Goal: Task Accomplishment & Management: Complete application form

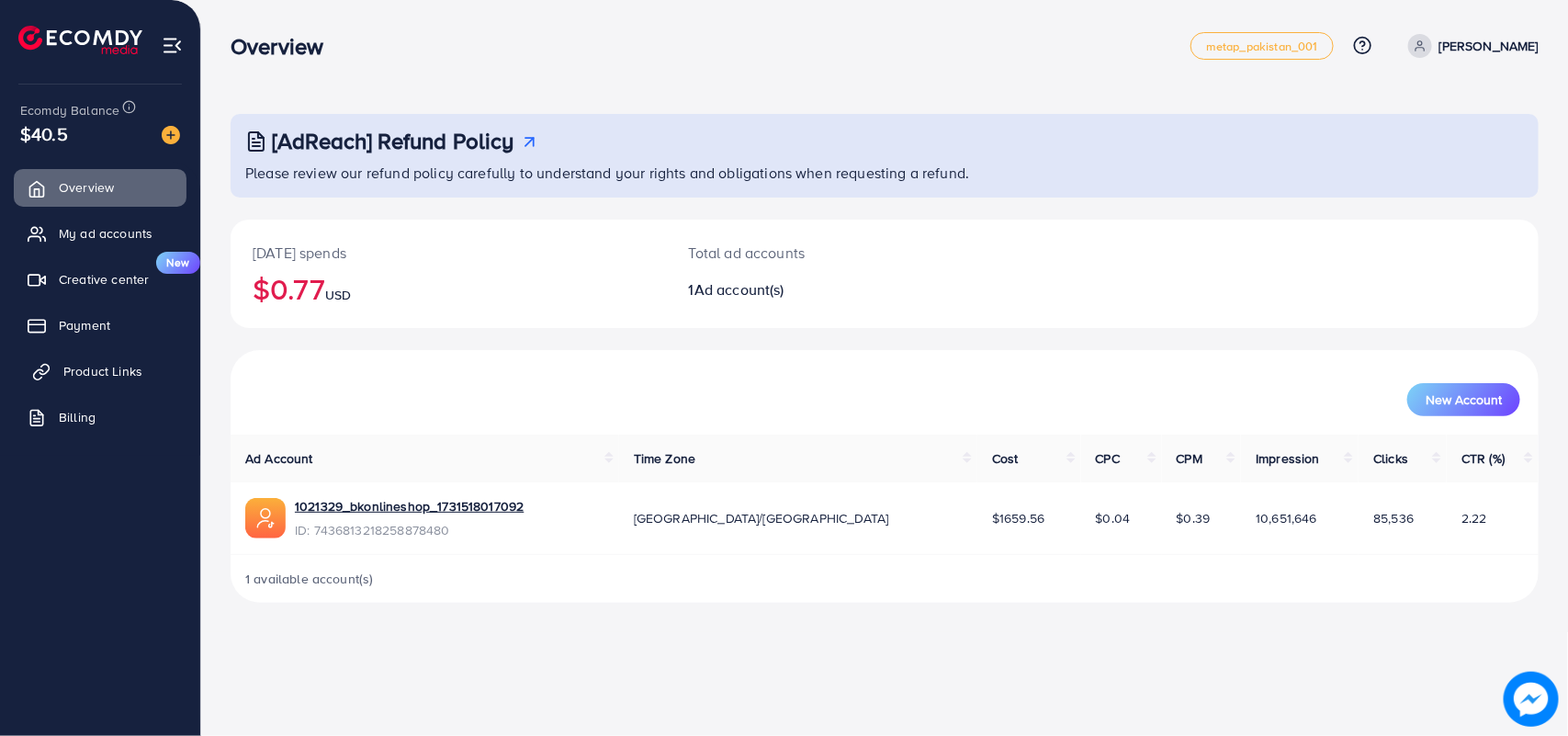
click at [99, 368] on span "Product Links" at bounding box center [103, 370] width 79 height 18
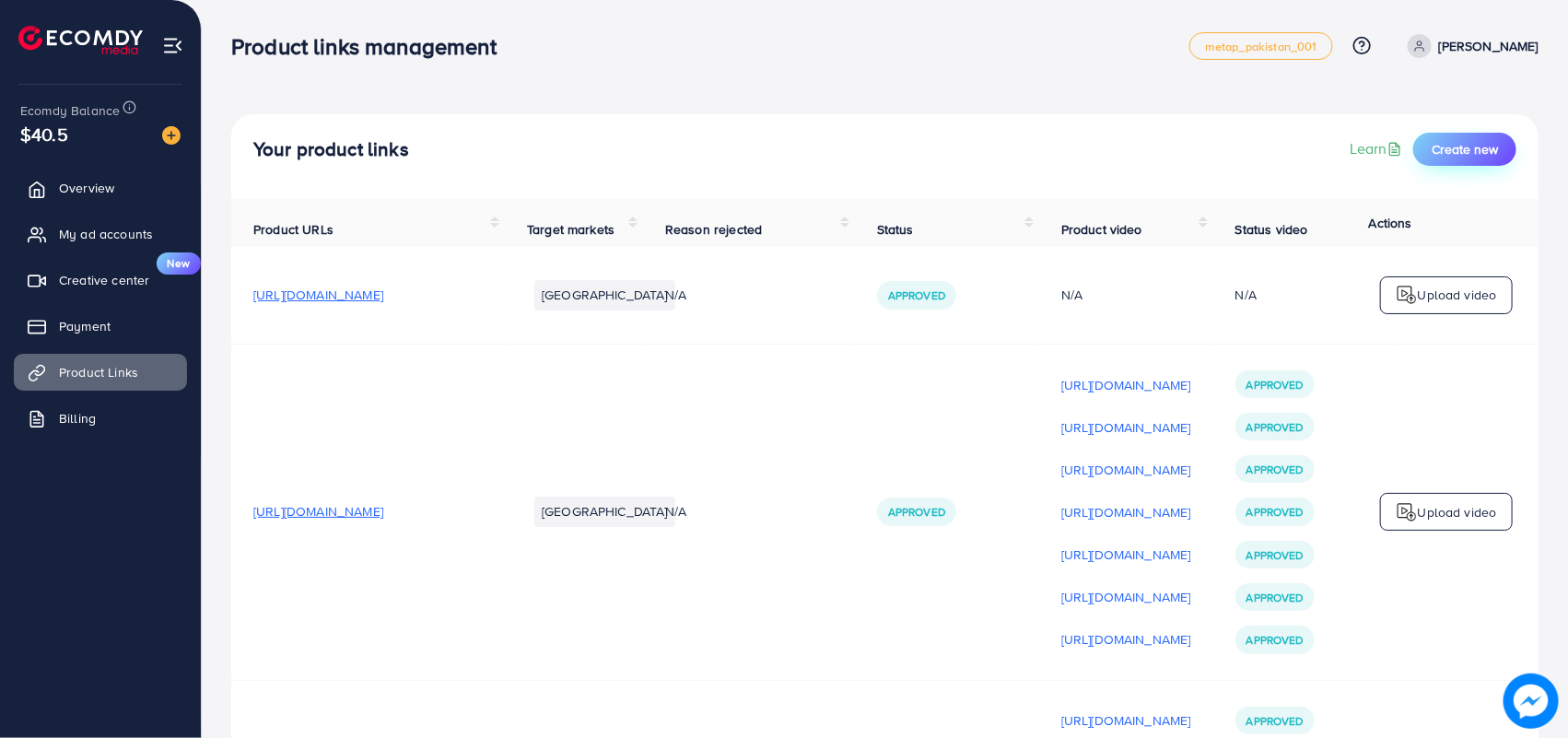
click at [1461, 158] on button "Create new" at bounding box center [1464, 150] width 103 height 33
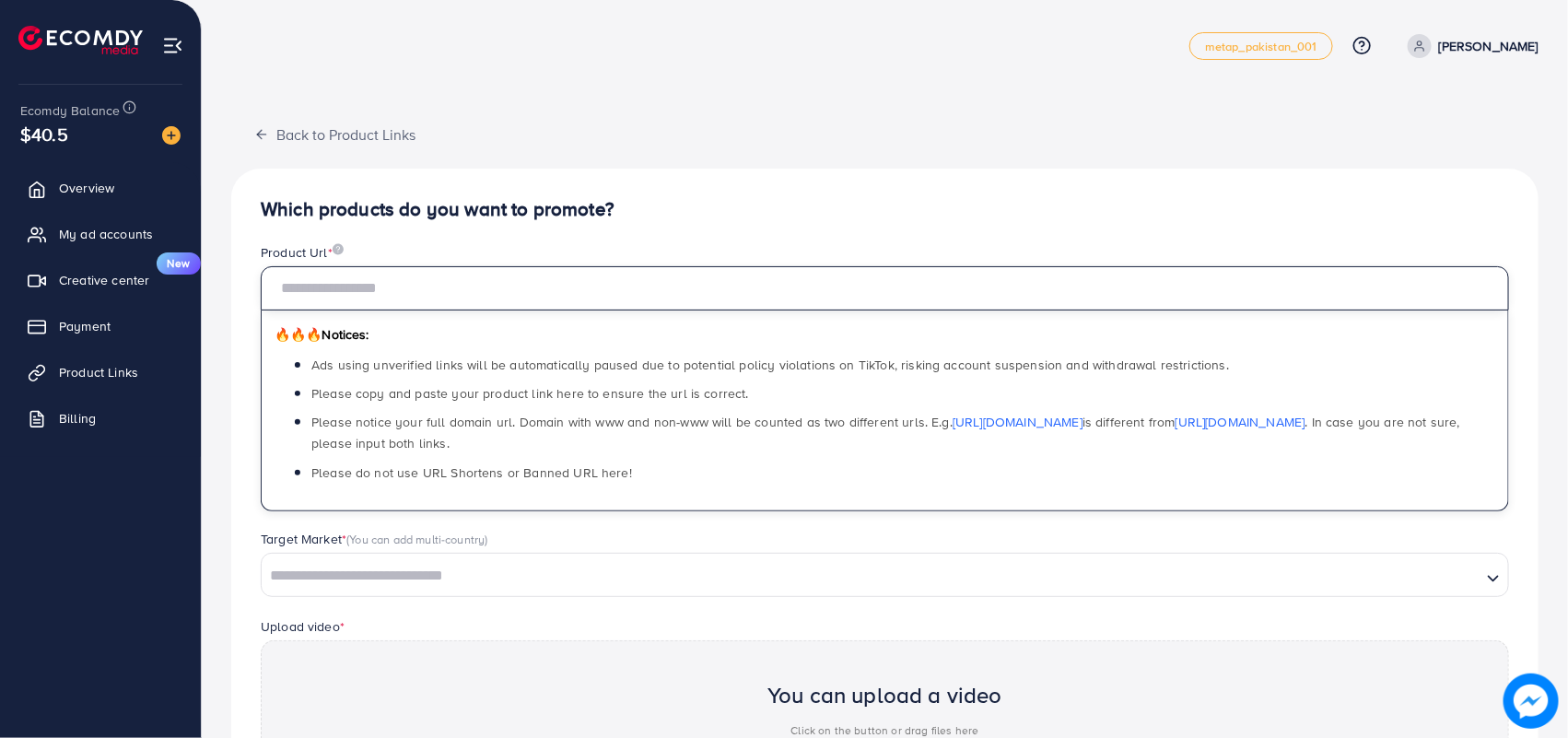
click at [545, 296] on input "text" at bounding box center [884, 288] width 1248 height 44
paste input "**********"
type input "**********"
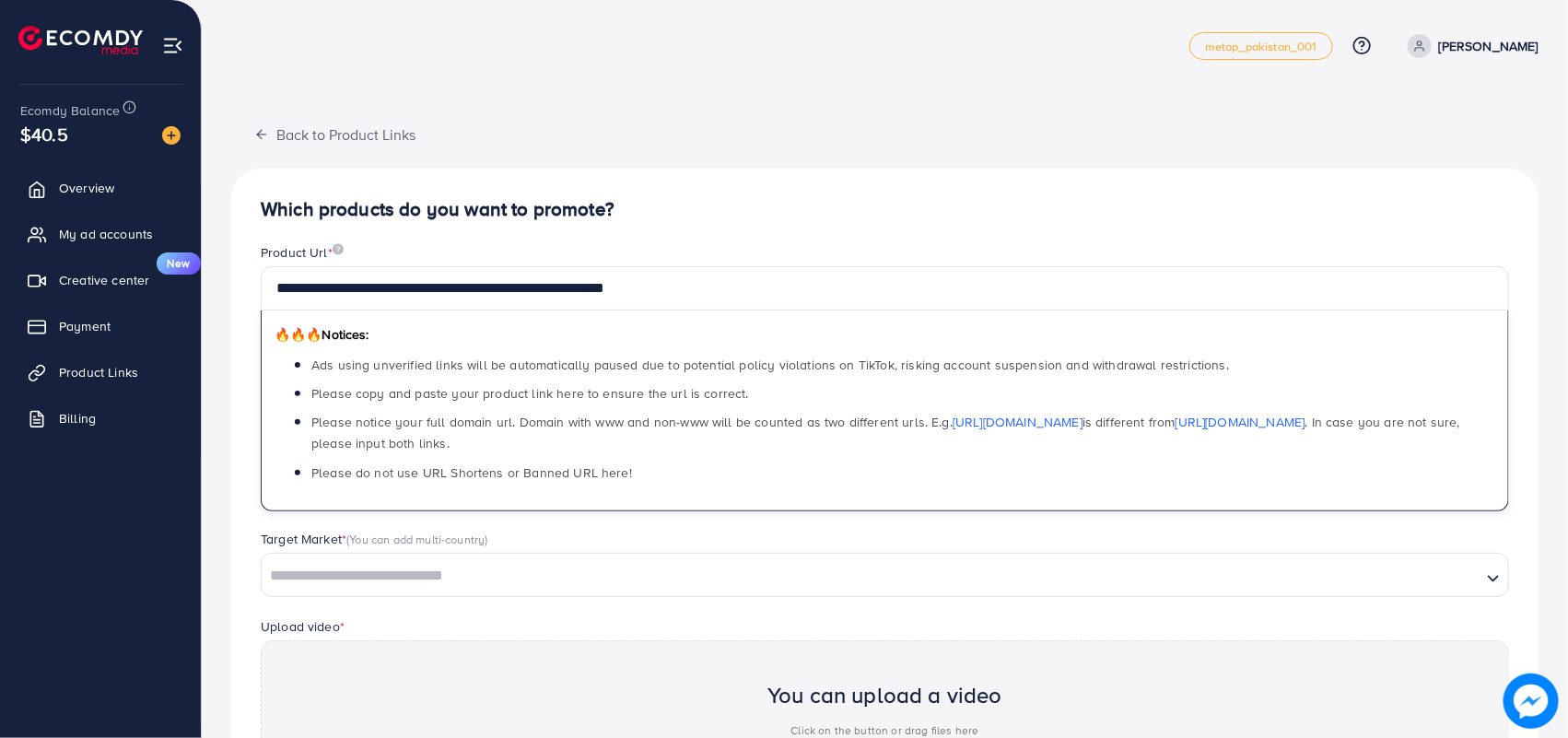
click at [1028, 177] on div "**********" at bounding box center [884, 566] width 1307 height 795
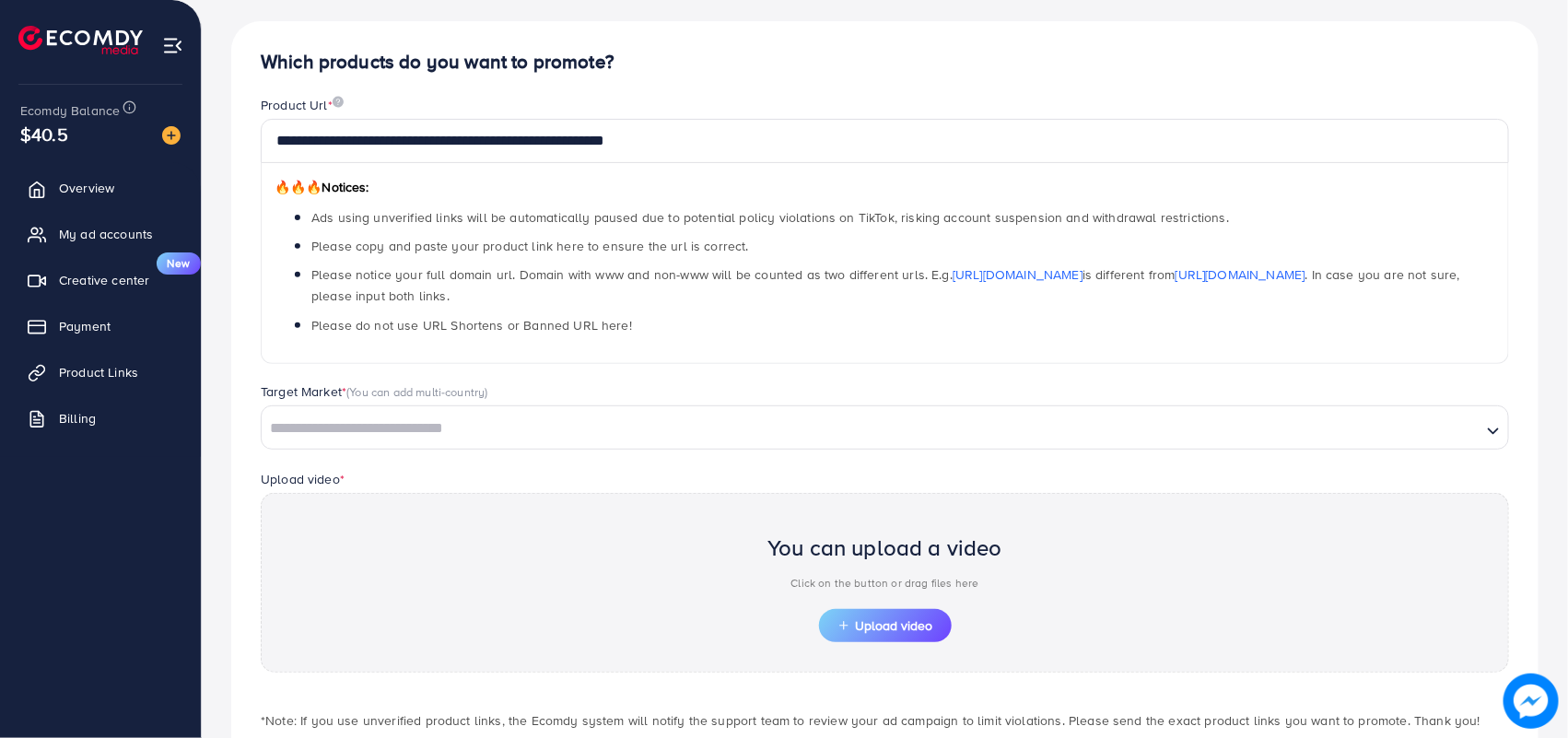
scroll to position [173, 0]
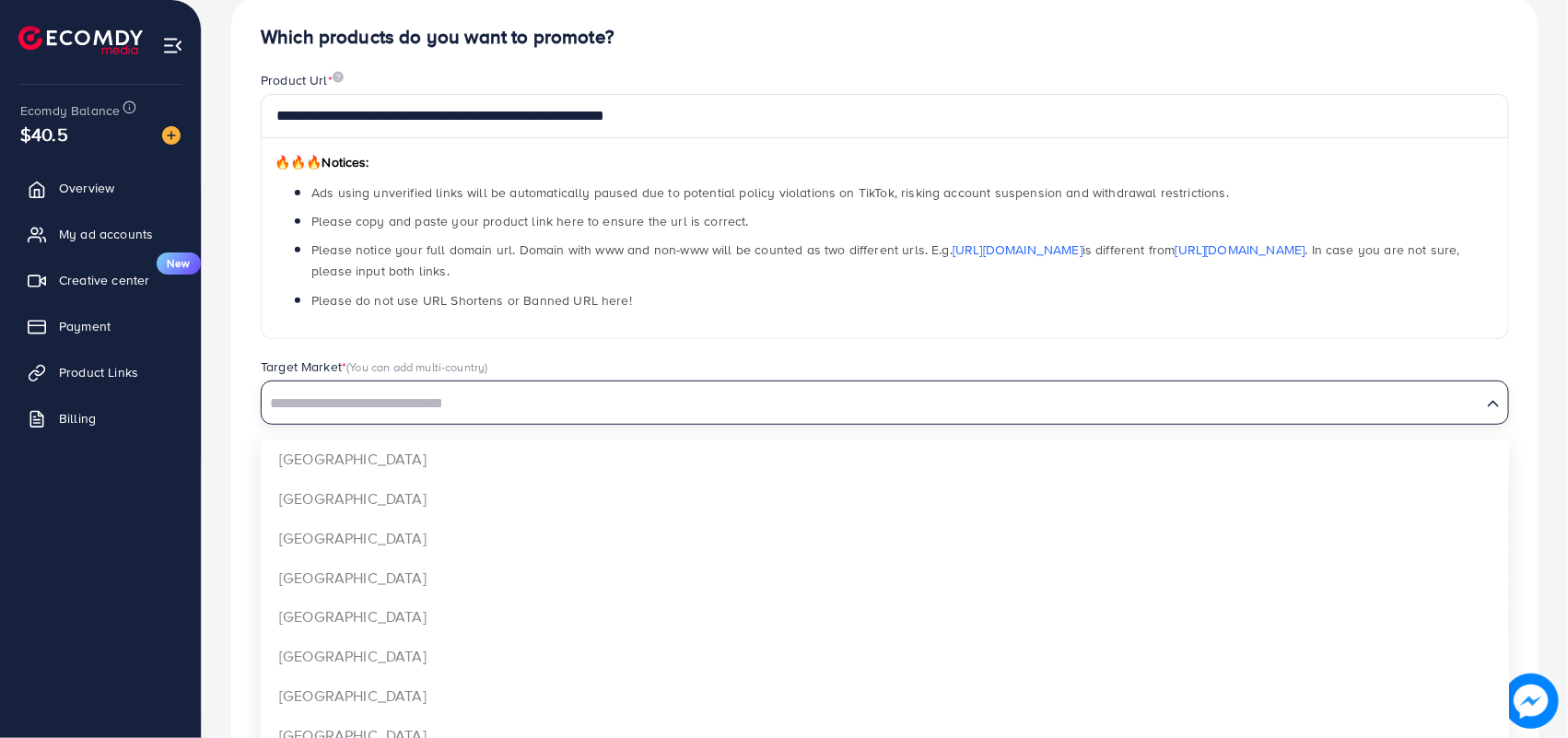
click at [458, 415] on input "Search for option" at bounding box center [871, 404] width 1216 height 29
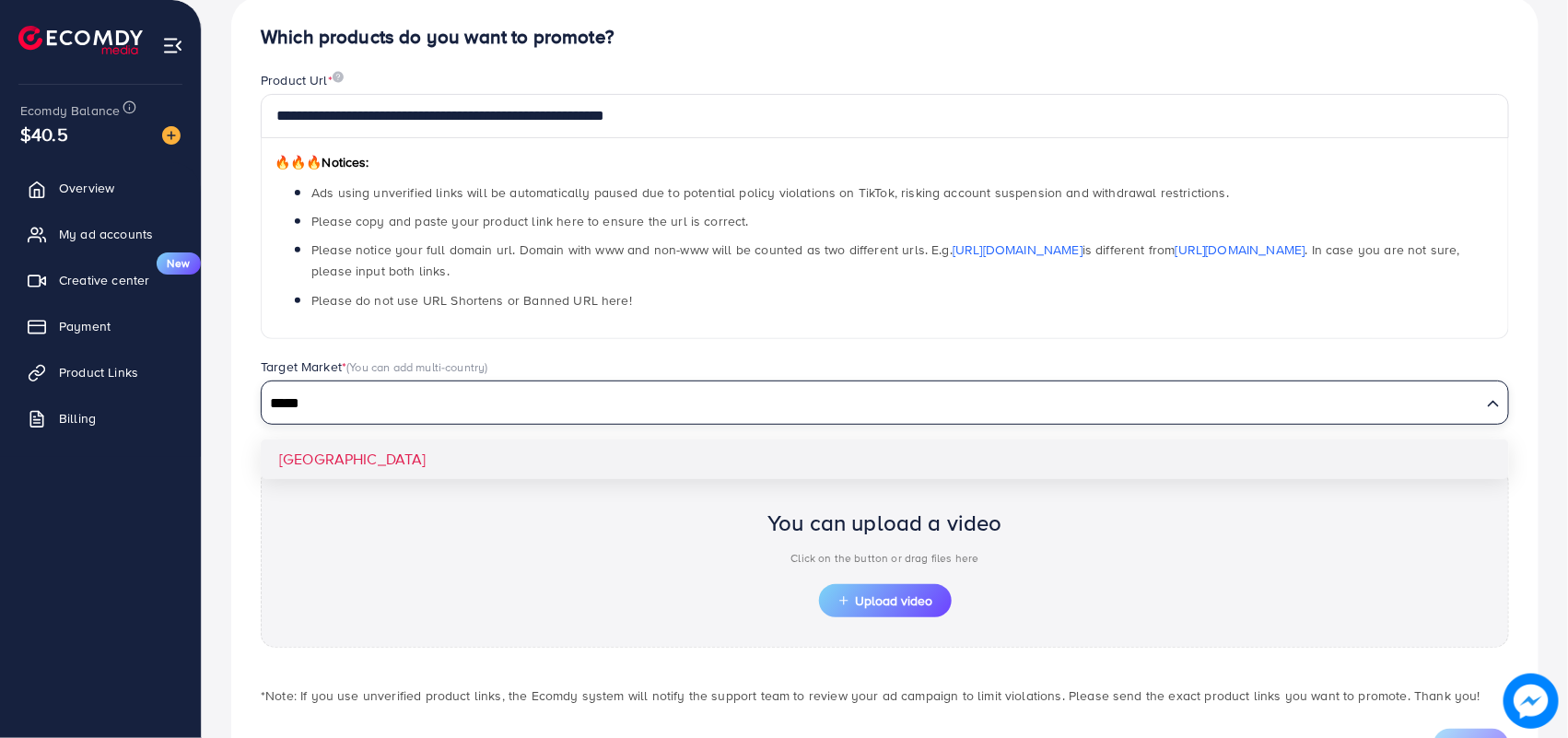
type input "*****"
click at [324, 462] on div "**********" at bounding box center [884, 394] width 1307 height 795
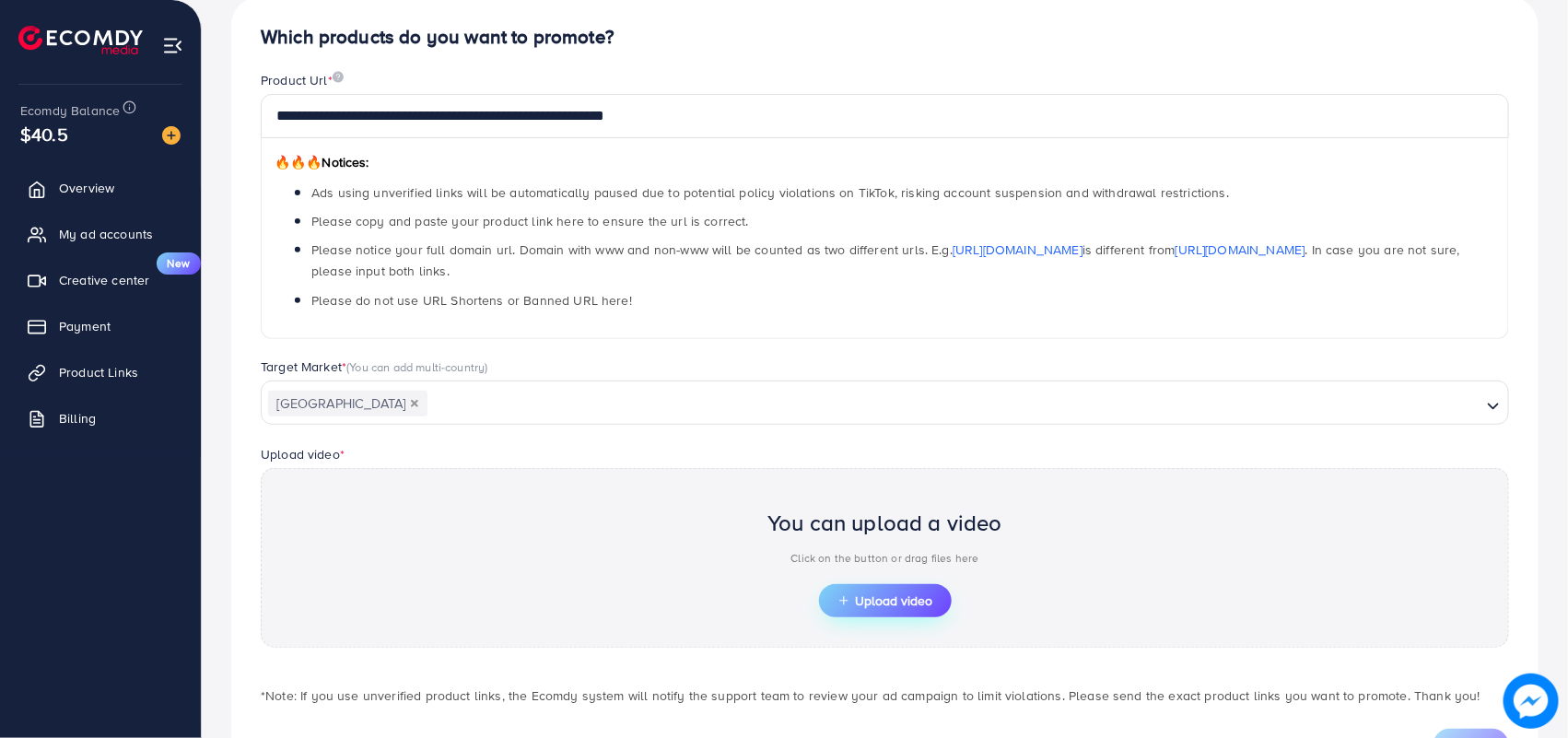
click at [872, 602] on span "Upload video" at bounding box center [884, 600] width 95 height 13
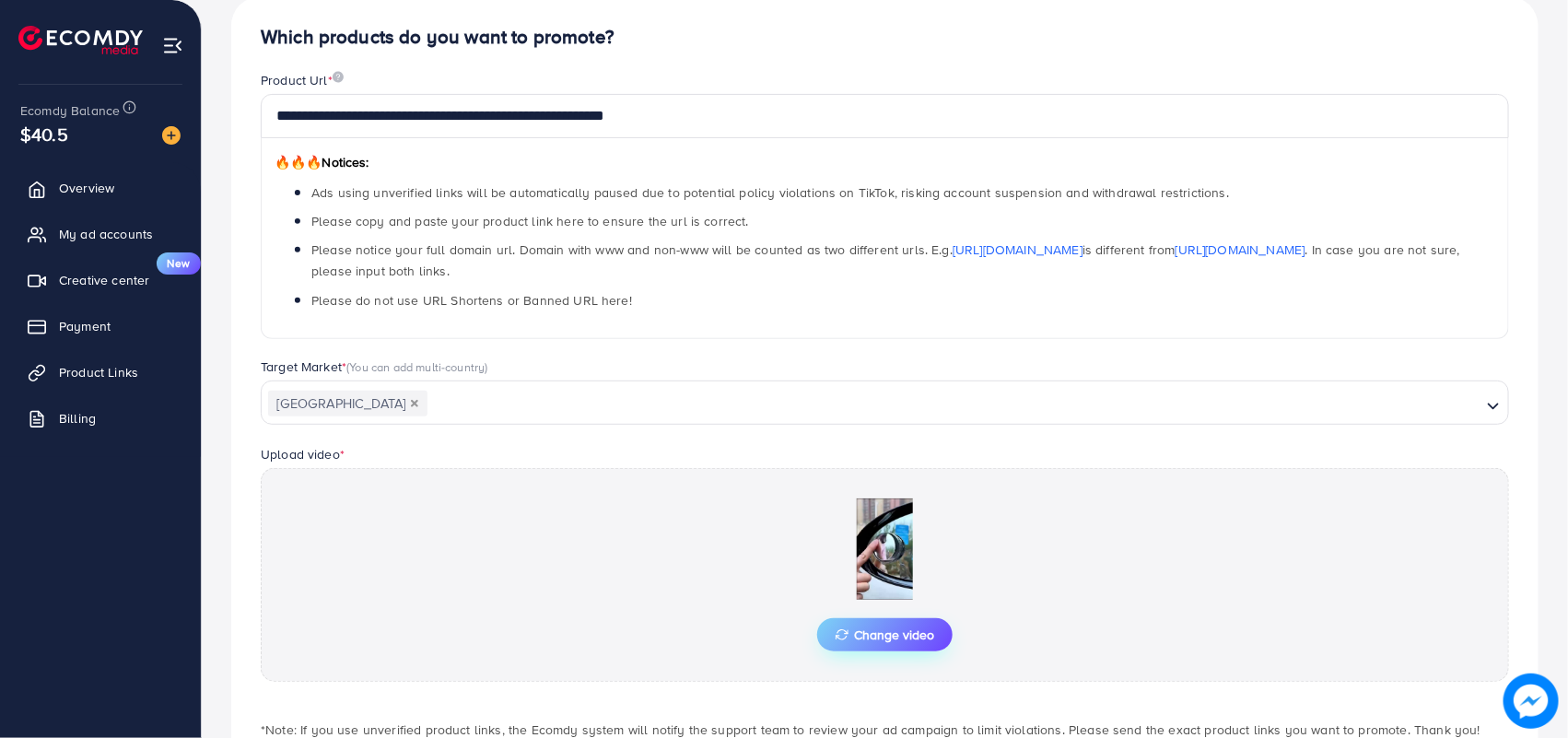
click at [881, 636] on span "Change video" at bounding box center [884, 634] width 98 height 13
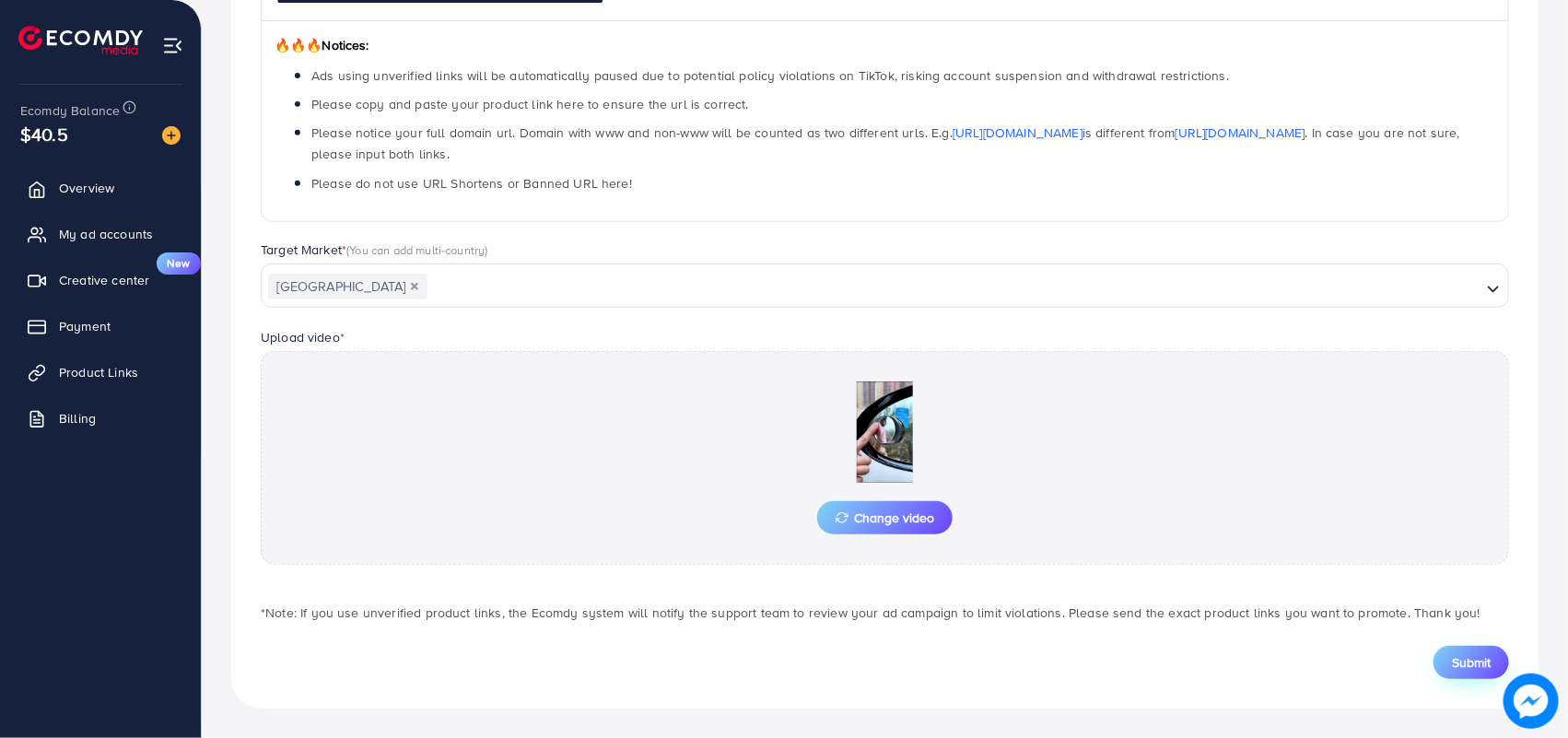
click at [1473, 653] on span "Submit" at bounding box center [1471, 662] width 39 height 18
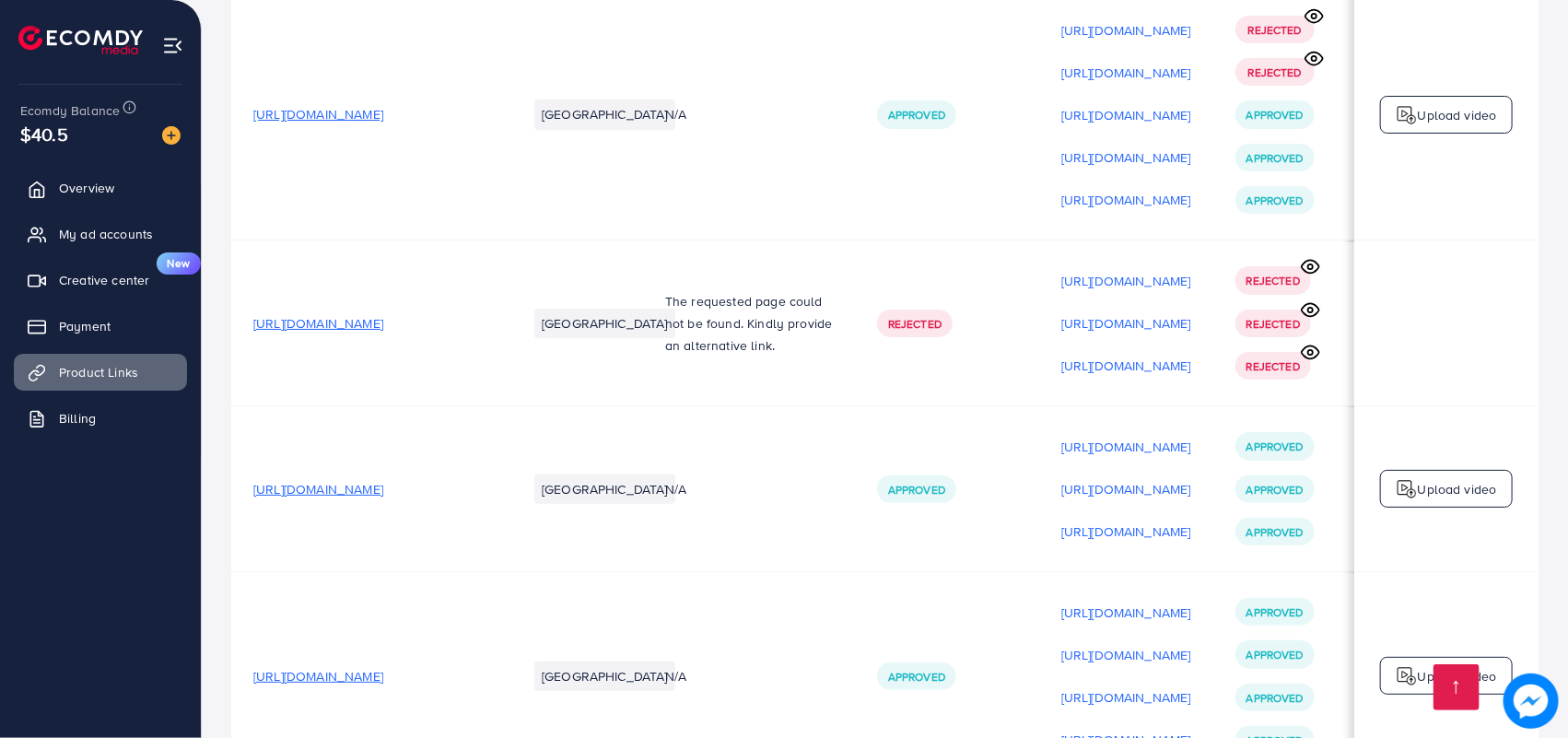
scroll to position [22066, 0]
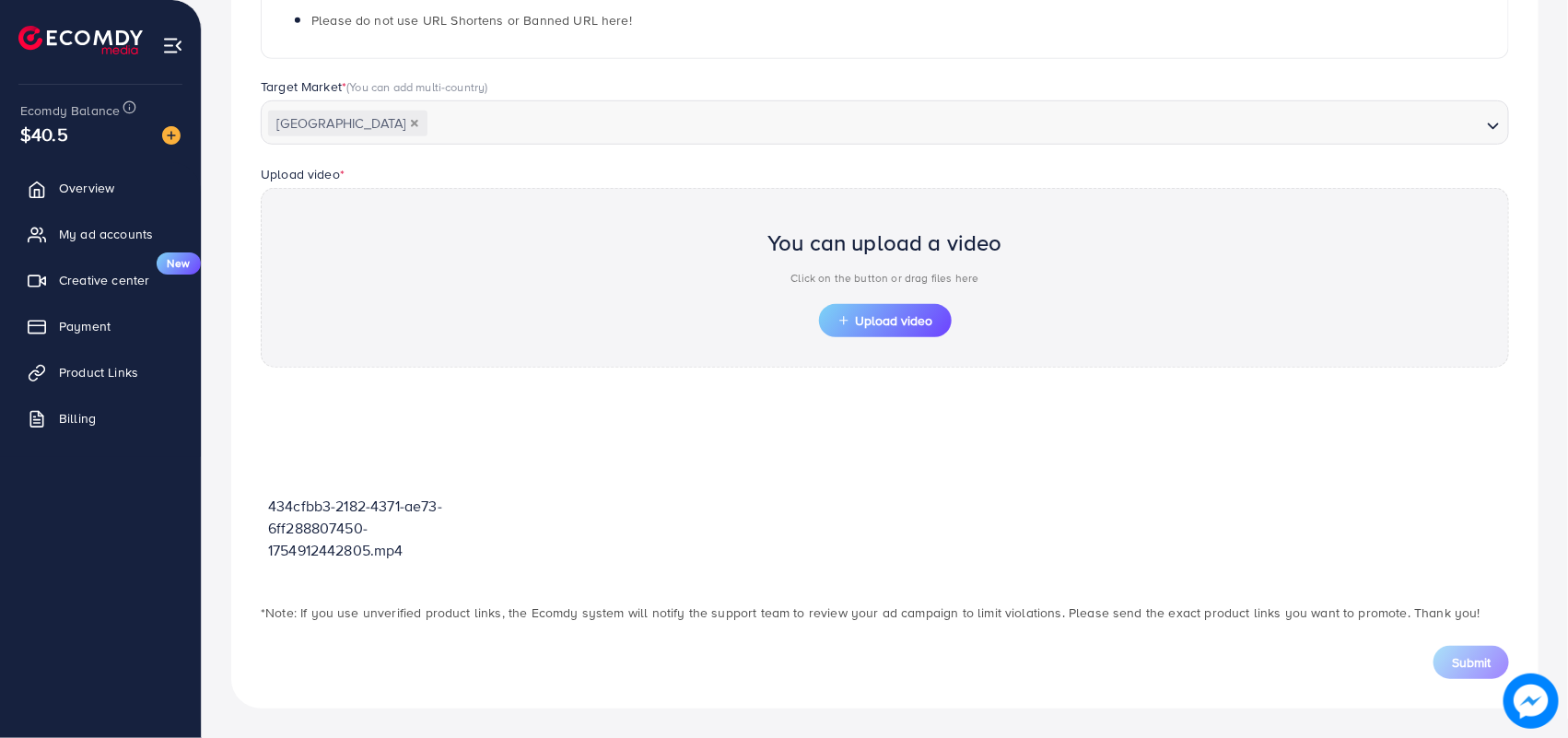
scroll to position [453, 0]
click at [881, 320] on span "Upload video" at bounding box center [884, 320] width 95 height 13
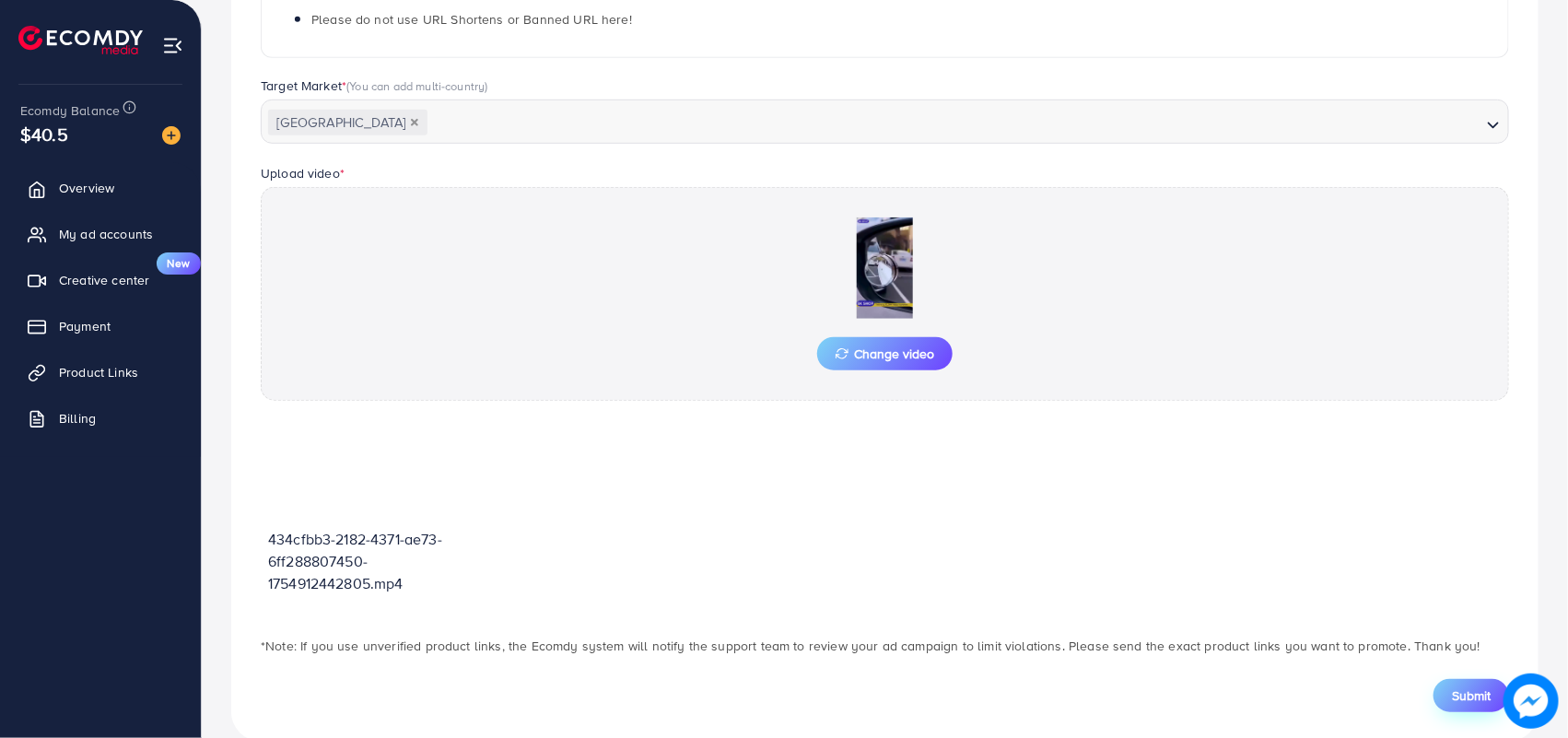
click at [1448, 691] on button "Submit" at bounding box center [1471, 696] width 75 height 33
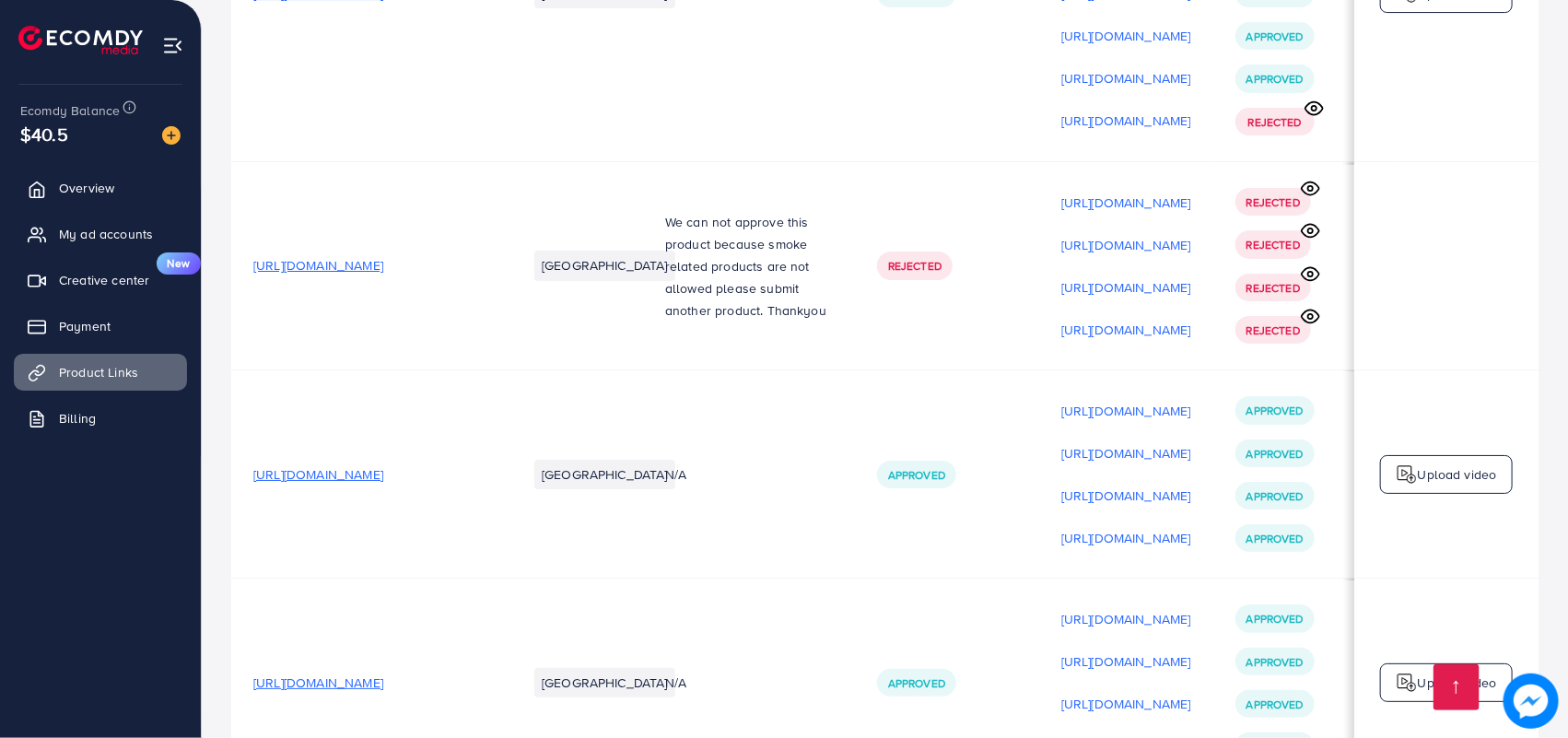
scroll to position [22093, 0]
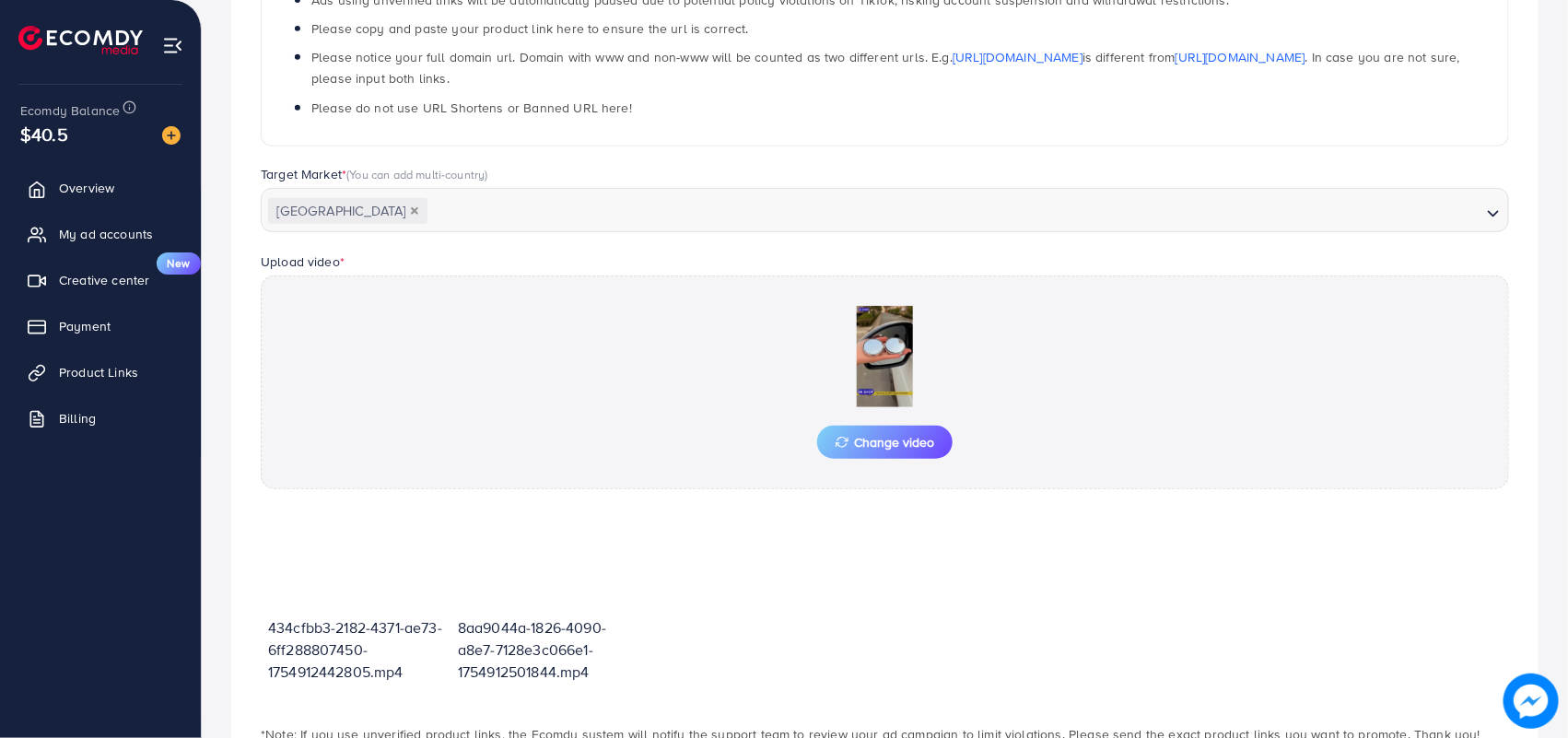
scroll to position [453, 0]
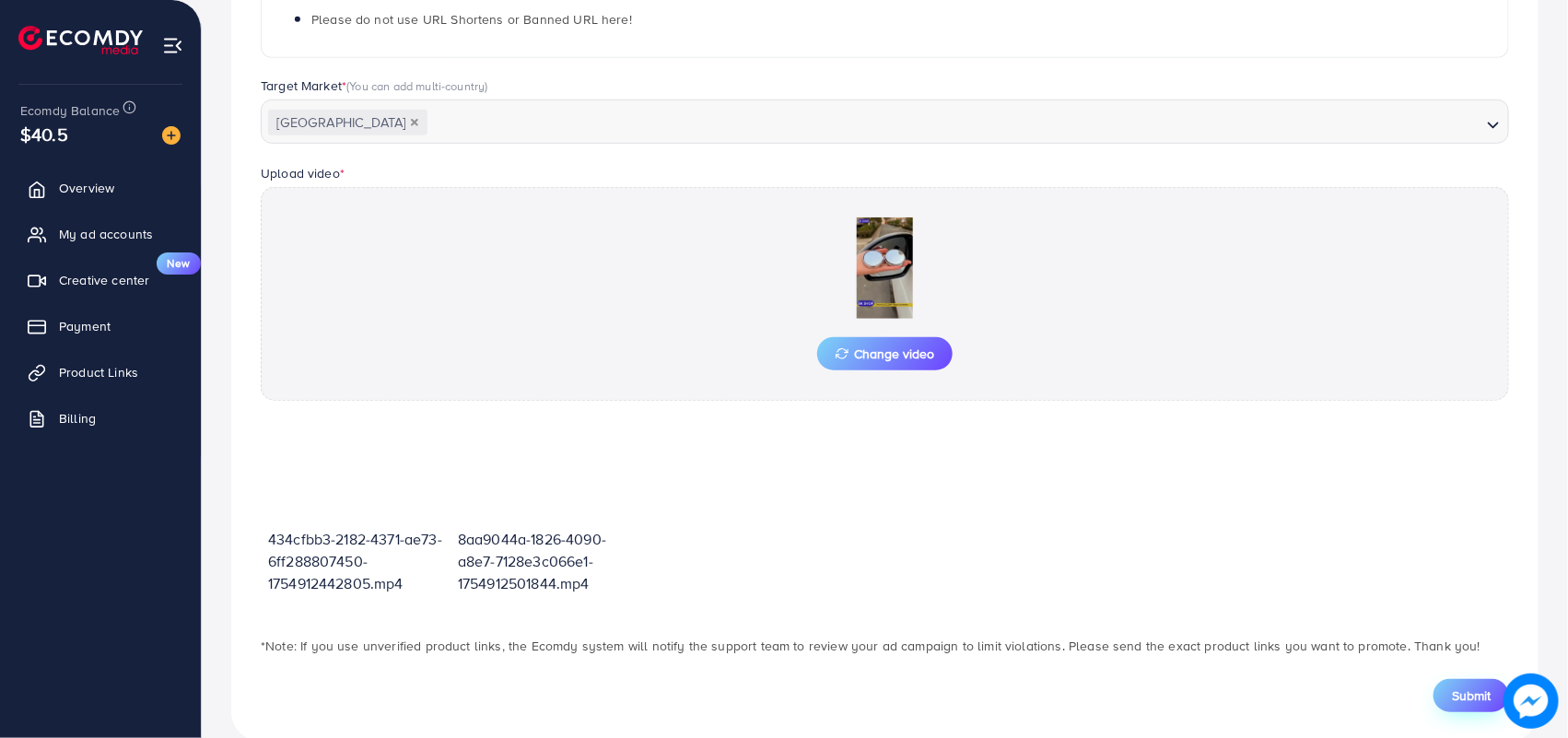
click at [1470, 692] on span "Submit" at bounding box center [1471, 696] width 39 height 18
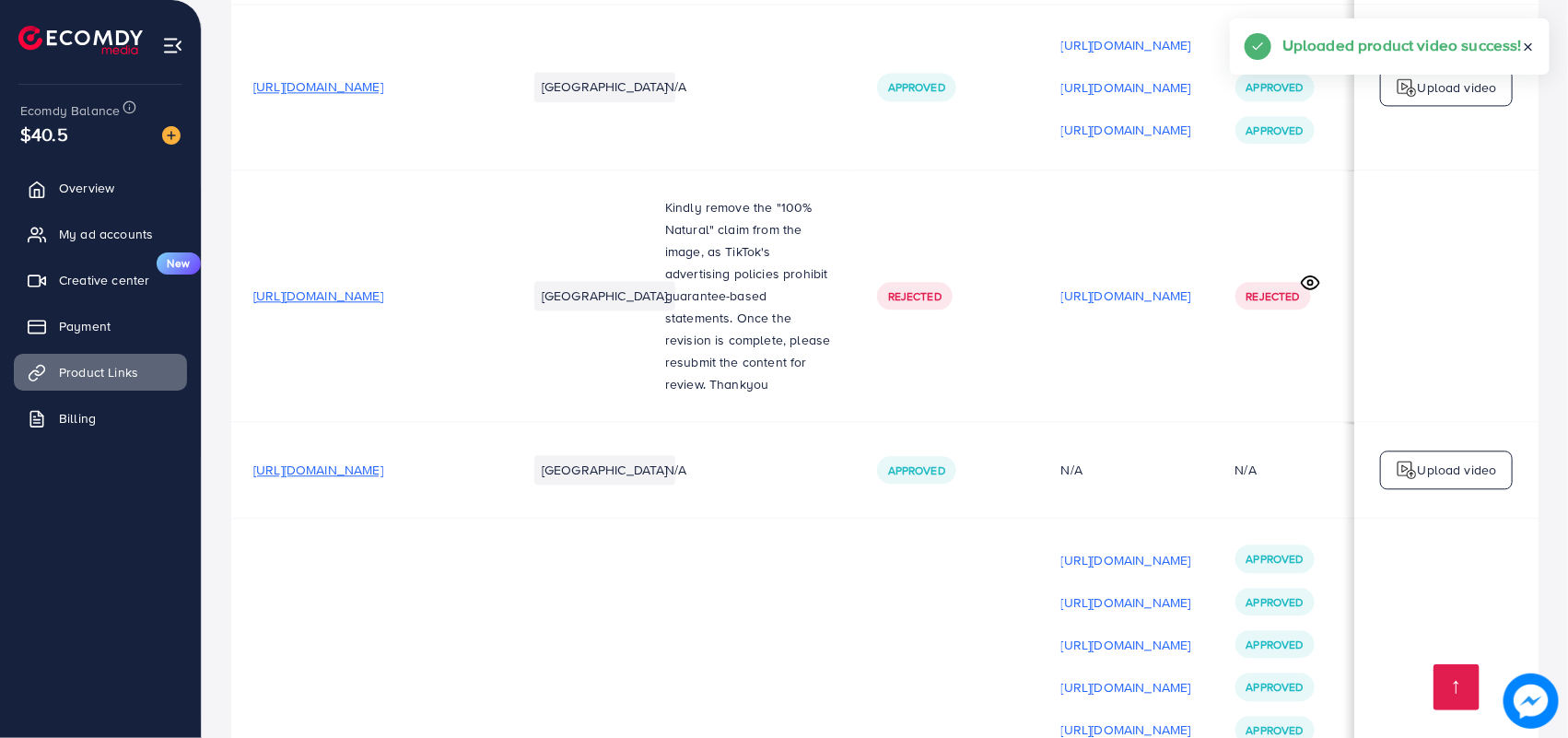
scroll to position [22134, 0]
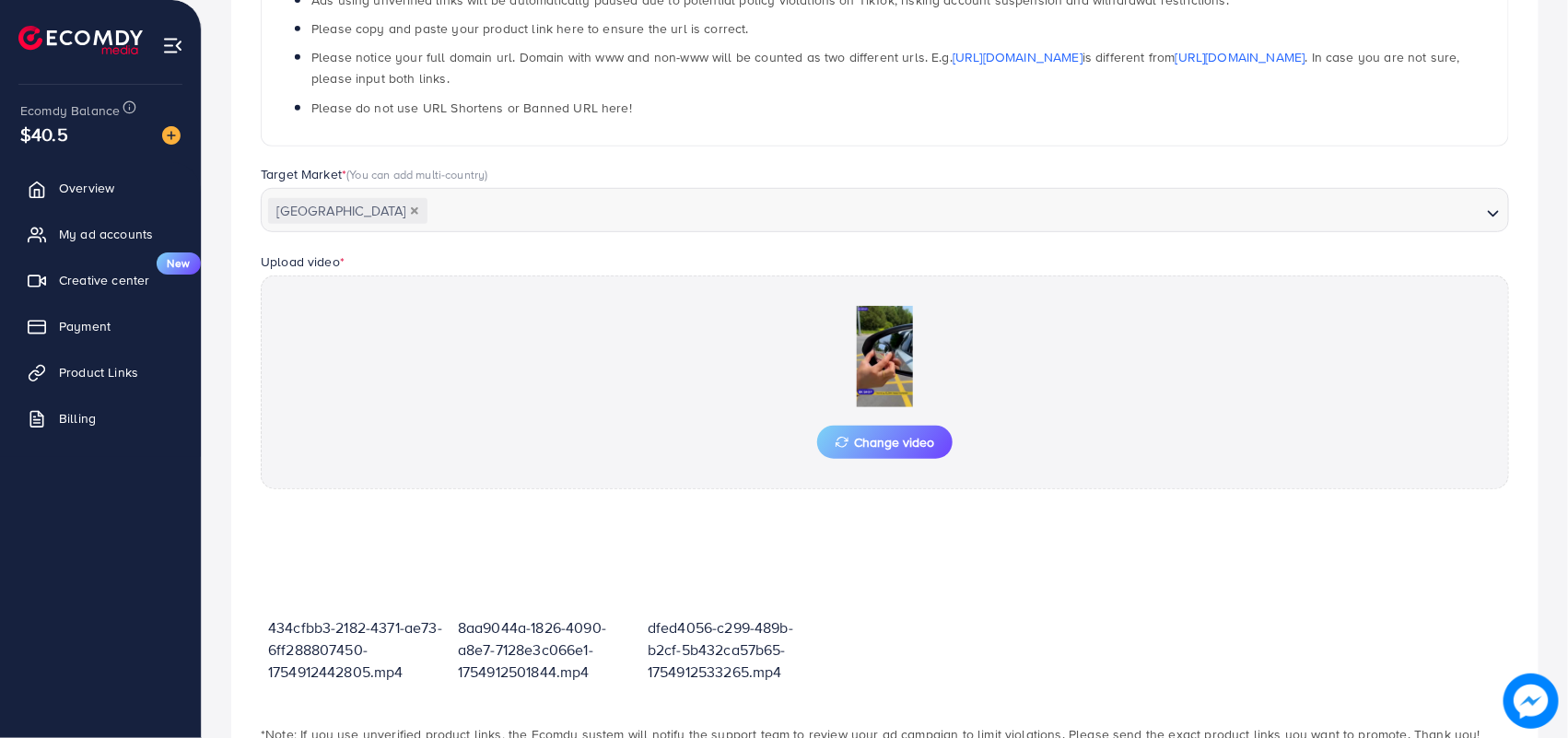
scroll to position [453, 0]
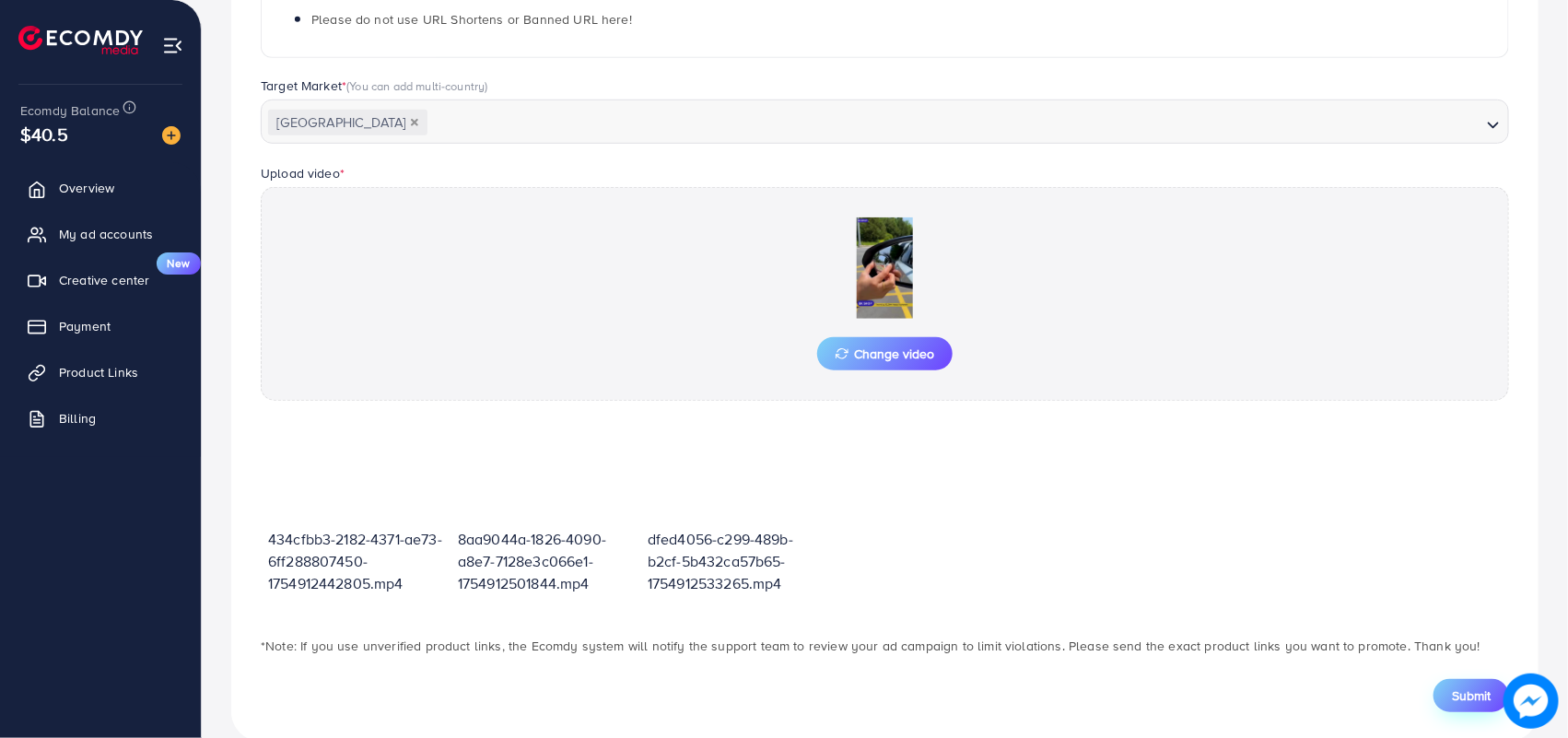
click at [1456, 693] on span "Submit" at bounding box center [1471, 696] width 39 height 18
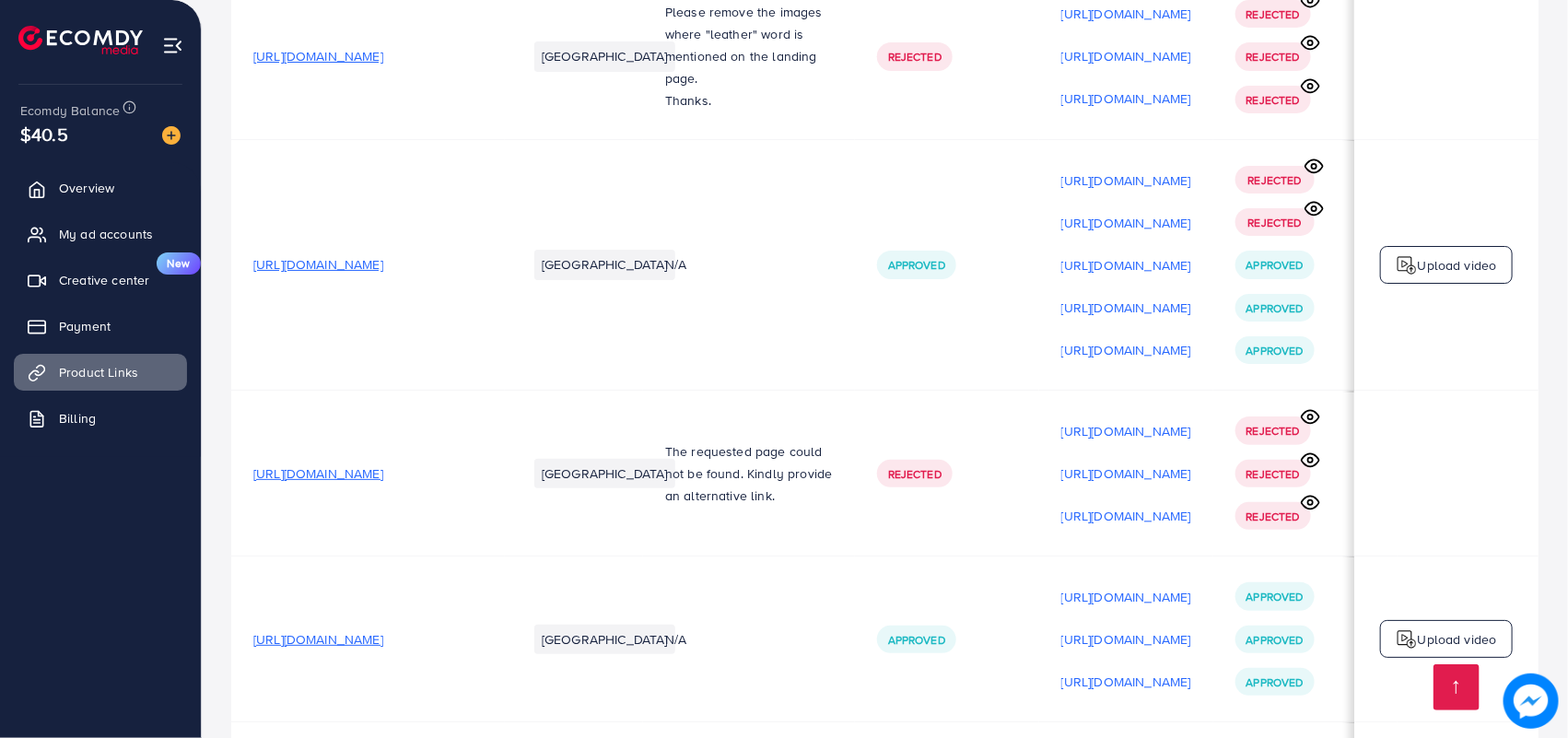
scroll to position [22177, 0]
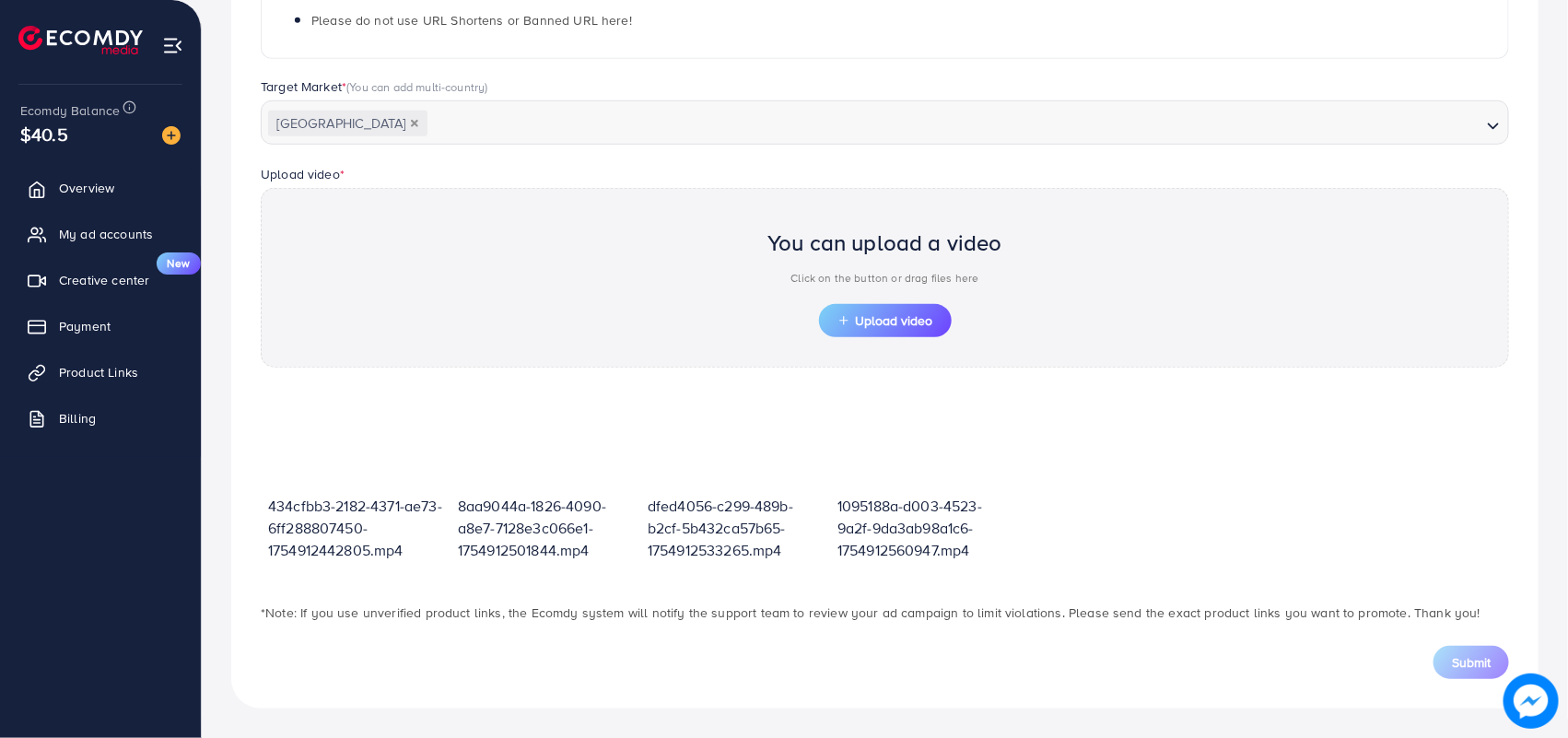
scroll to position [453, 0]
click at [896, 307] on button "Upload video" at bounding box center [885, 320] width 133 height 33
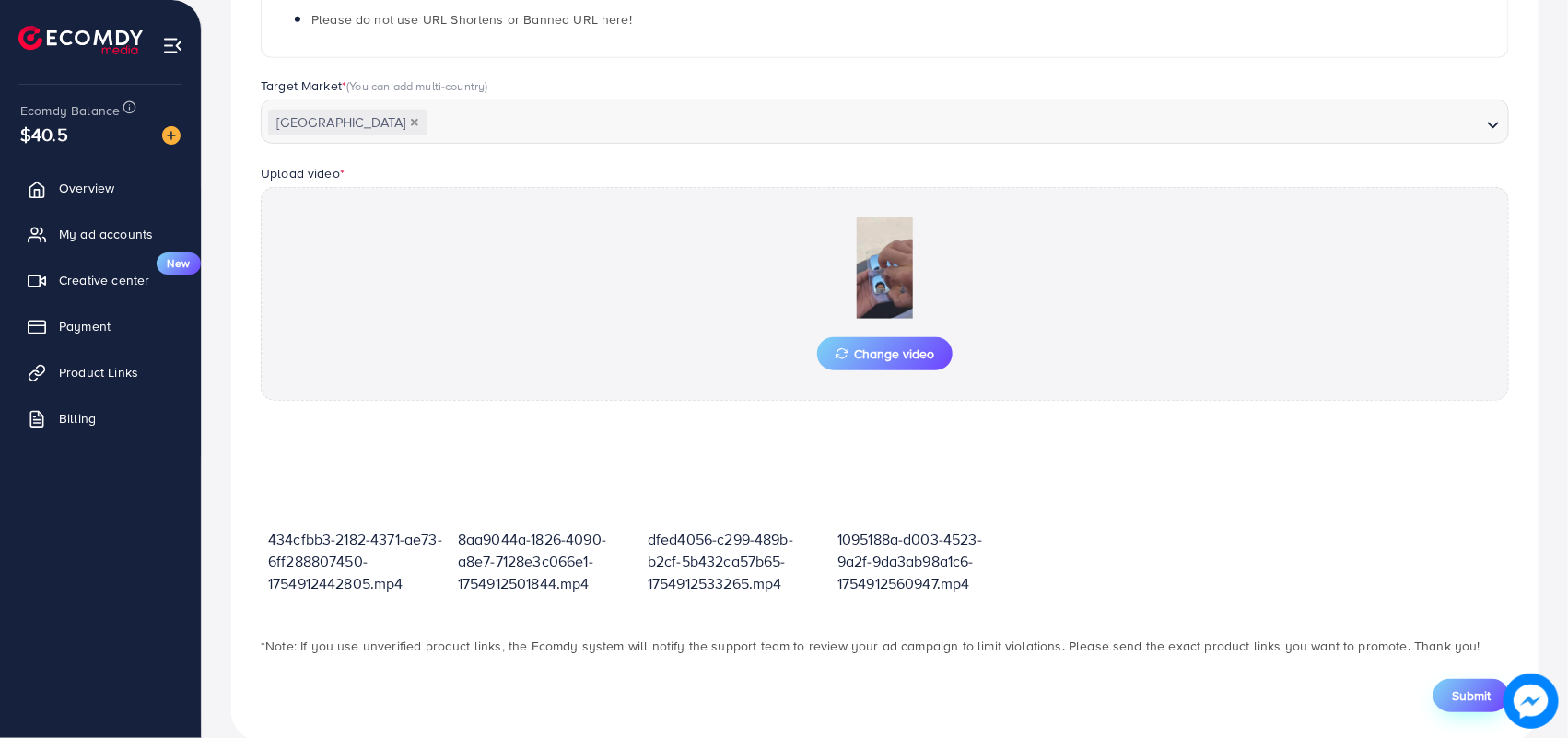
click at [1457, 693] on span "Submit" at bounding box center [1471, 696] width 39 height 18
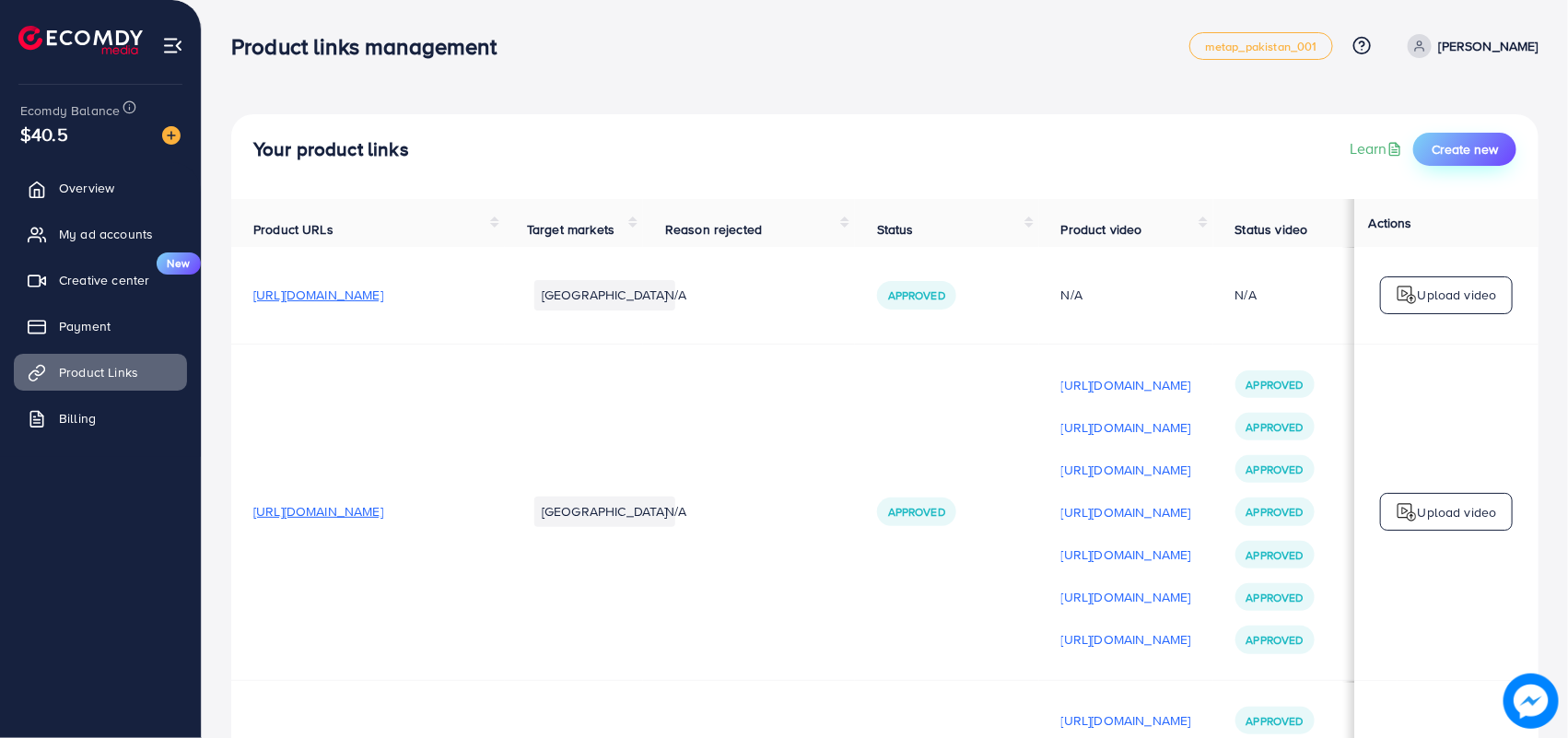
click at [1467, 159] on button "Create new" at bounding box center [1464, 150] width 103 height 33
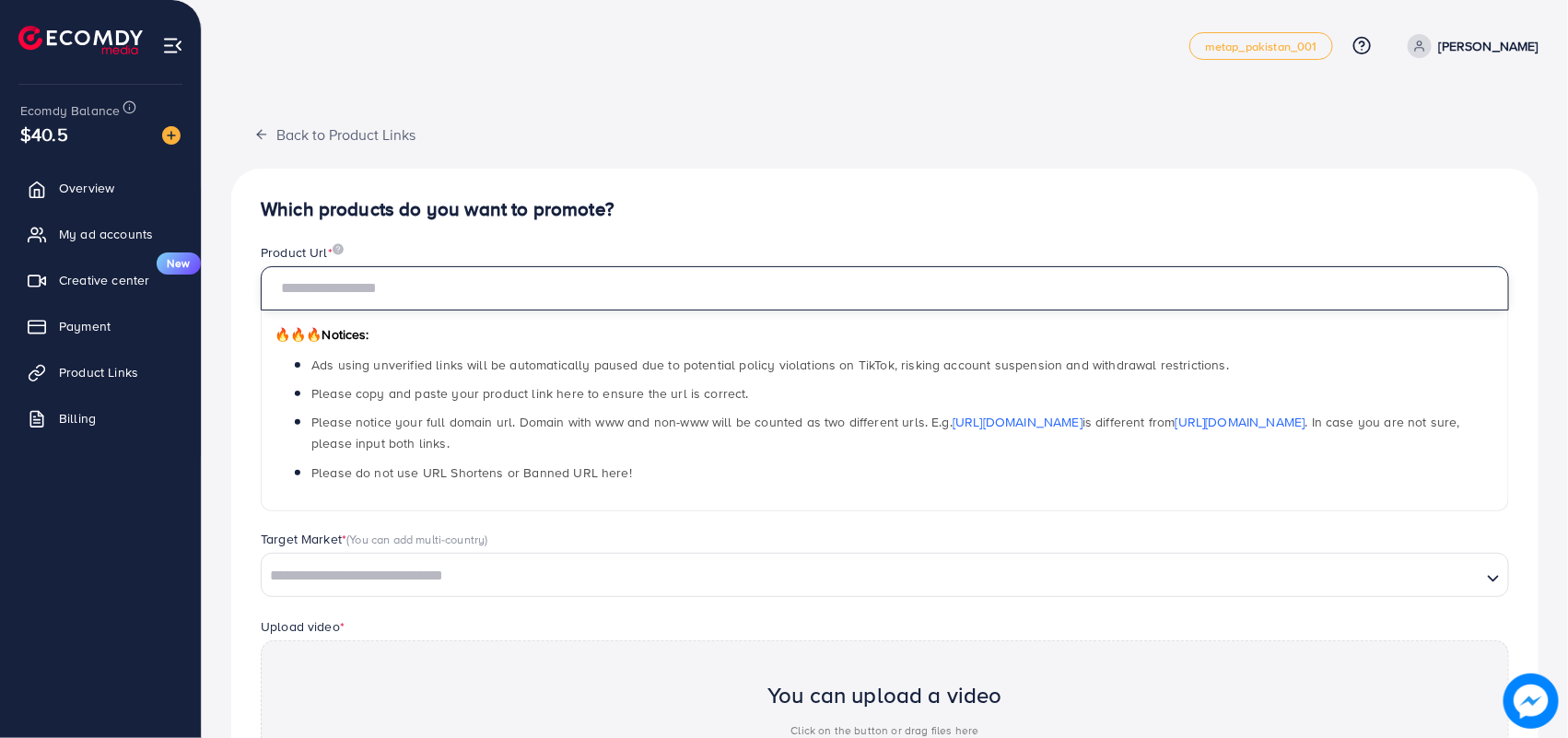
click at [677, 297] on input "text" at bounding box center [884, 288] width 1248 height 44
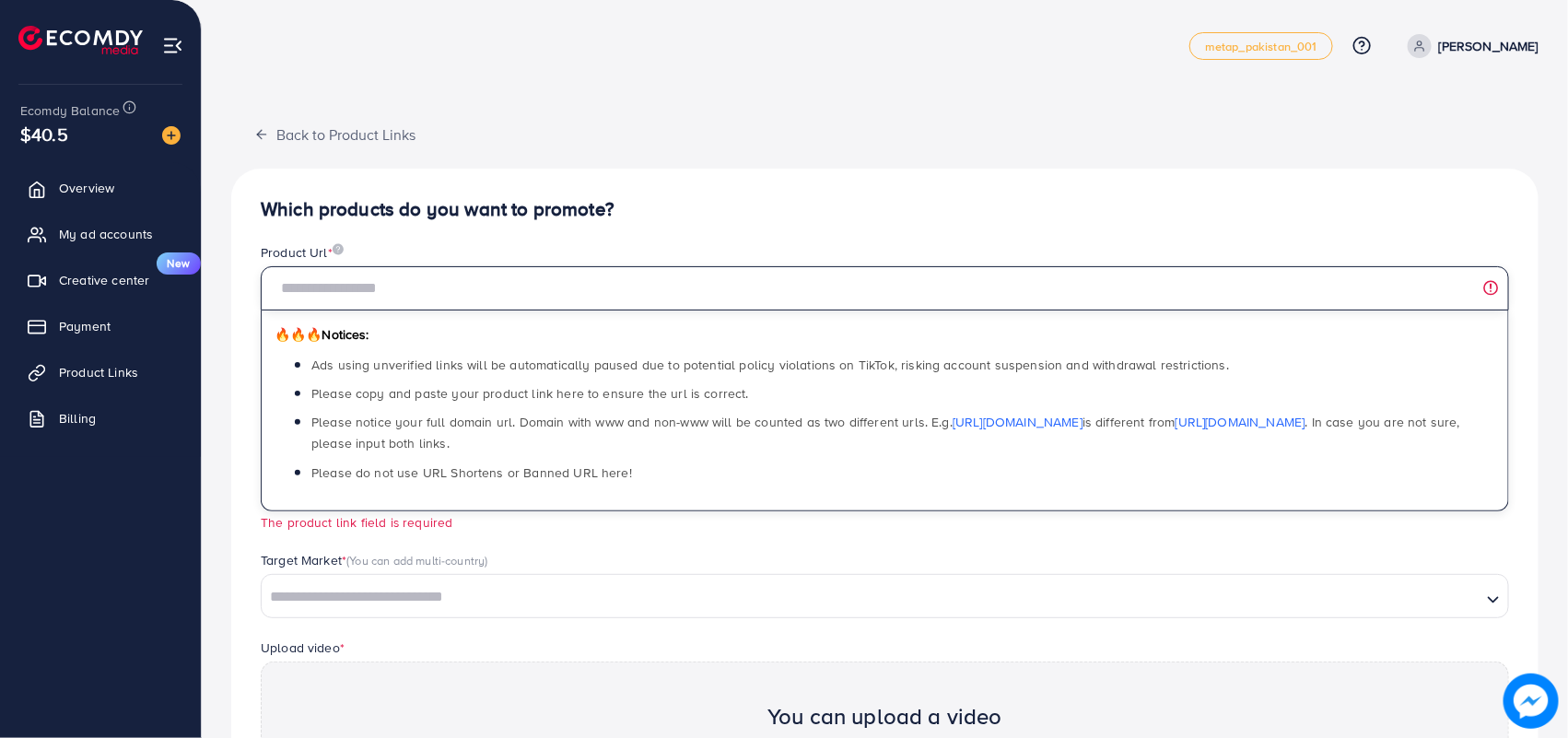
click at [374, 286] on input "text" at bounding box center [884, 288] width 1248 height 44
paste input "**********"
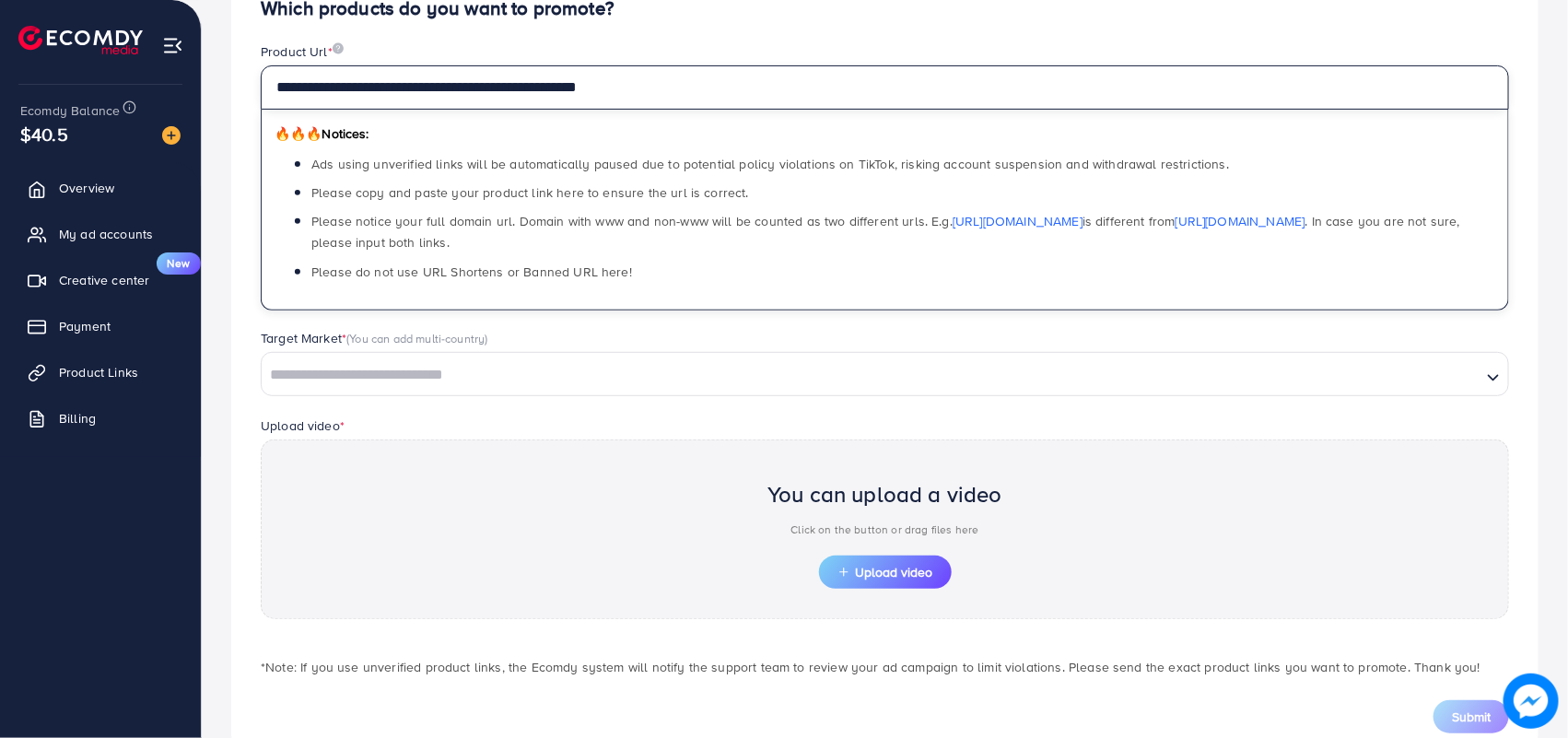
scroll to position [223, 0]
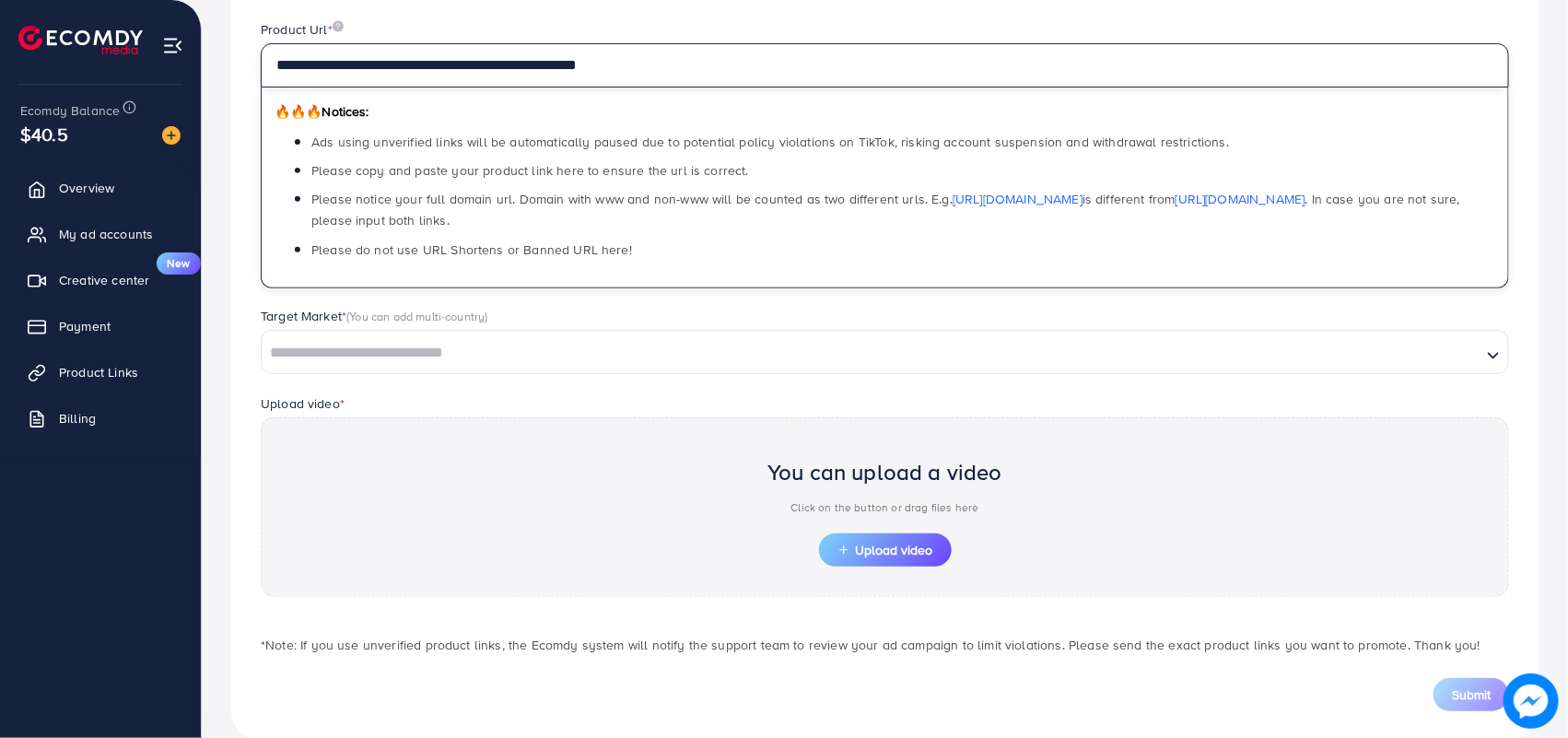
type input "**********"
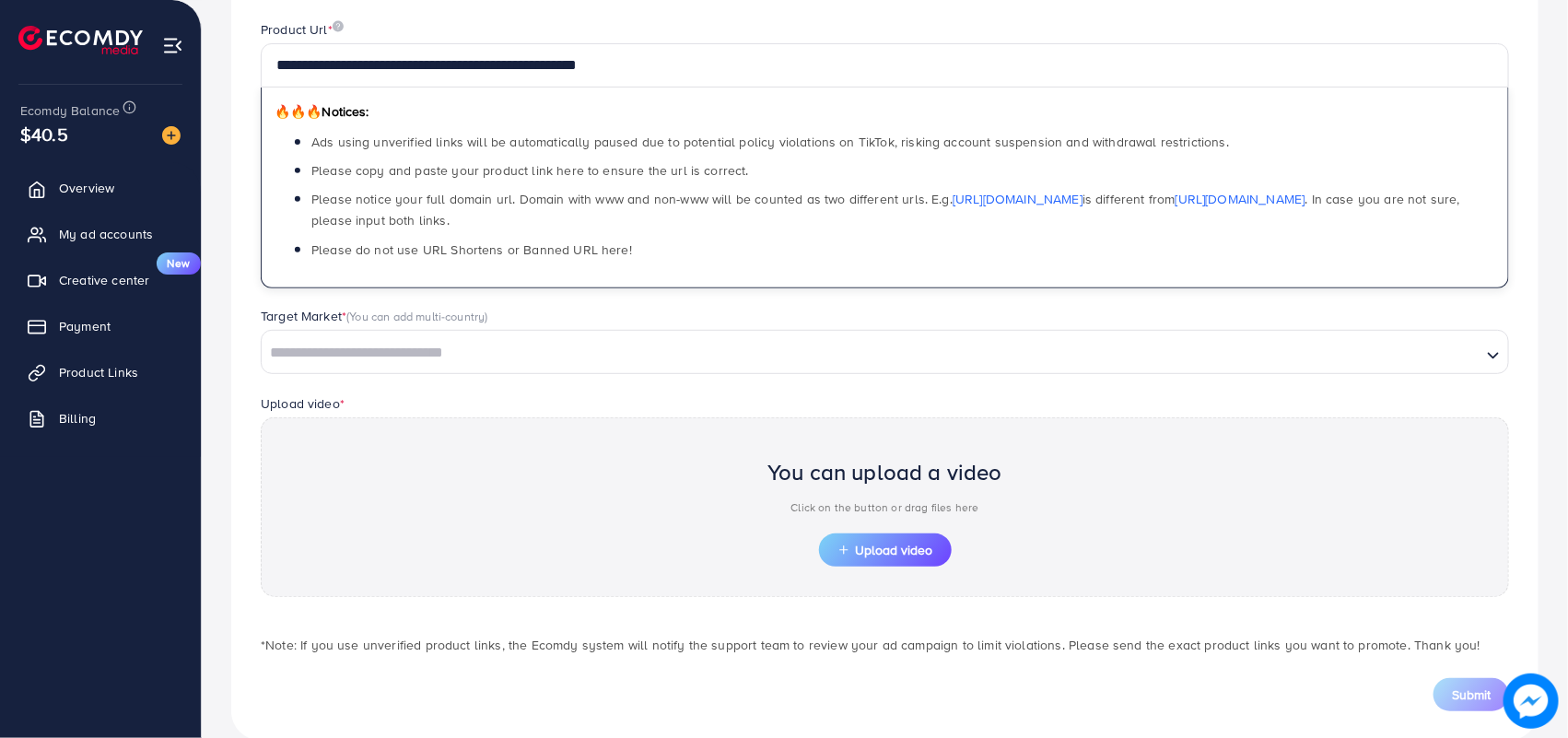
click at [481, 358] on input "Search for option" at bounding box center [871, 353] width 1216 height 29
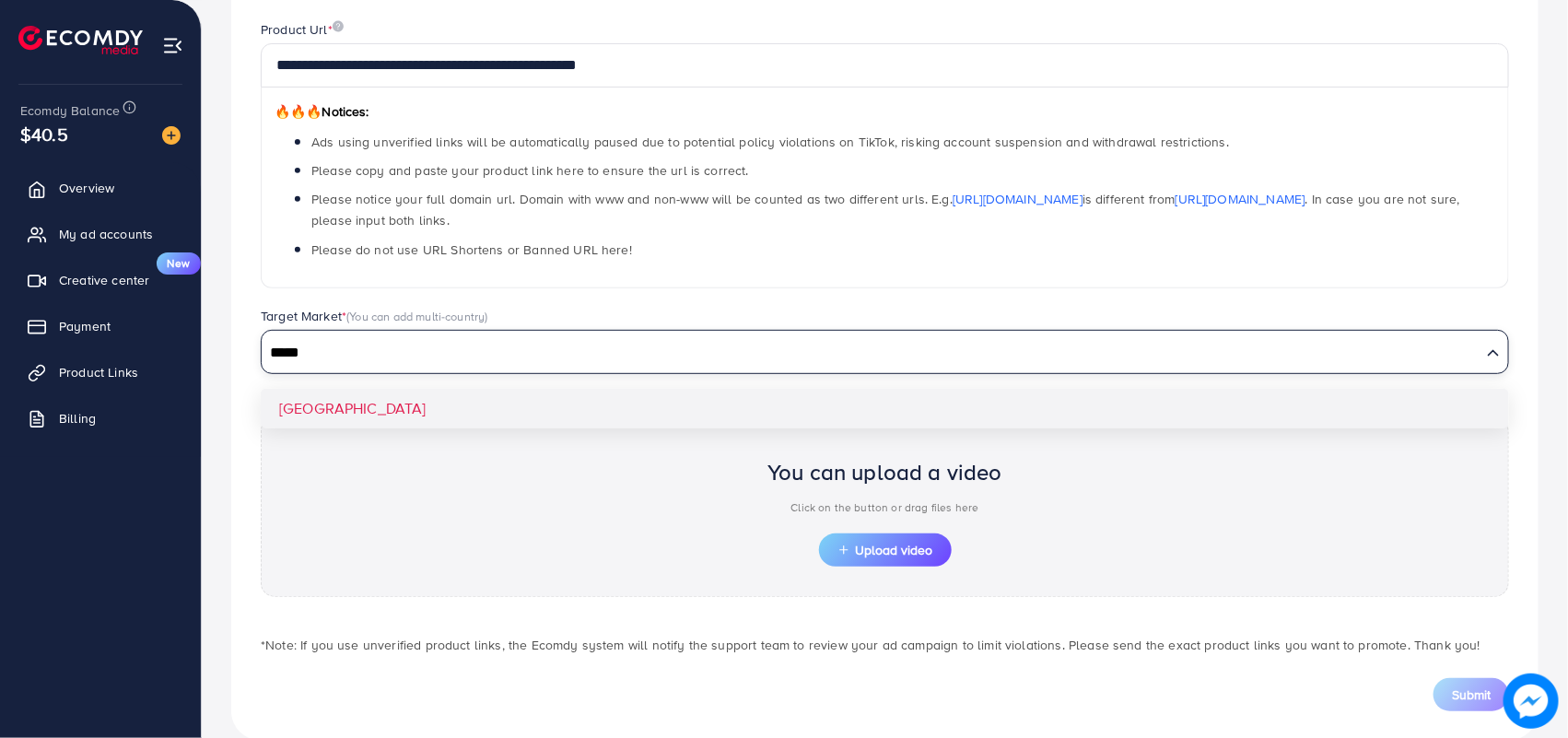
type input "*****"
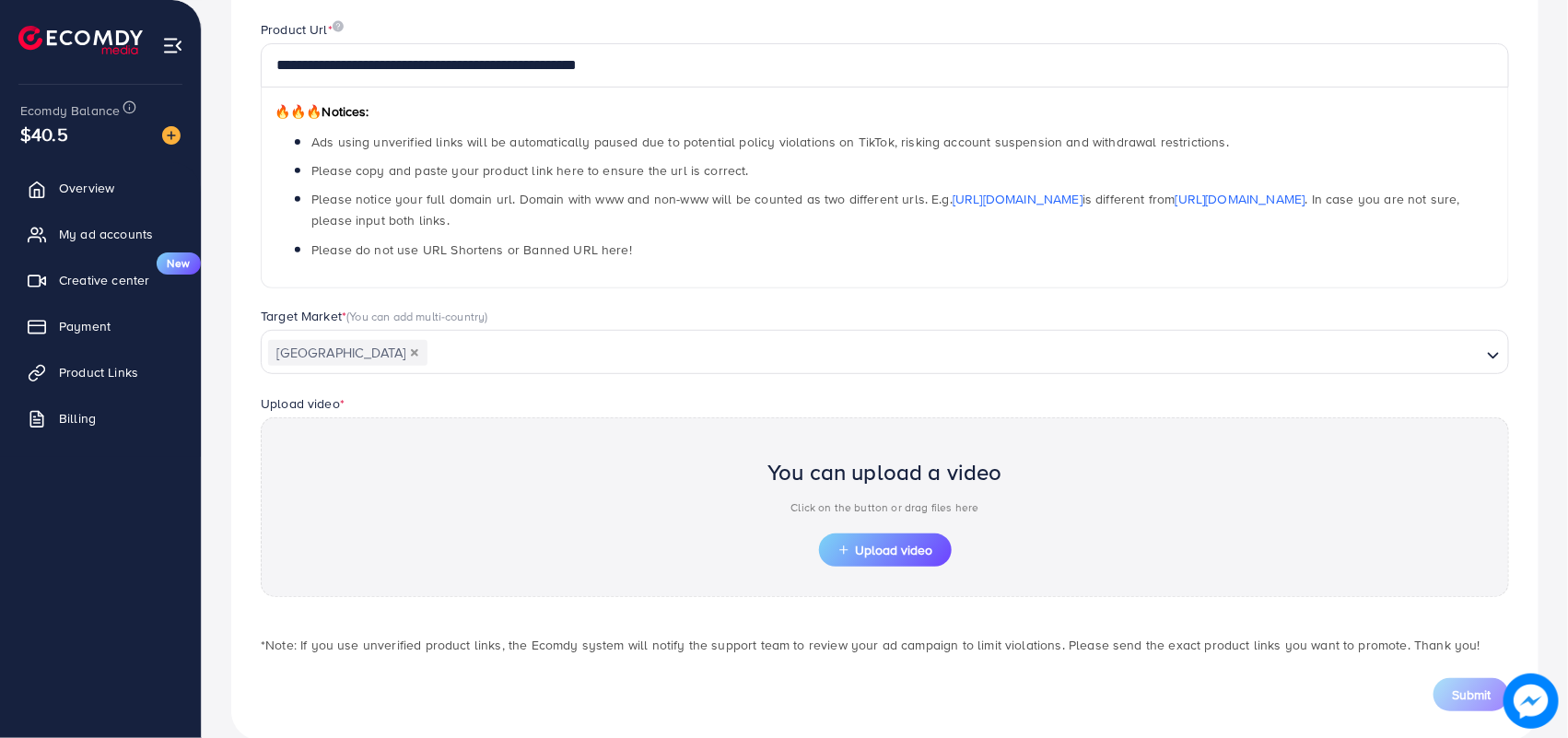
click at [310, 410] on div "**********" at bounding box center [884, 343] width 1307 height 795
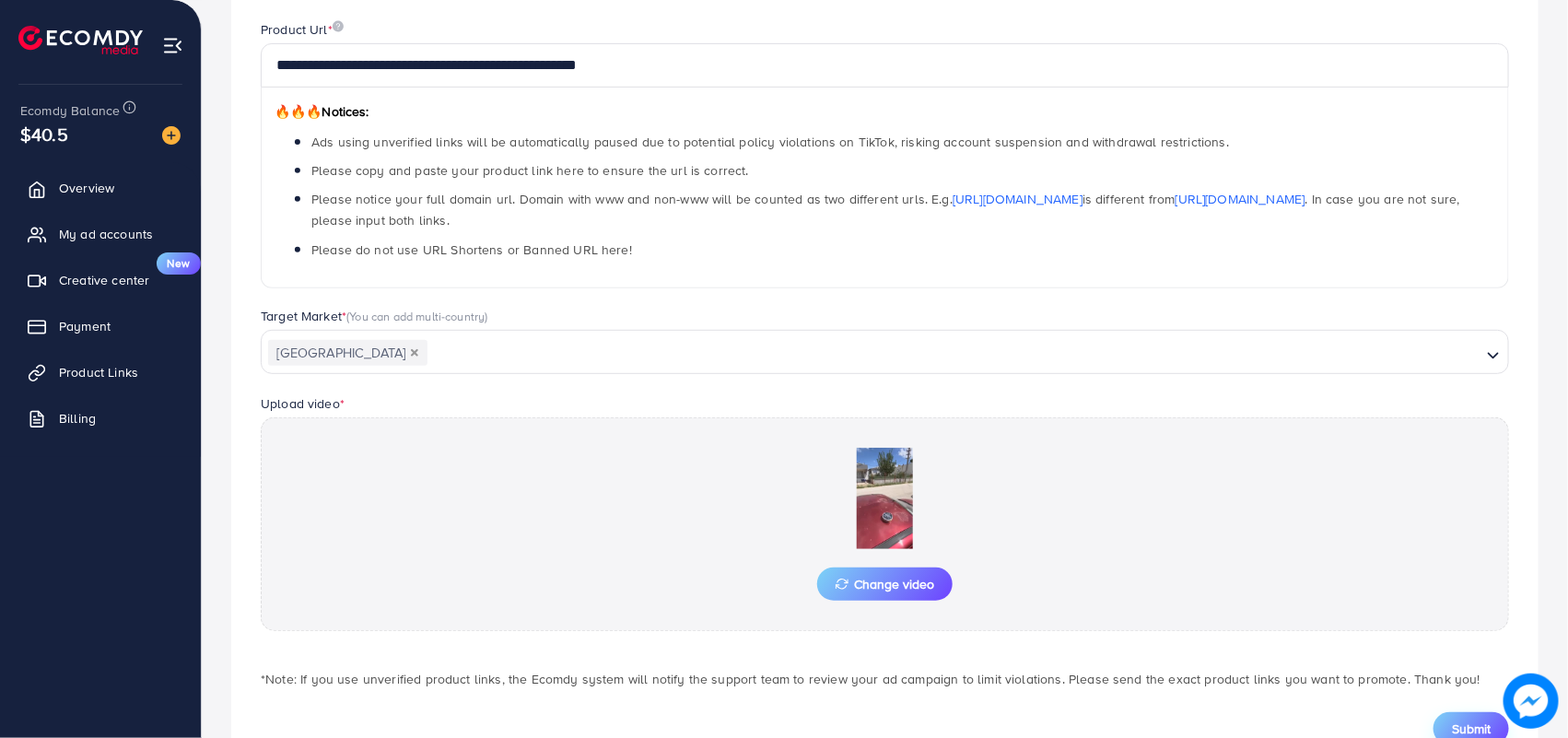
click at [1462, 730] on span "Submit" at bounding box center [1471, 728] width 39 height 18
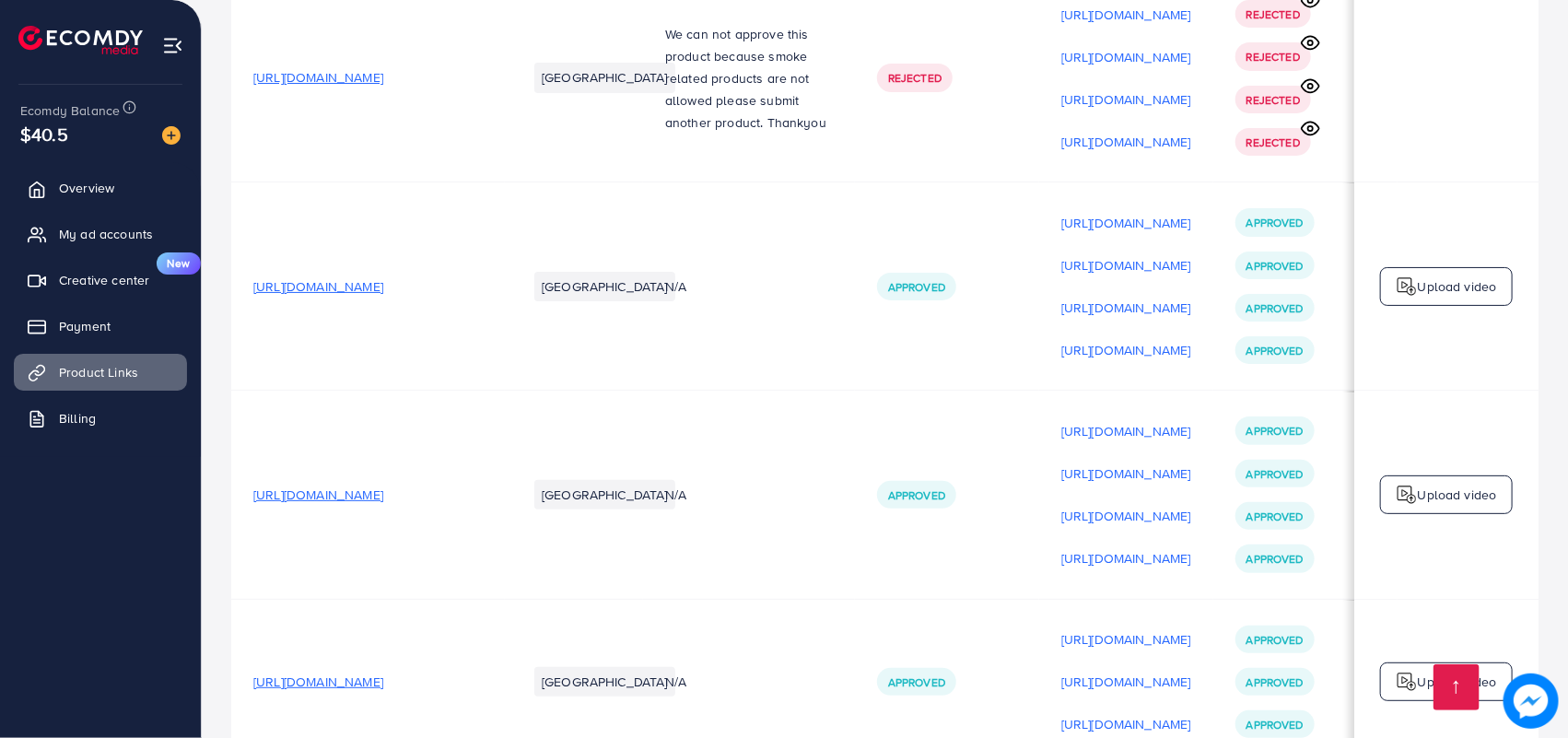
scroll to position [22318, 0]
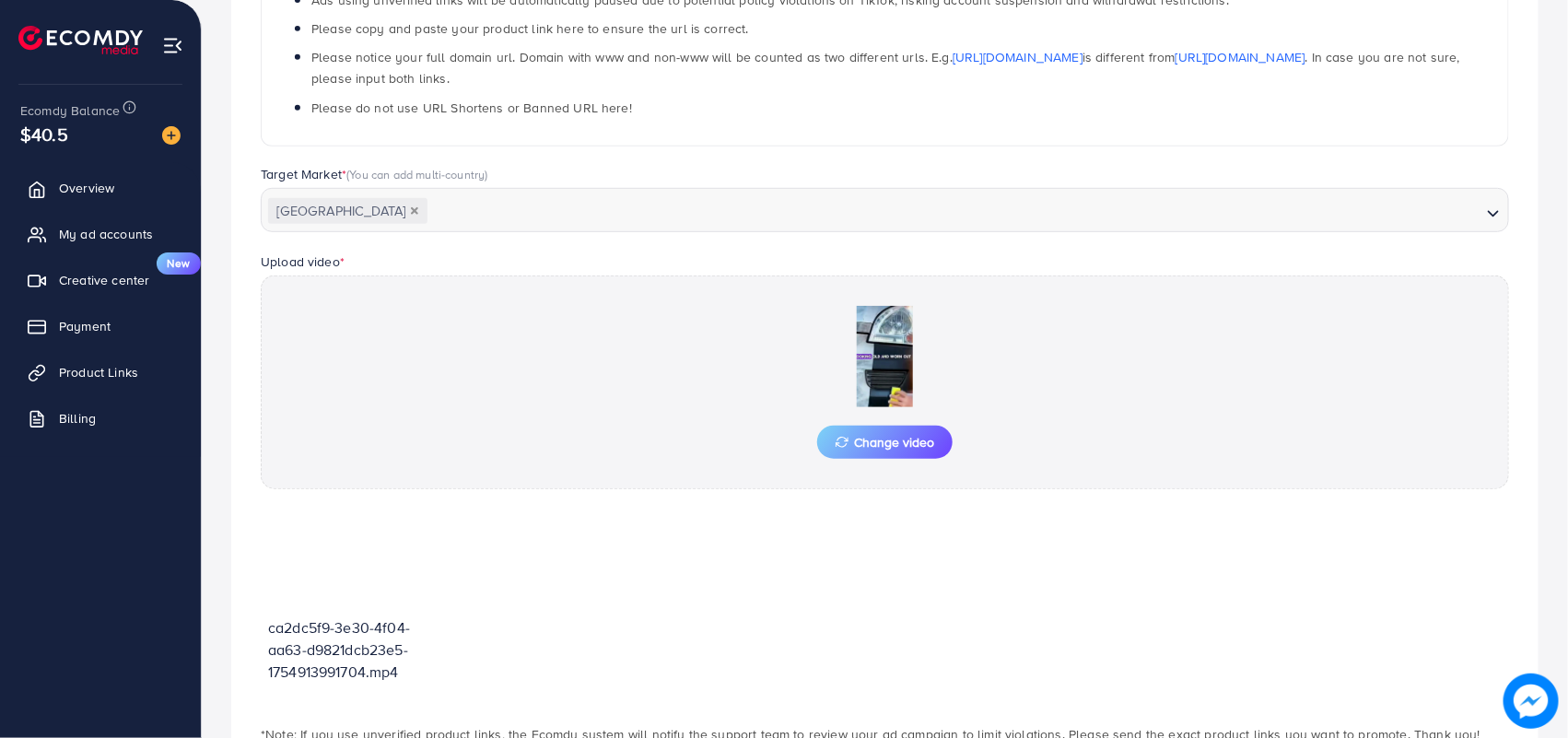
scroll to position [453, 0]
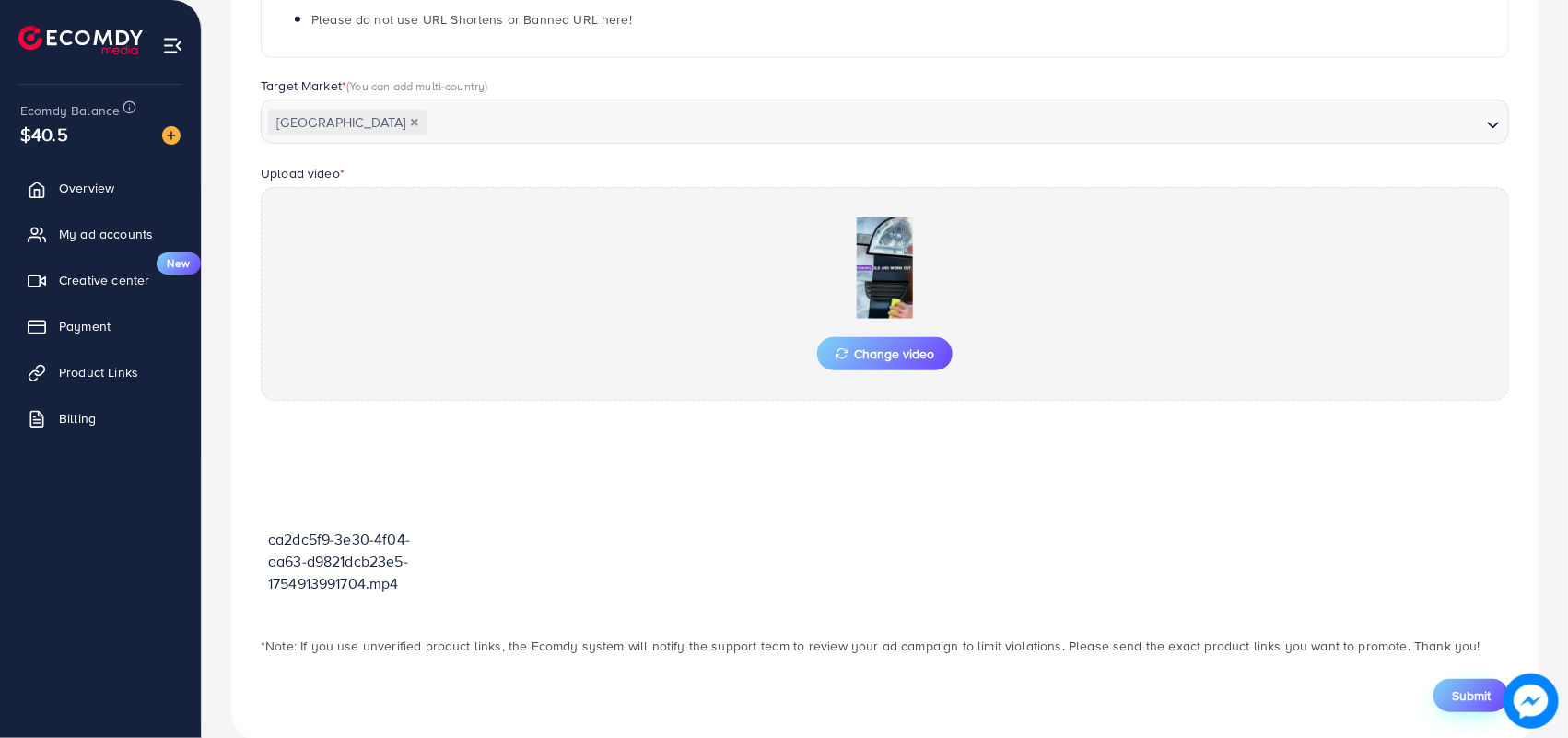
click at [1446, 697] on button "Submit" at bounding box center [1471, 696] width 75 height 33
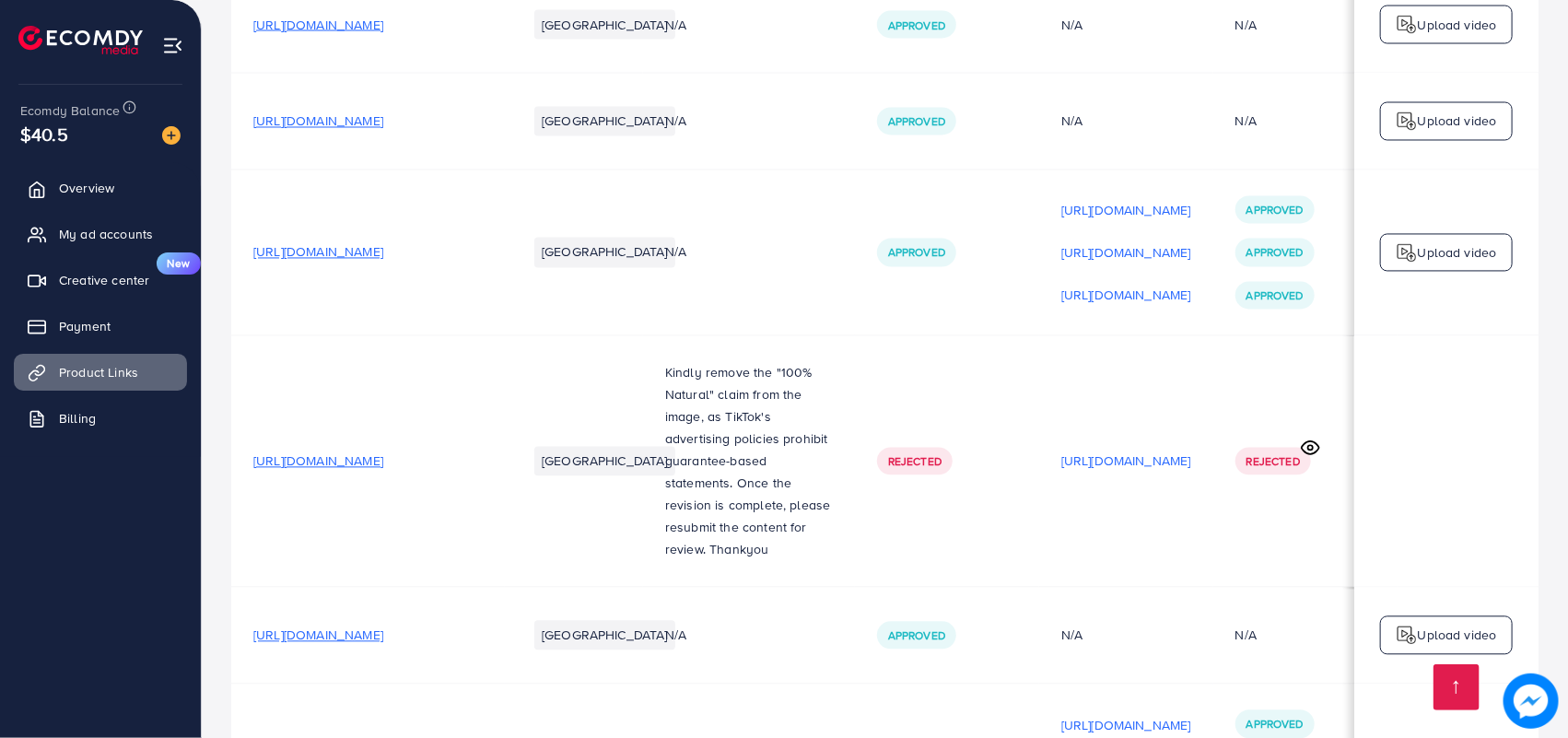
scroll to position [22343, 0]
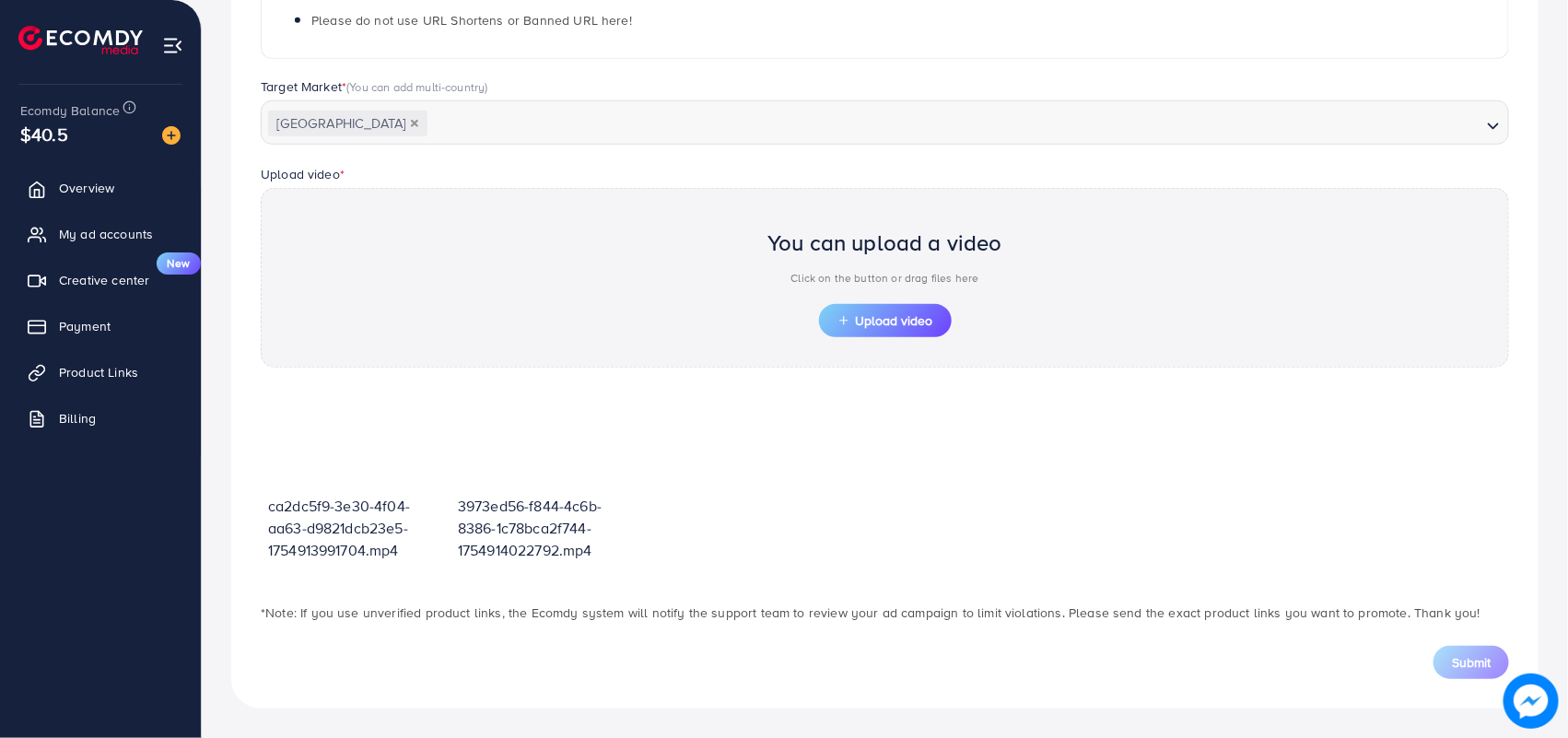
scroll to position [453, 0]
click at [895, 327] on span "Upload video" at bounding box center [884, 320] width 95 height 13
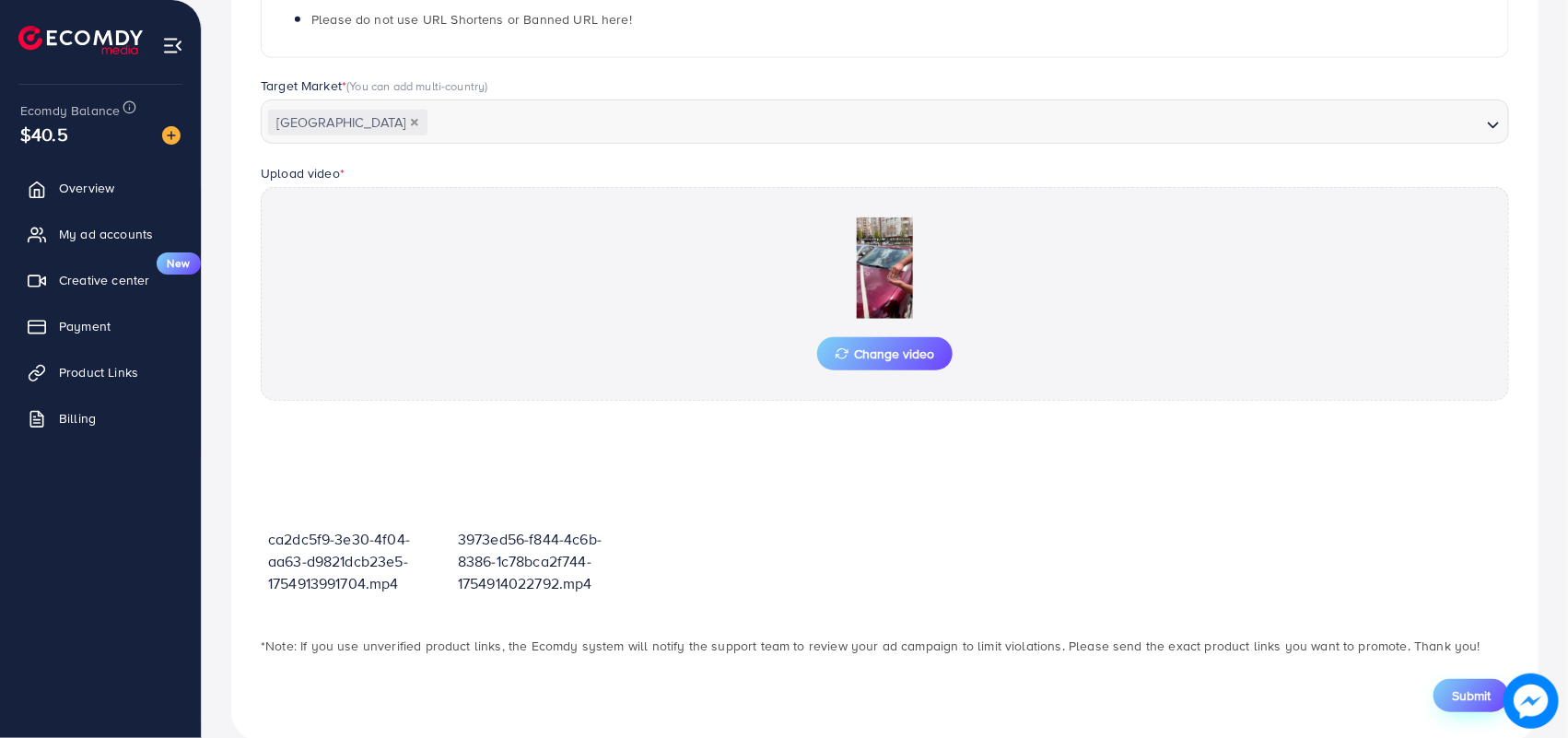
click at [1467, 688] on span "Submit" at bounding box center [1471, 696] width 39 height 18
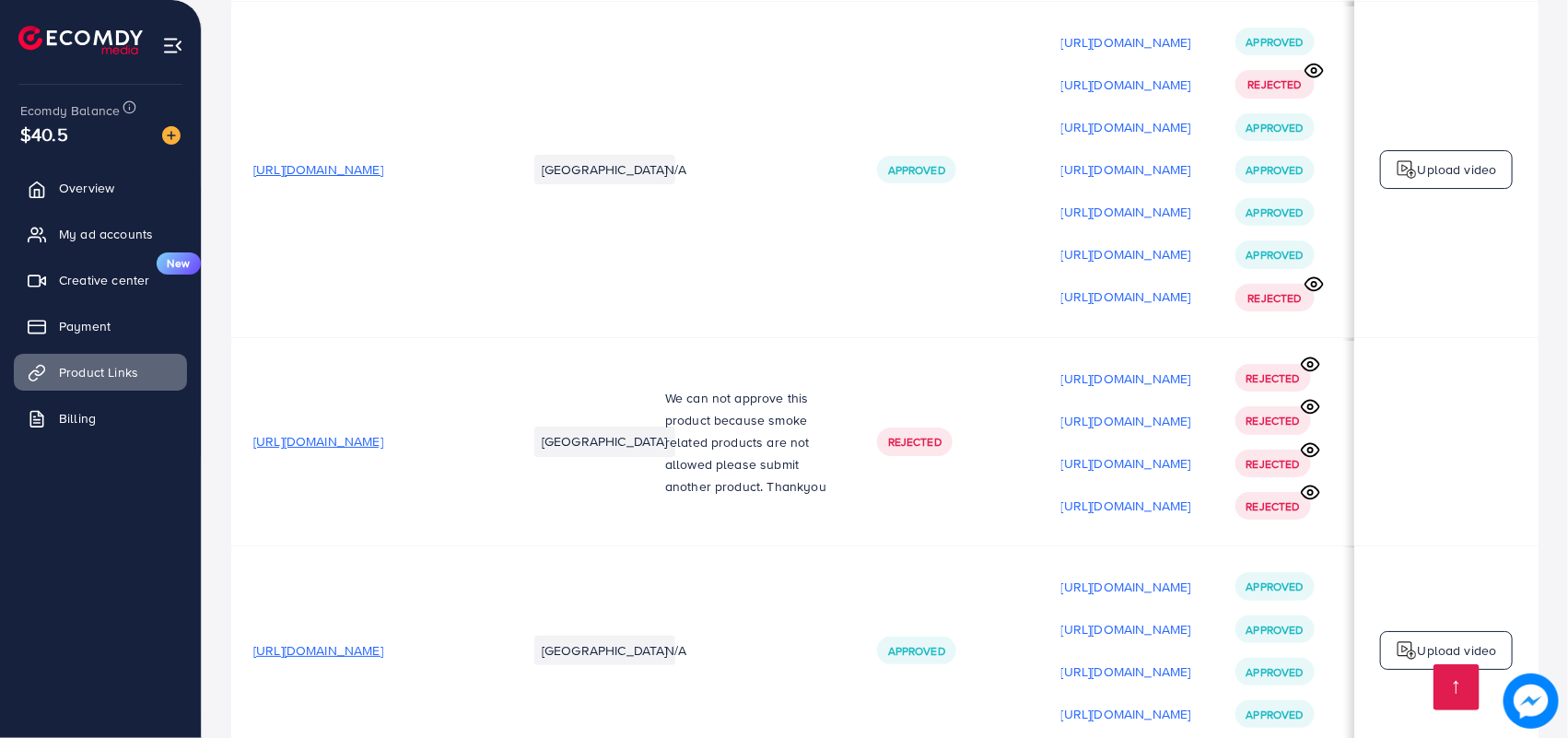
scroll to position [22386, 0]
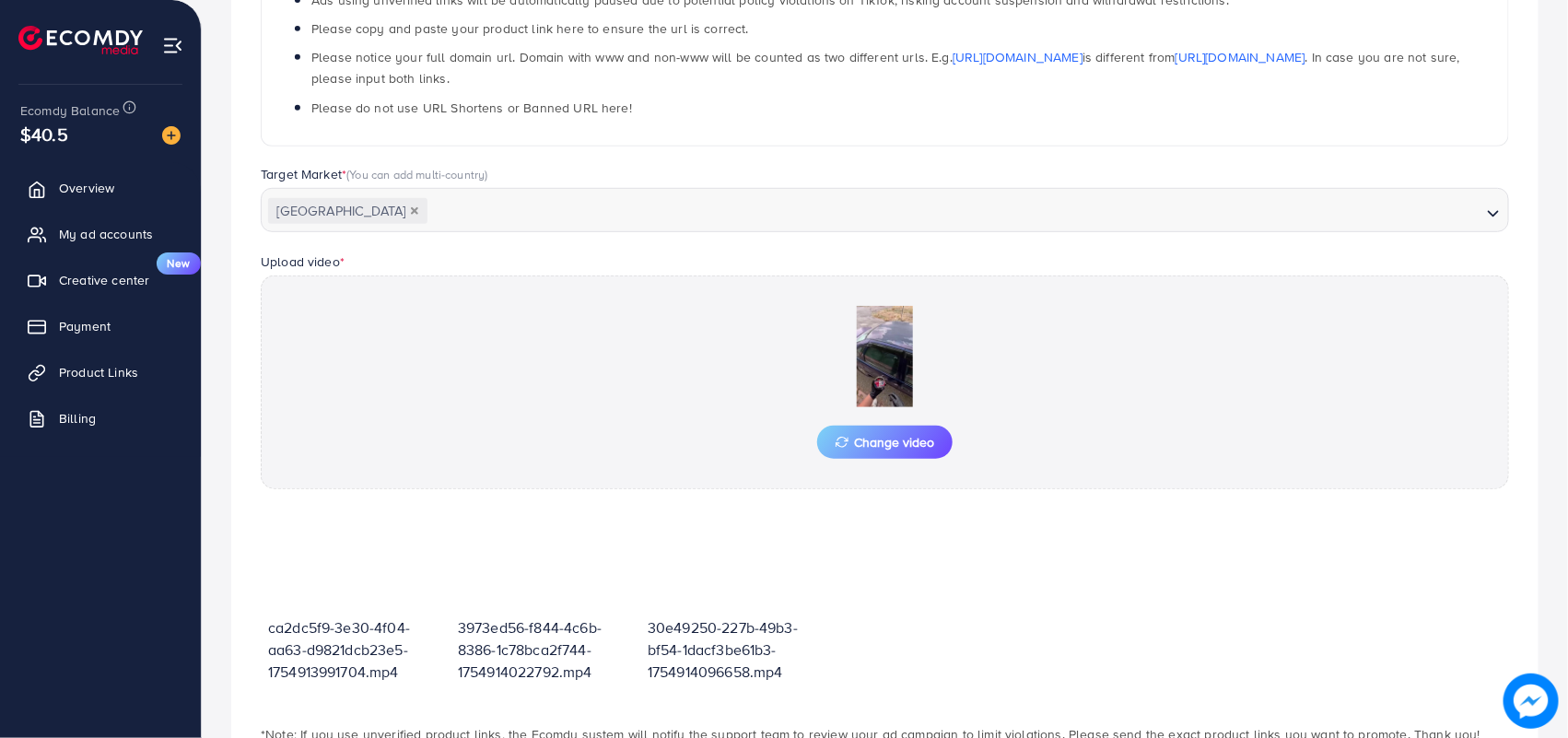
scroll to position [453, 0]
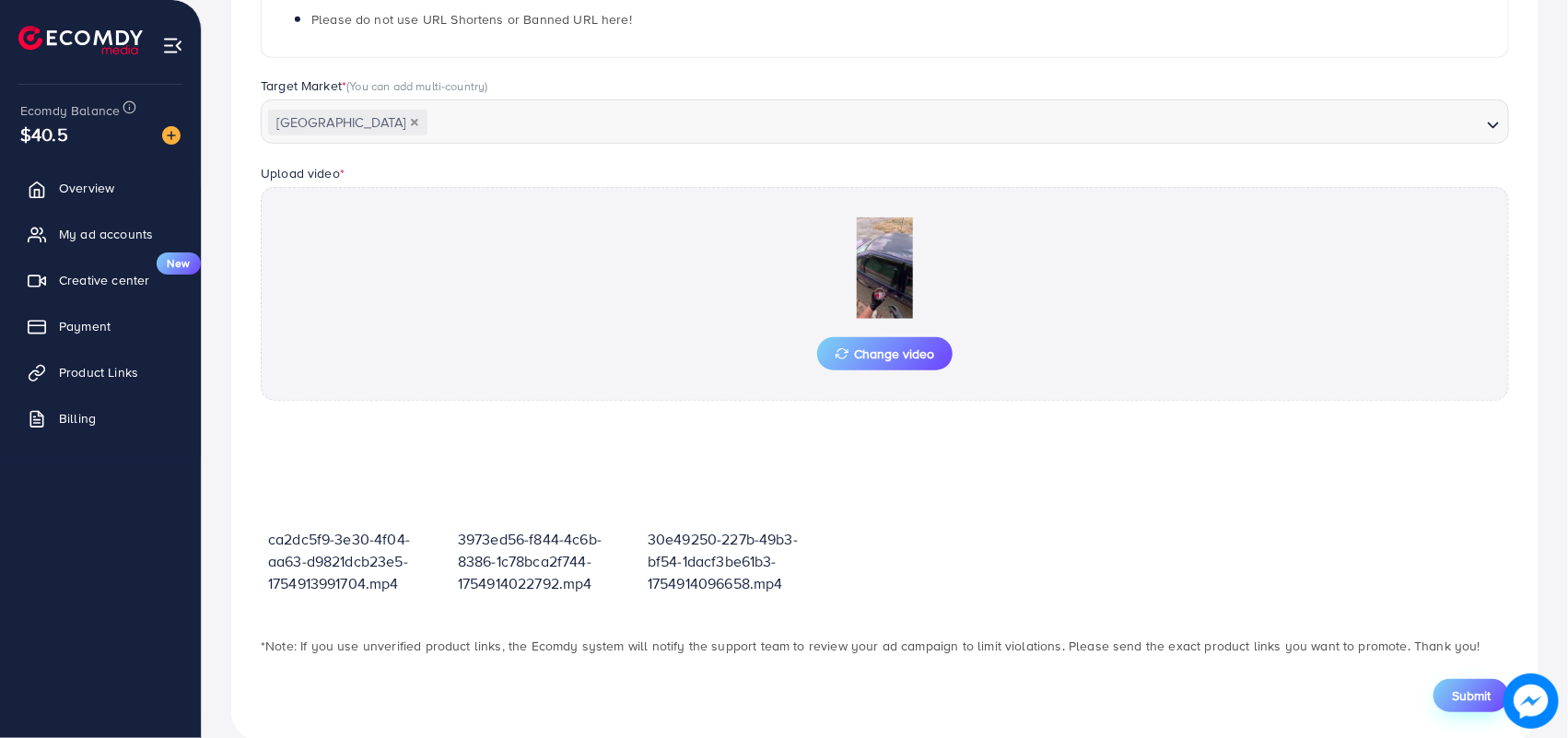
click at [1467, 697] on span "Submit" at bounding box center [1471, 696] width 39 height 18
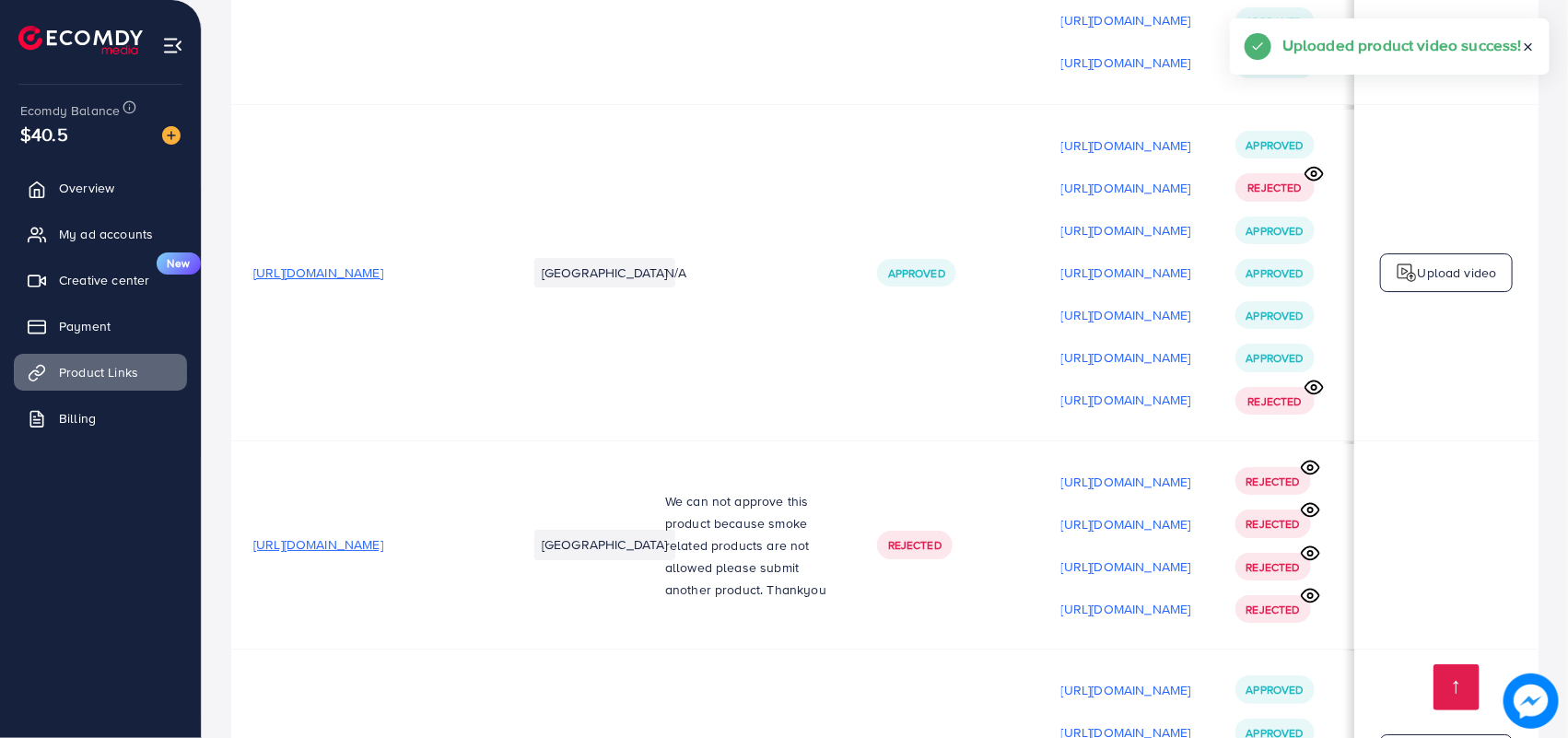
scroll to position [22428, 0]
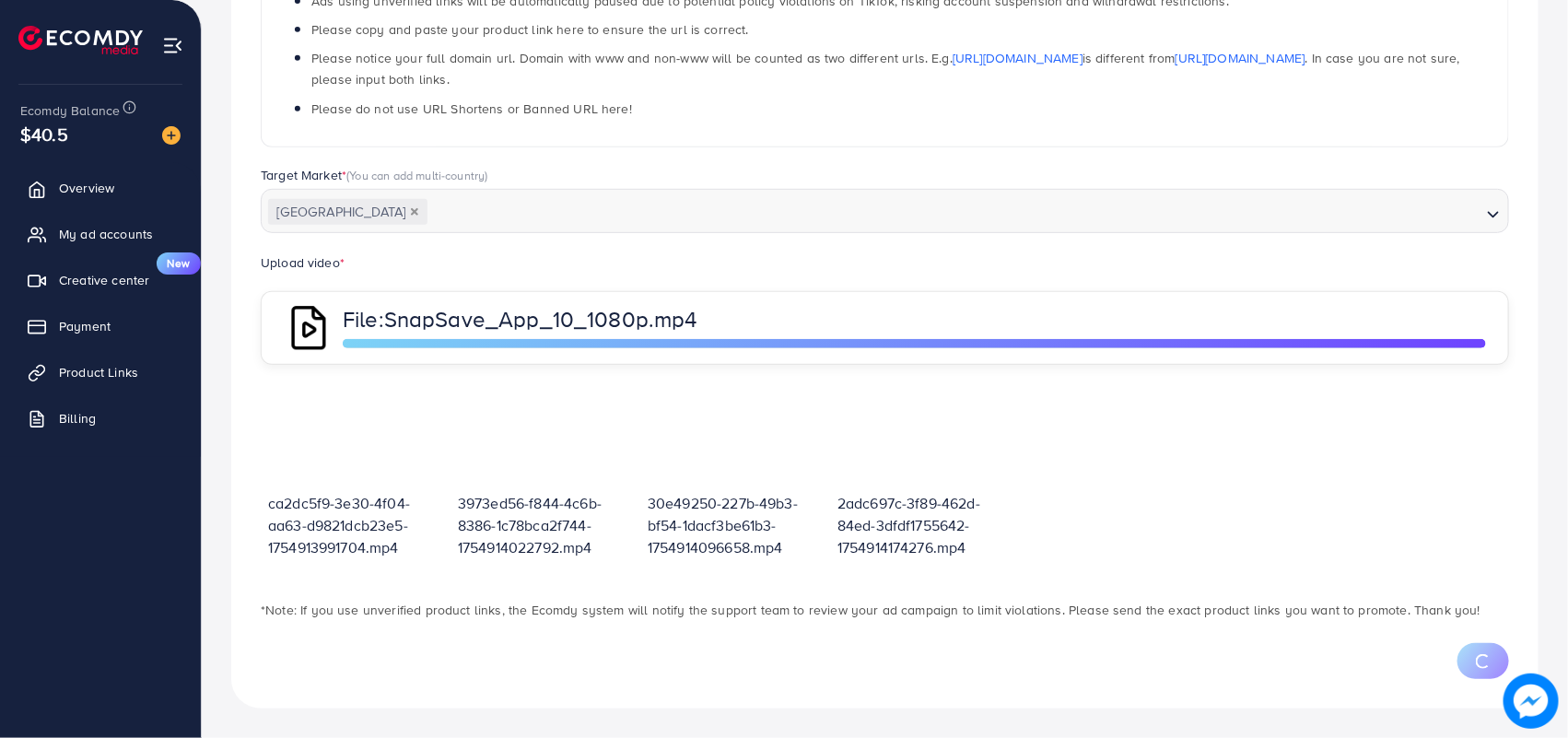
scroll to position [453, 0]
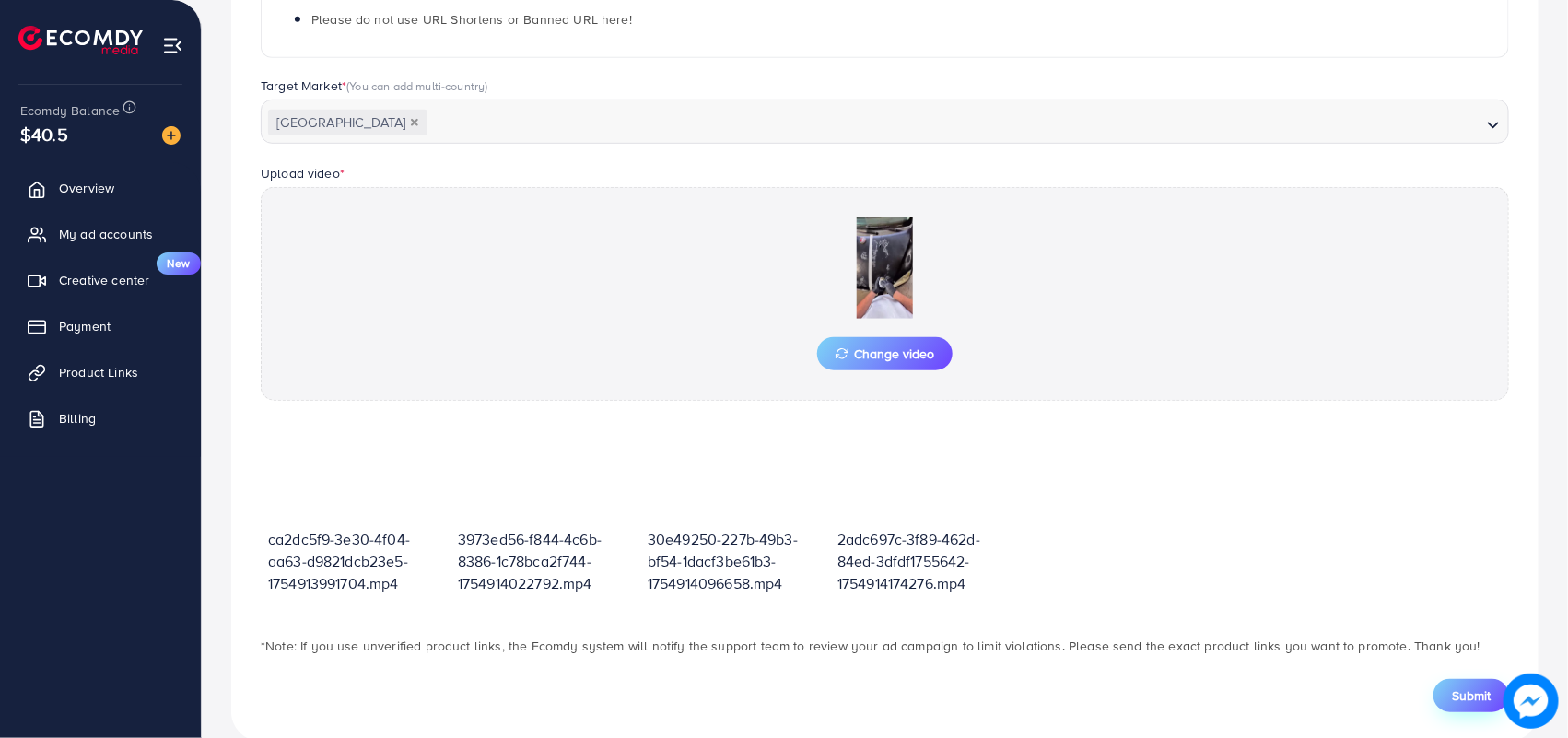
click at [1448, 700] on button "Submit" at bounding box center [1471, 696] width 75 height 33
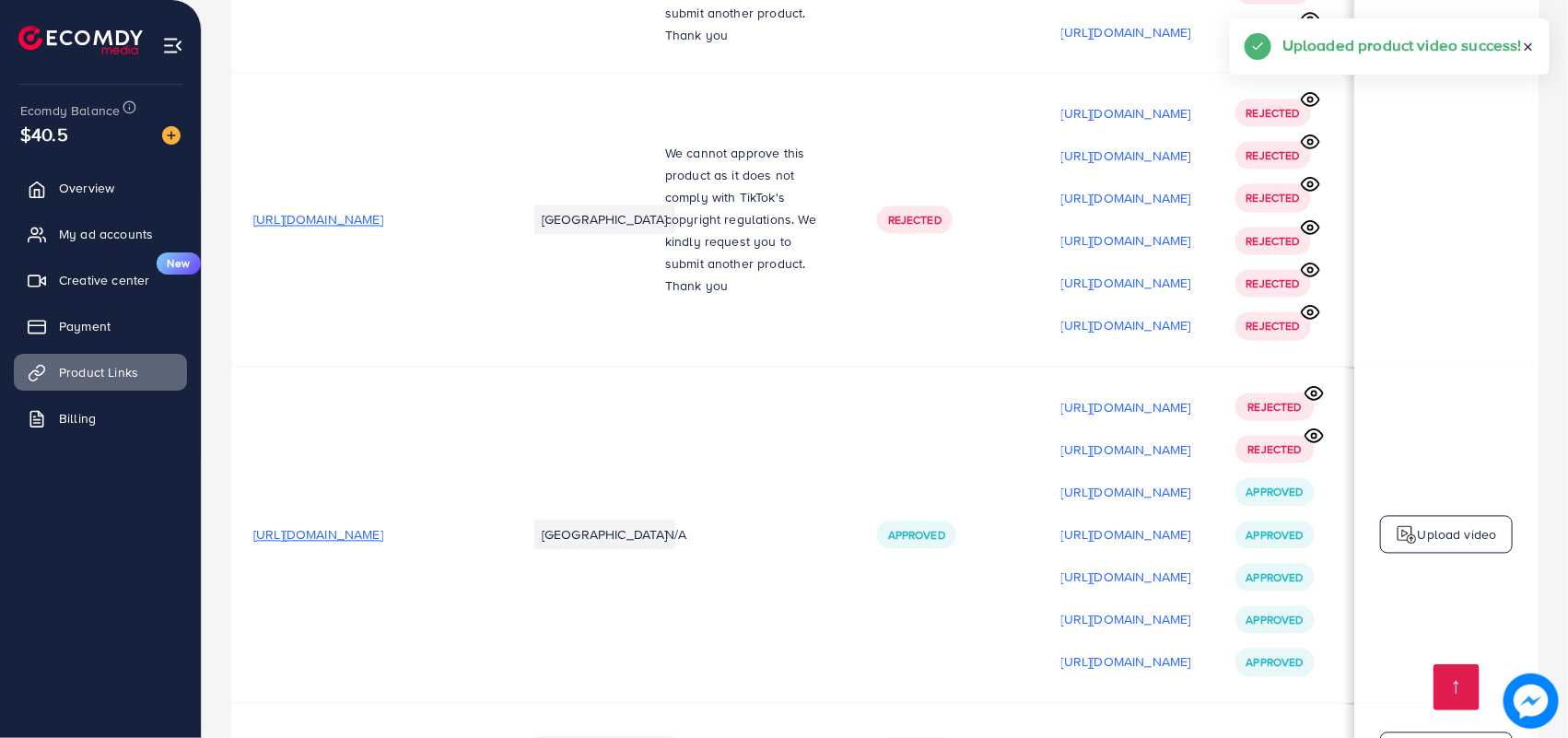
scroll to position [22471, 0]
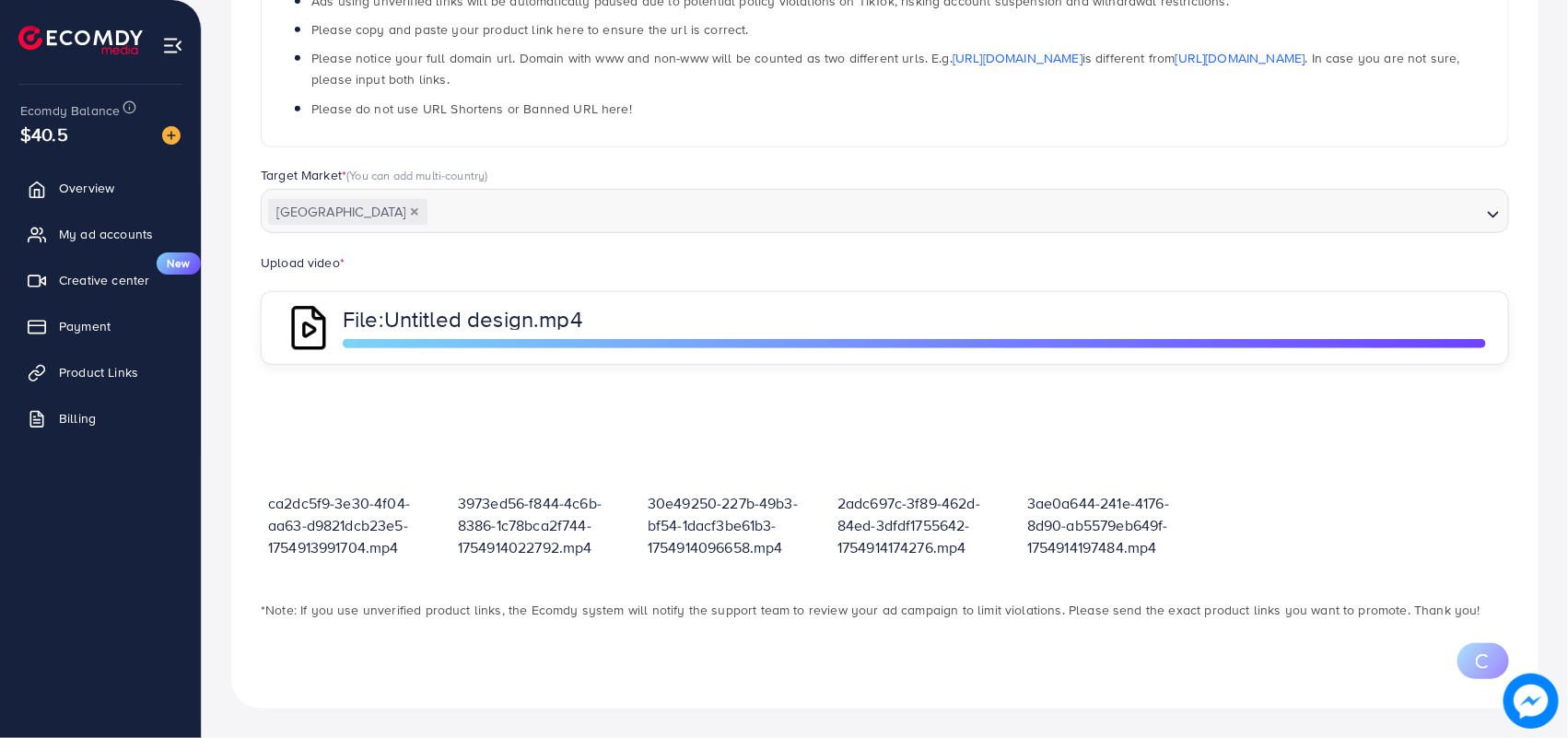
scroll to position [453, 0]
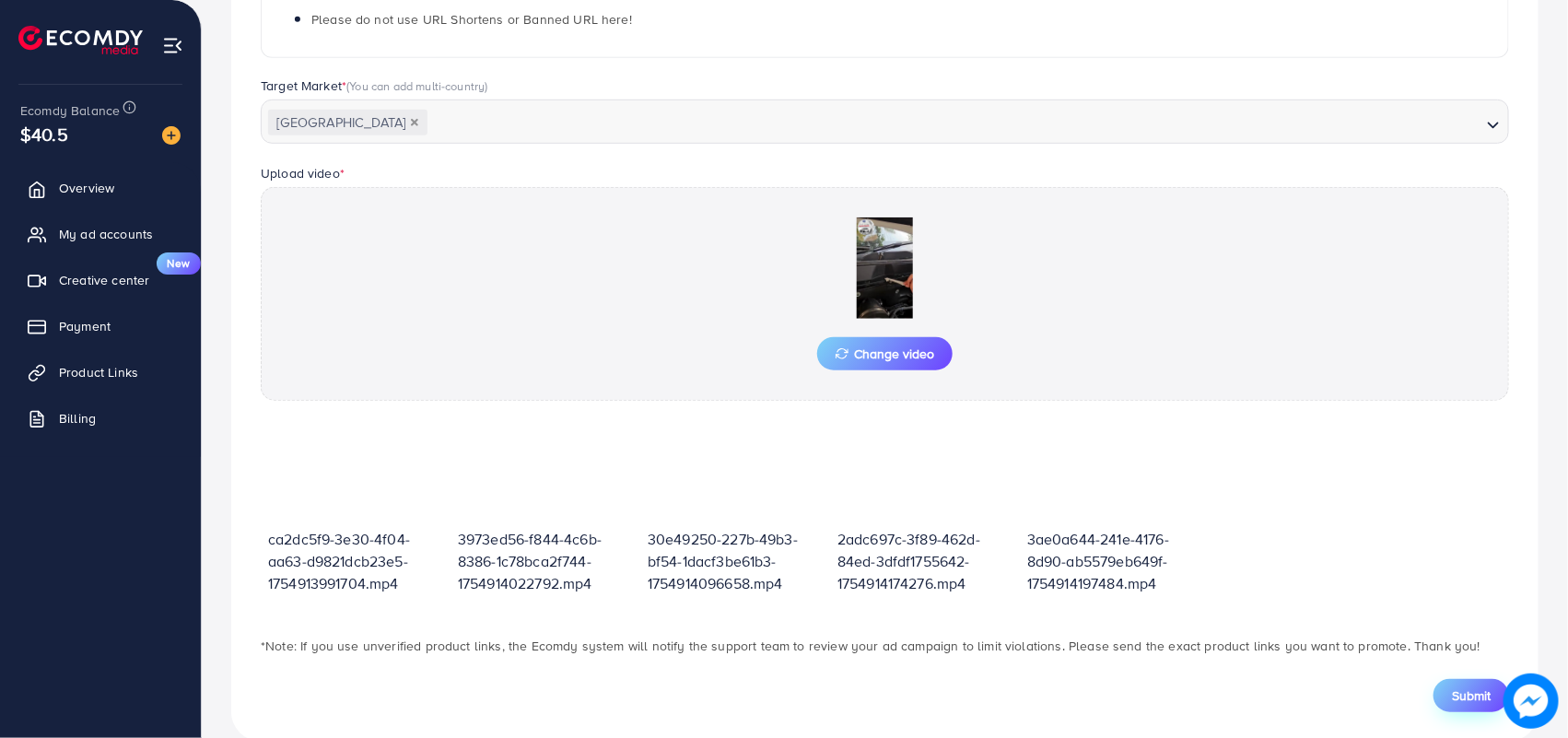
click at [1472, 694] on span "Submit" at bounding box center [1471, 696] width 39 height 18
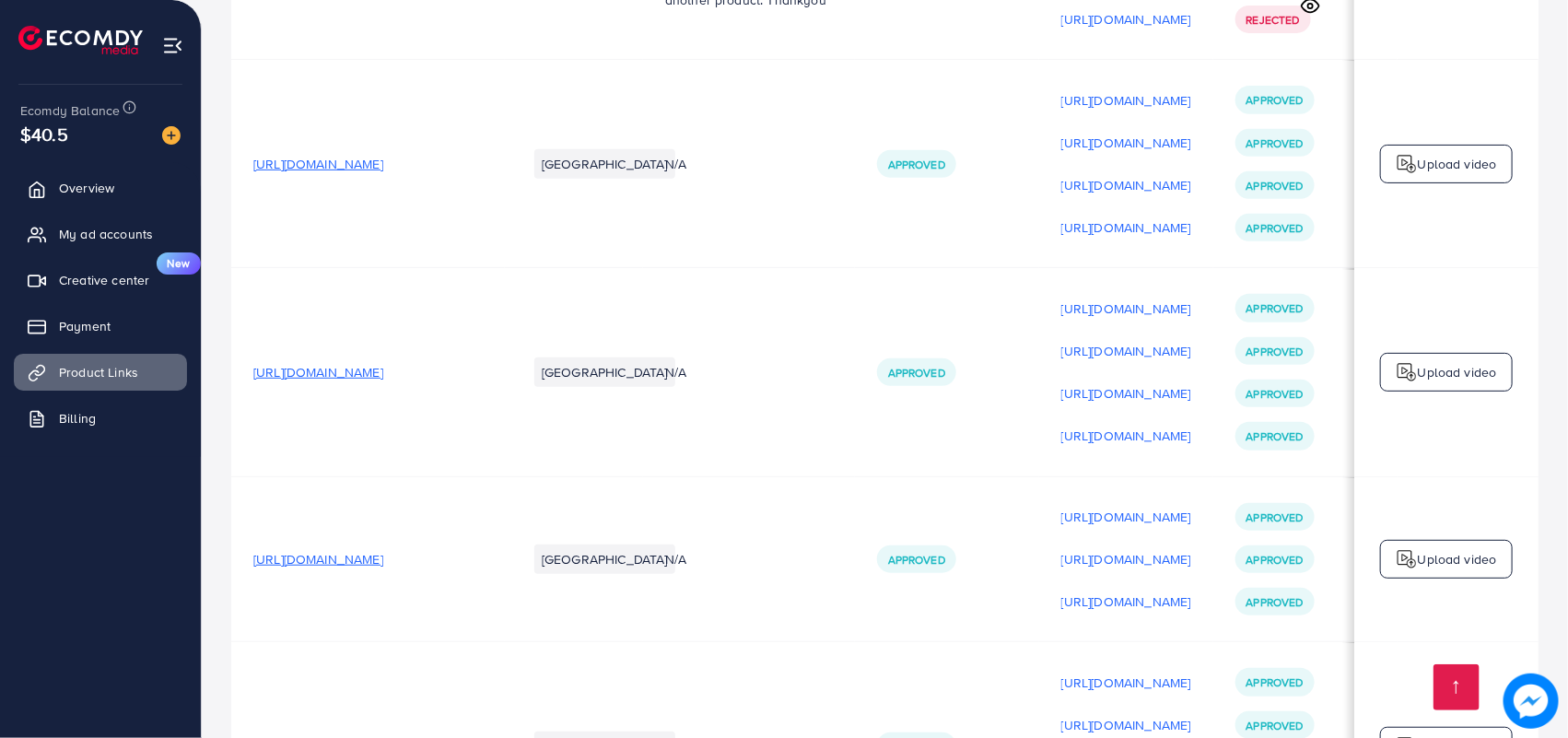
scroll to position [22513, 0]
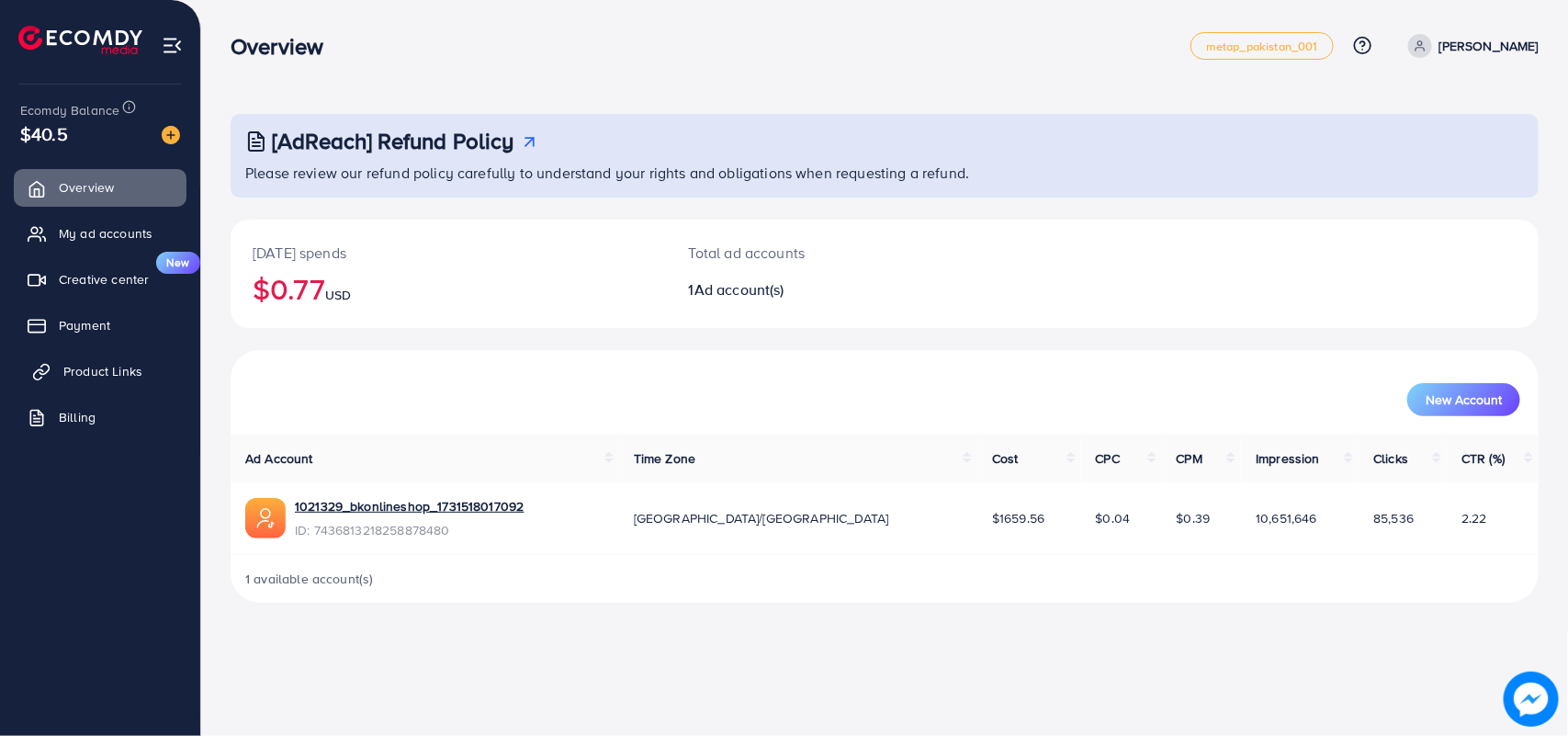
click at [89, 360] on link "Product Links" at bounding box center [100, 371] width 173 height 37
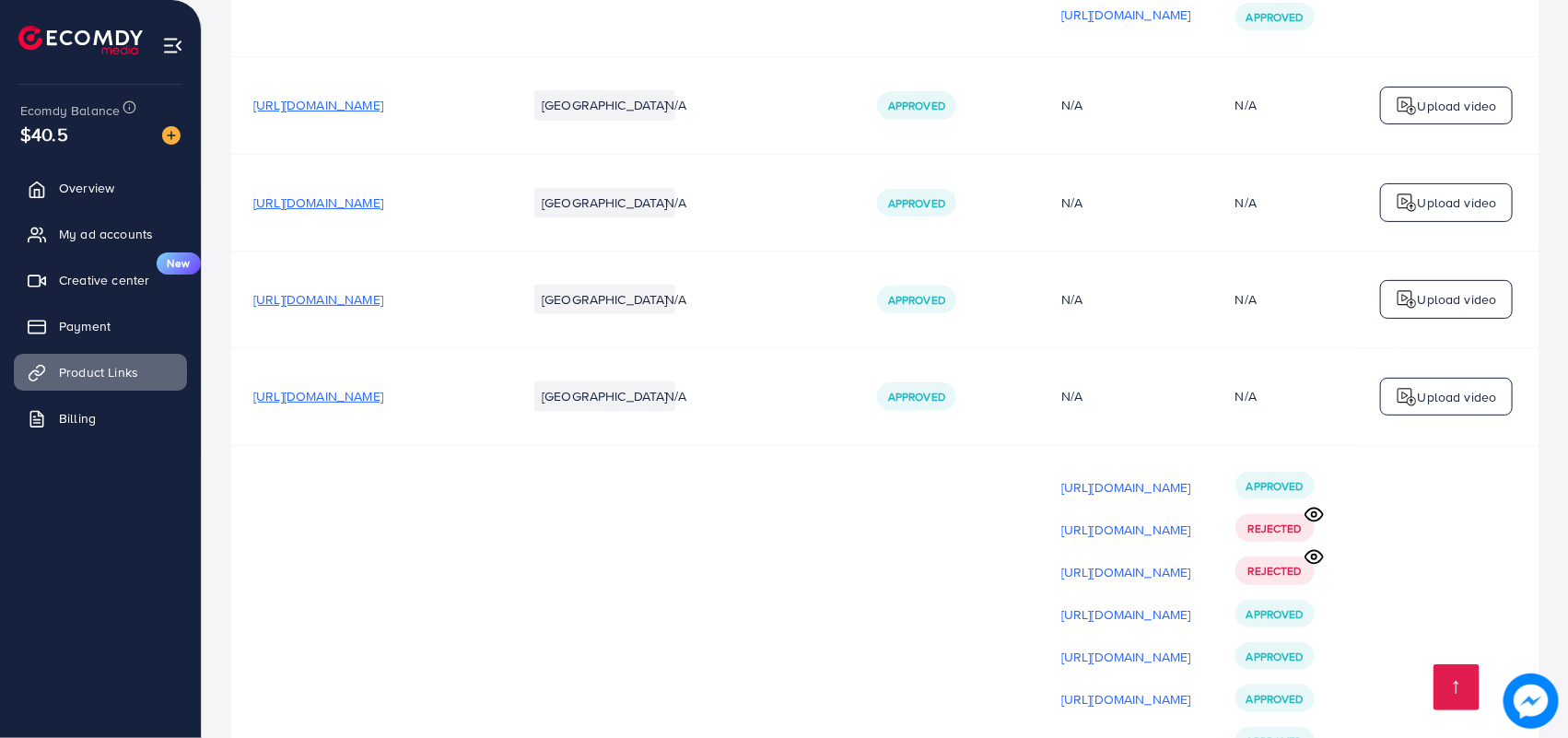
scroll to position [22513, 0]
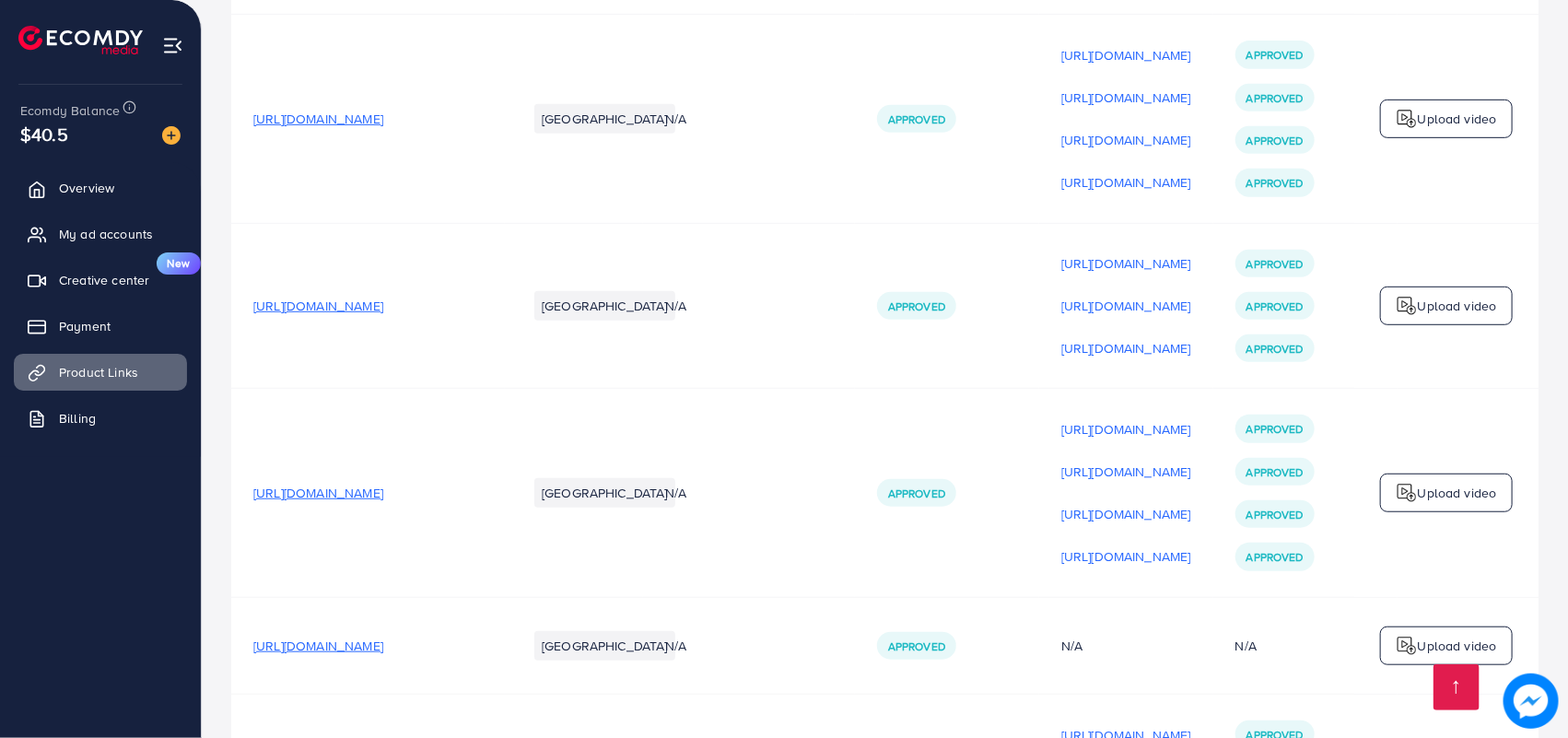
drag, startPoint x: 848, startPoint y: 649, endPoint x: 1168, endPoint y: 655, distance: 320.1
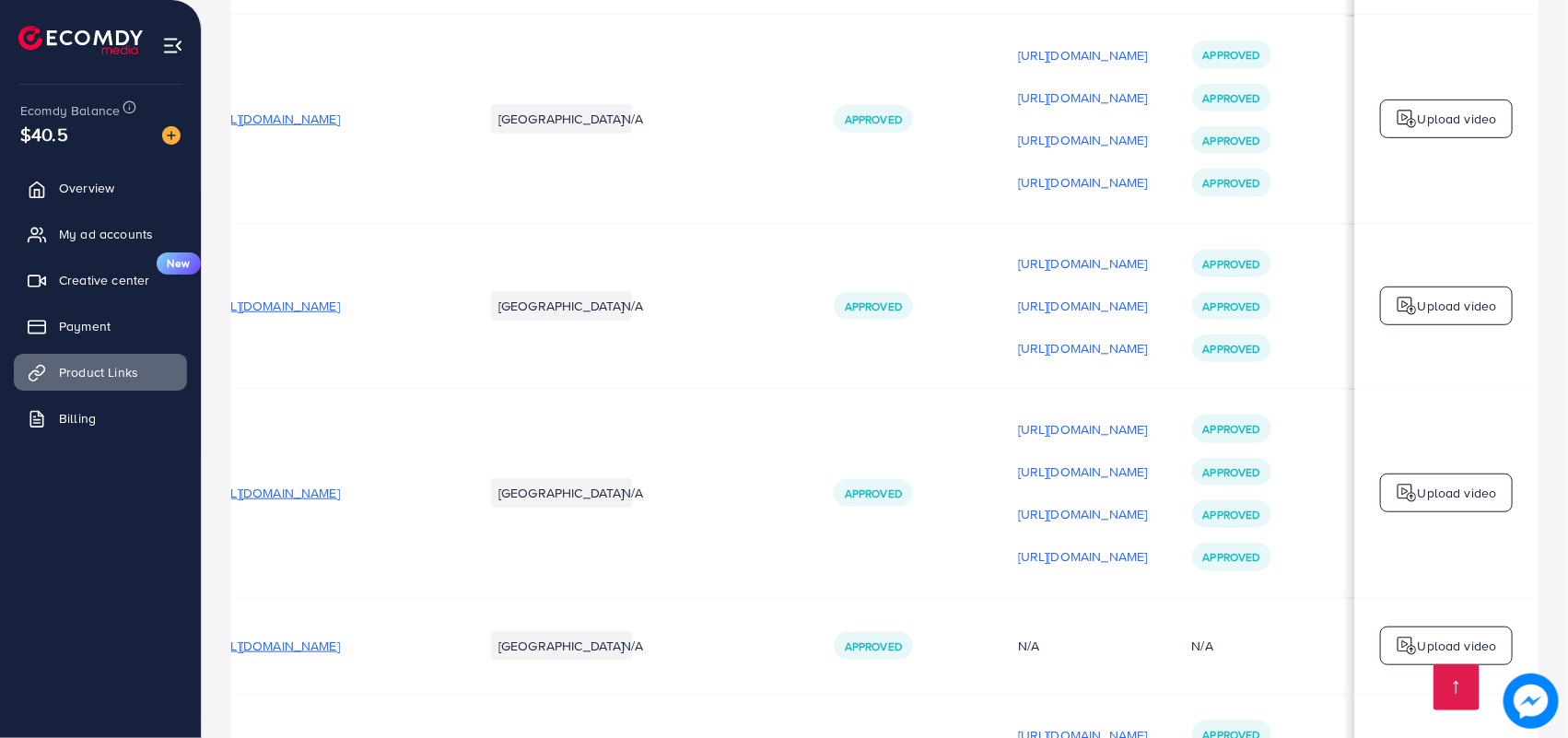
scroll to position [0, 247]
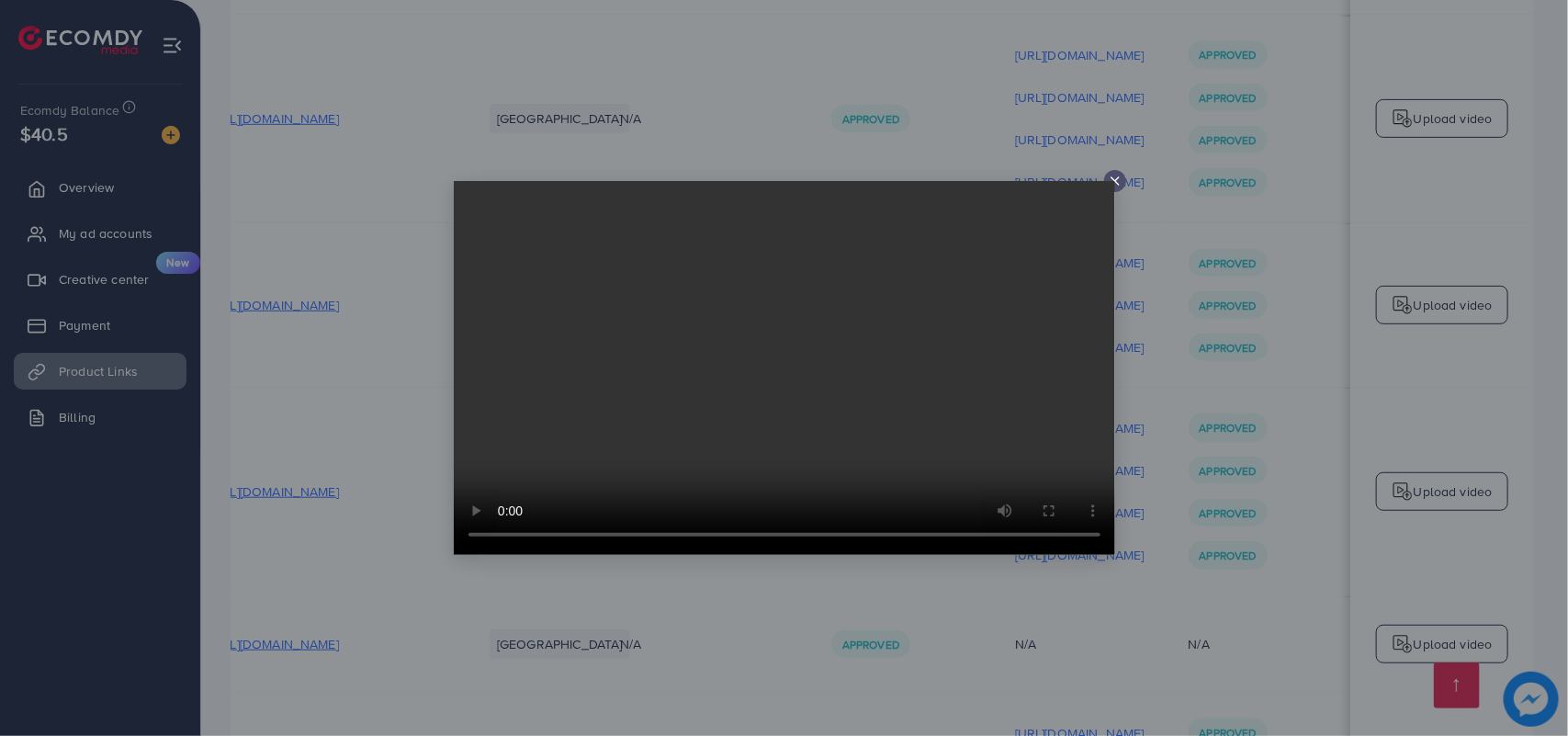
click at [1114, 177] on icon at bounding box center [1115, 181] width 14 height 14
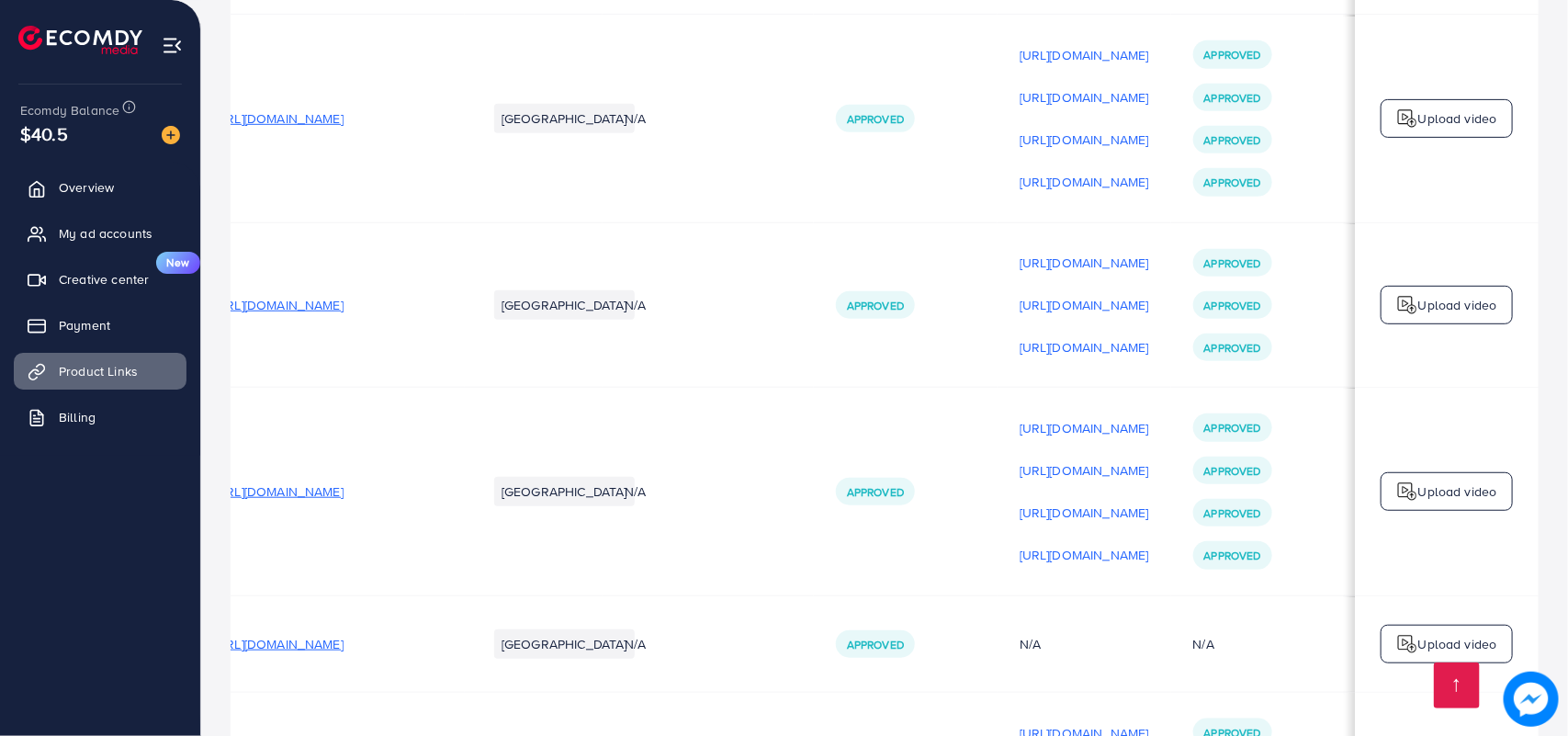
scroll to position [0, 241]
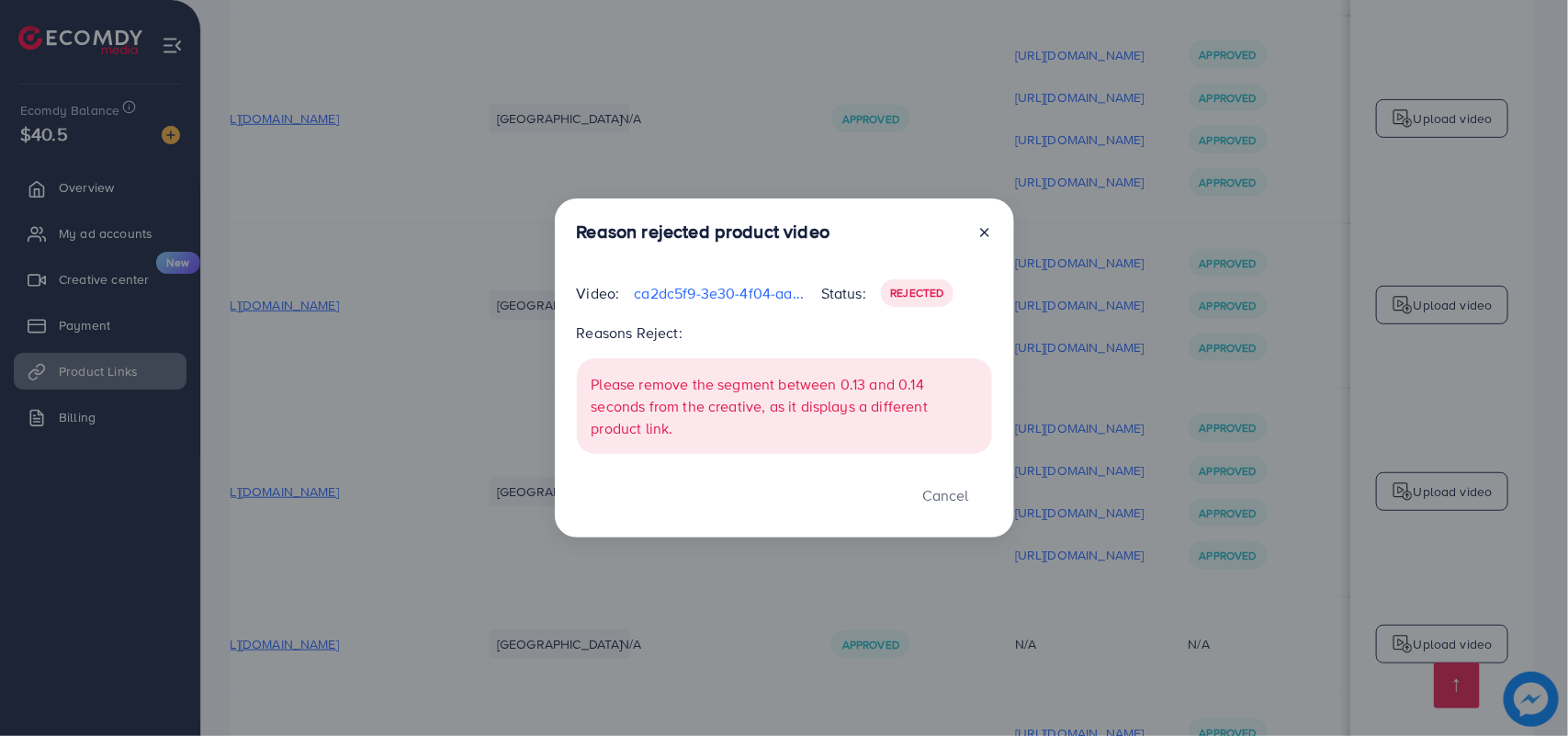
click at [988, 236] on line at bounding box center [985, 233] width 8 height 8
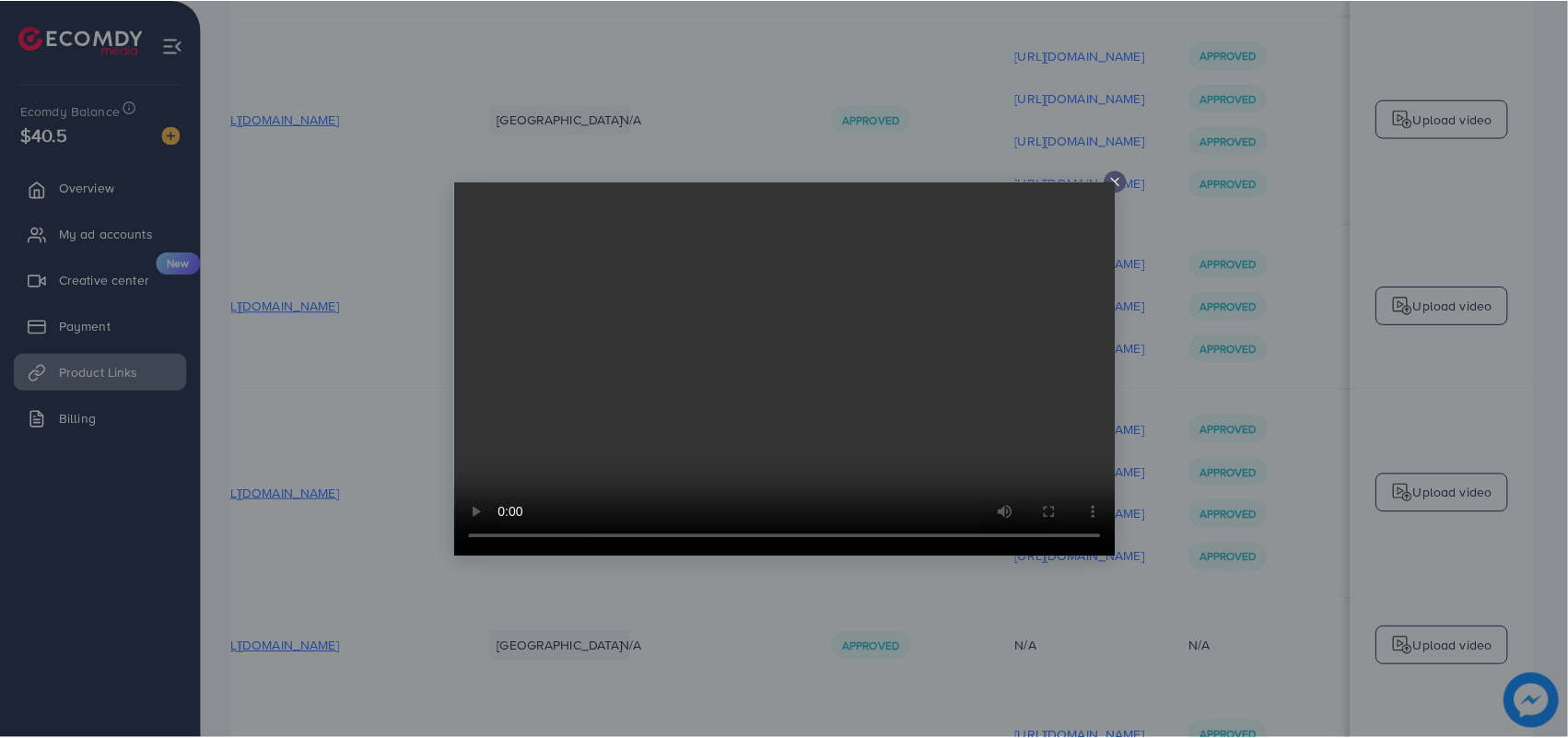
scroll to position [0, 0]
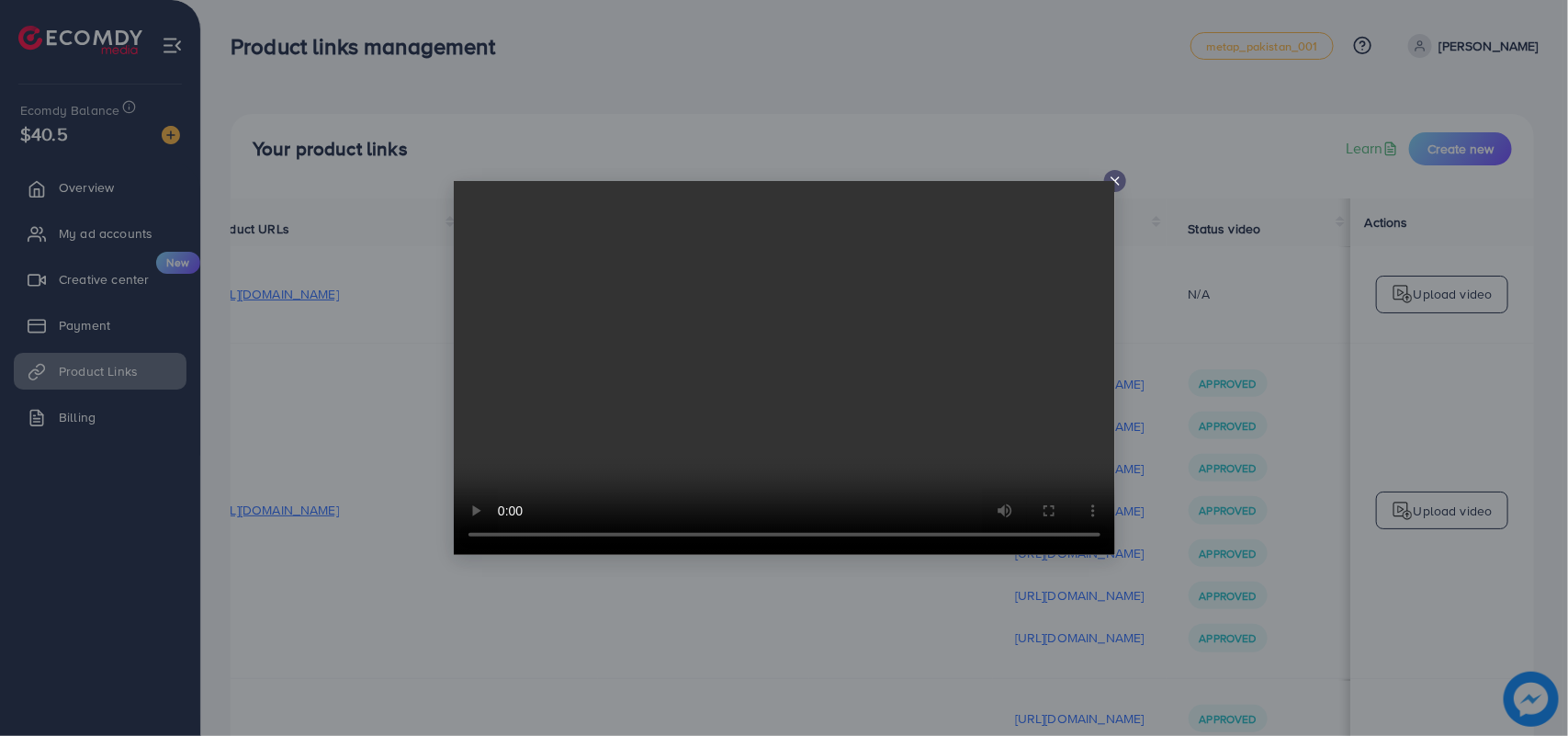
click at [1112, 174] on icon at bounding box center [1115, 181] width 14 height 14
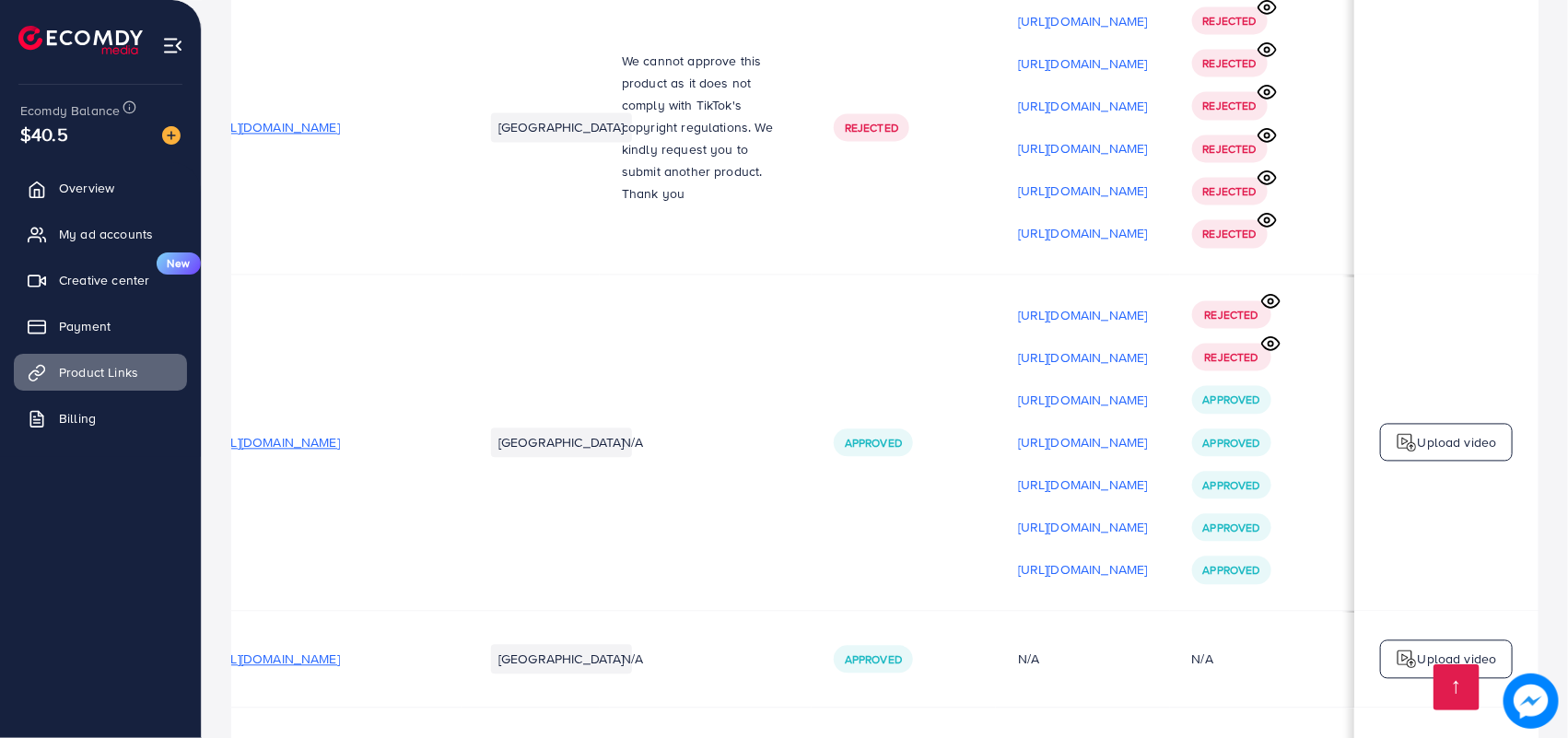
scroll to position [22513, 0]
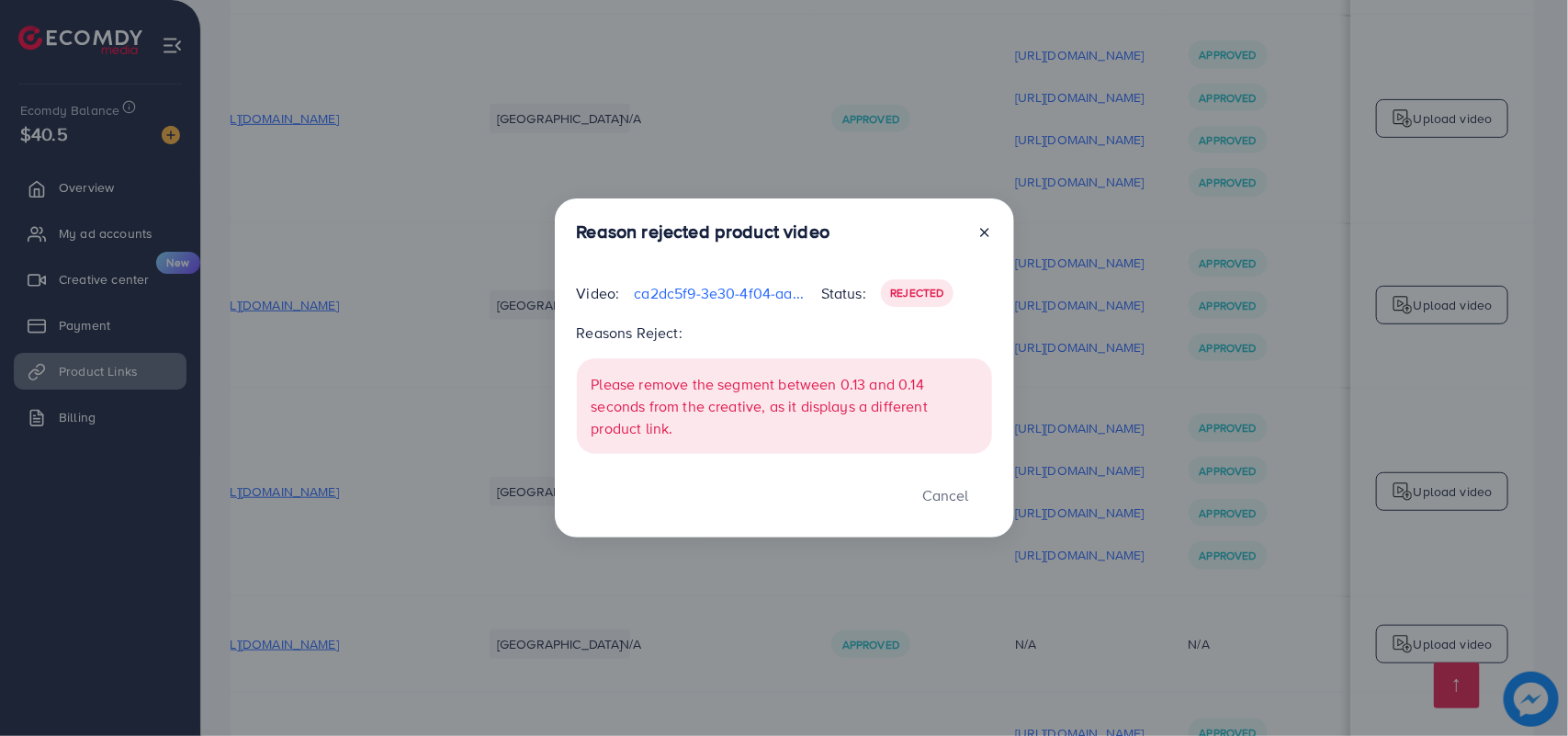
click at [984, 230] on icon at bounding box center [984, 232] width 14 height 14
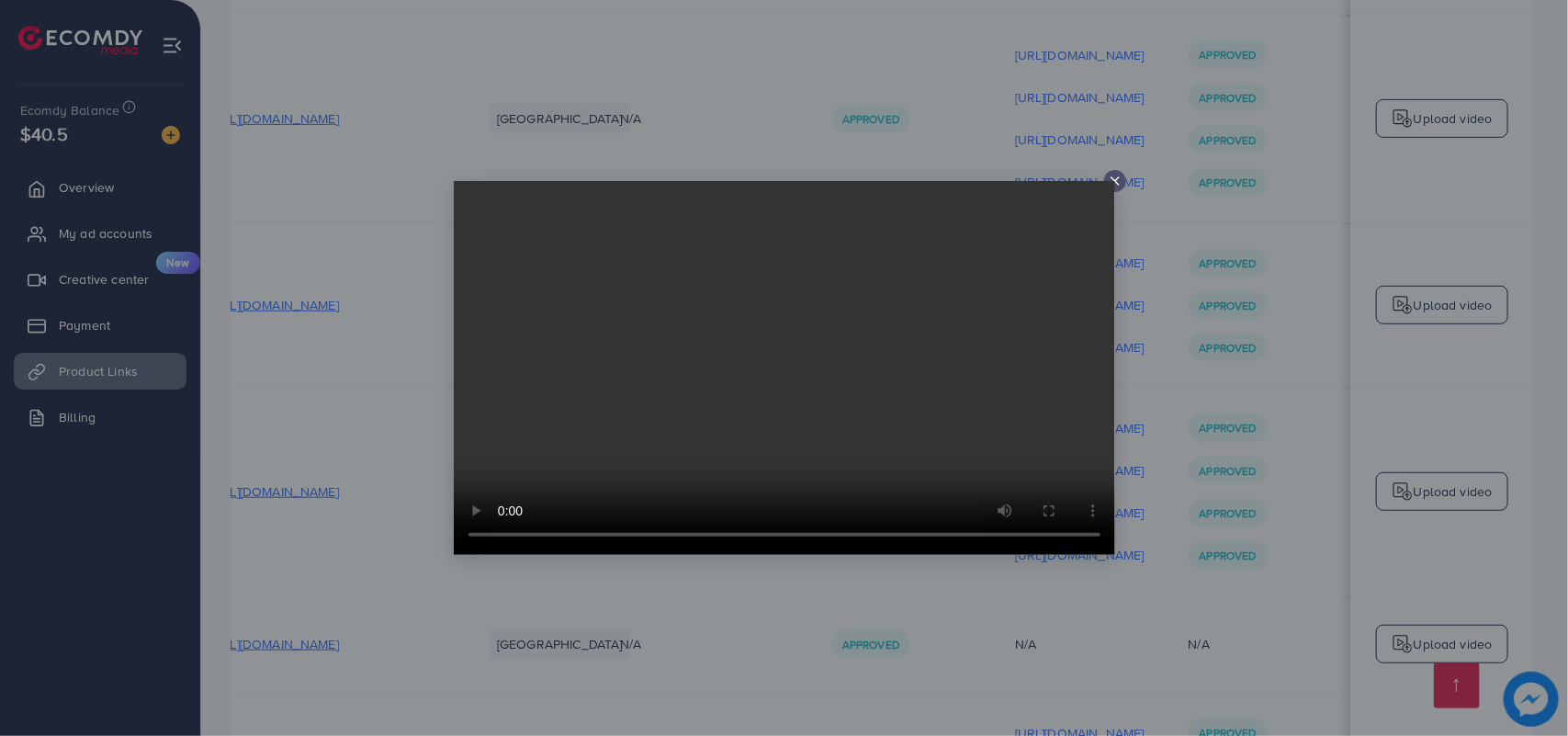
click at [1114, 177] on icon at bounding box center [1115, 181] width 14 height 14
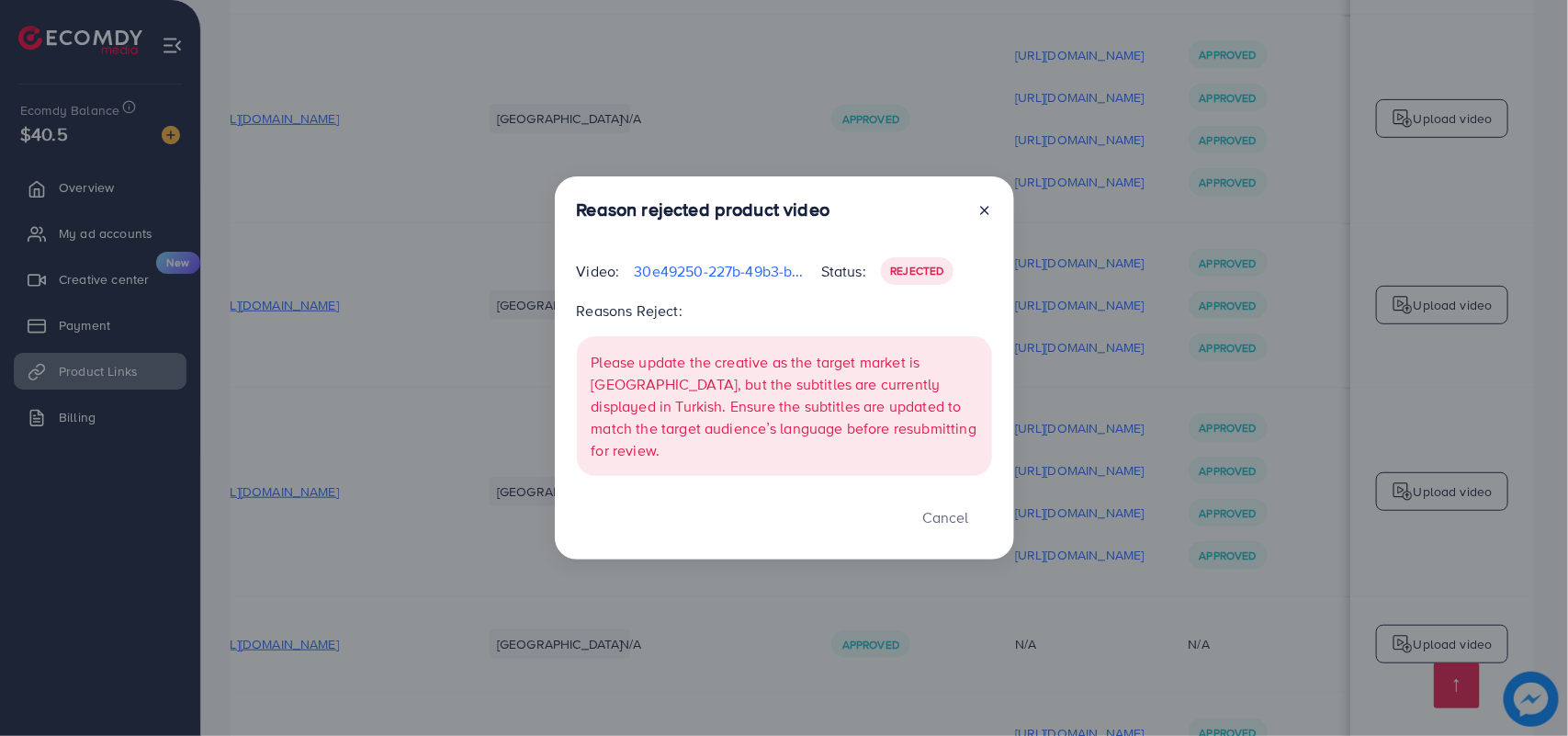
click at [980, 216] on icon at bounding box center [984, 210] width 14 height 14
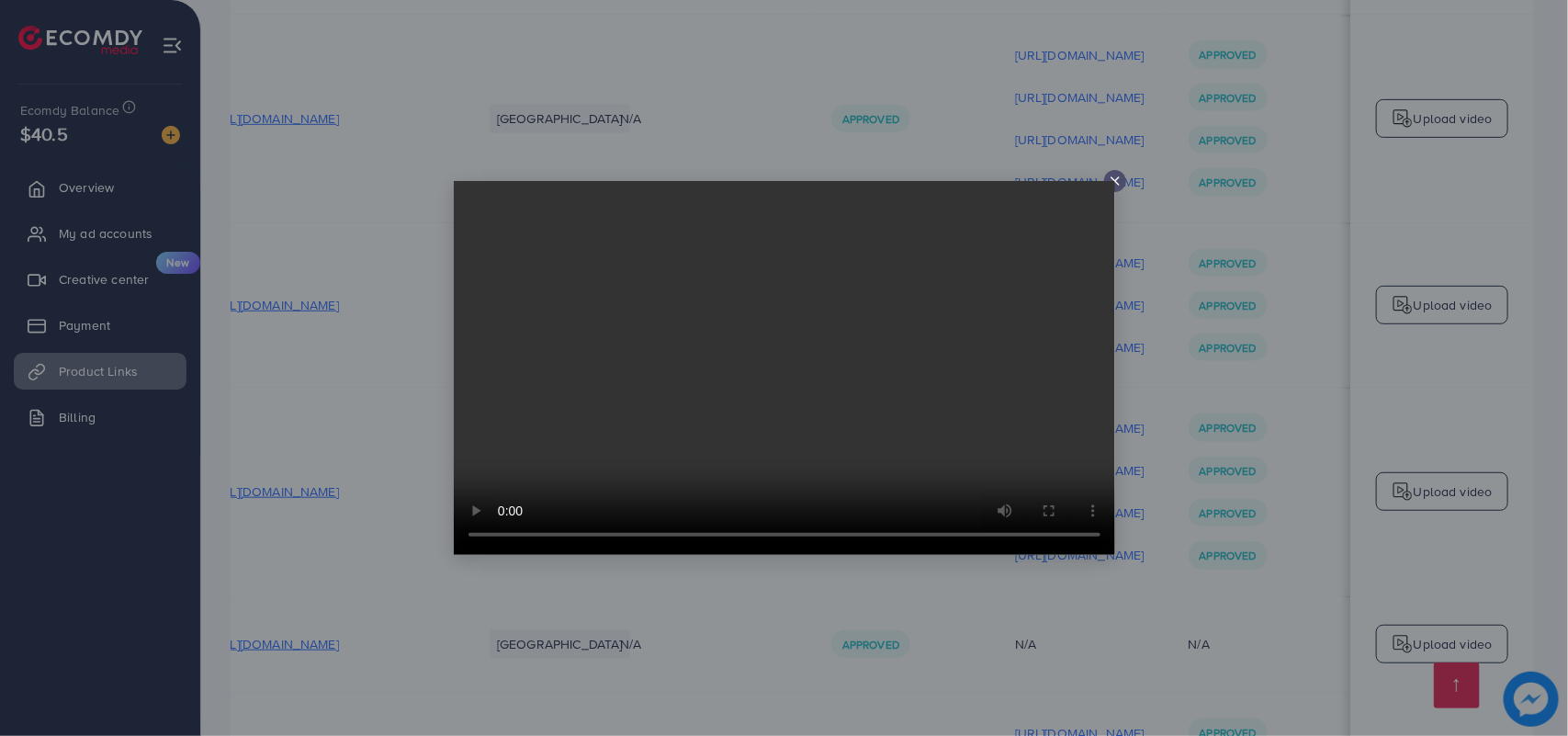
click at [1117, 179] on line at bounding box center [1116, 181] width 8 height 8
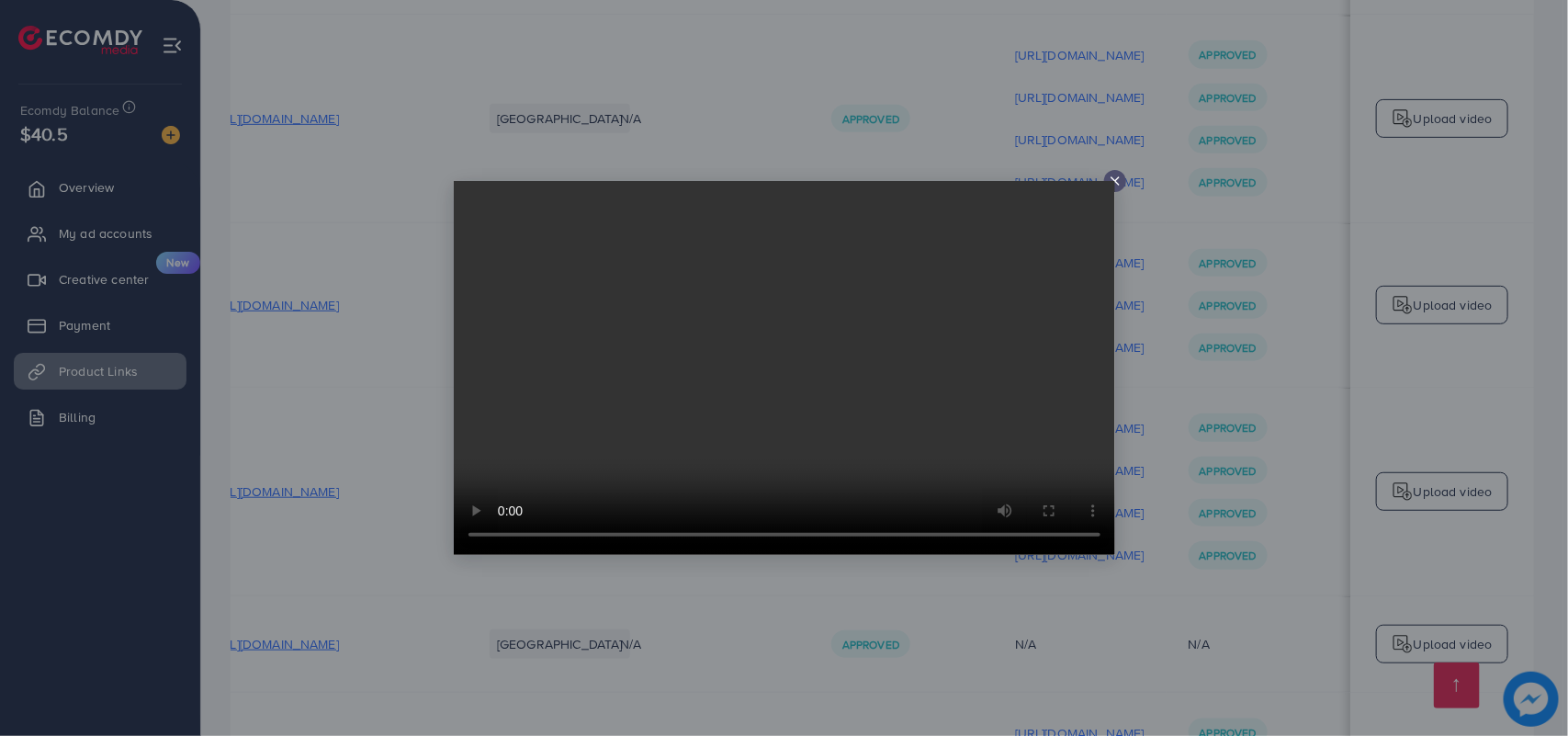
click at [1110, 180] on icon at bounding box center [1115, 181] width 14 height 14
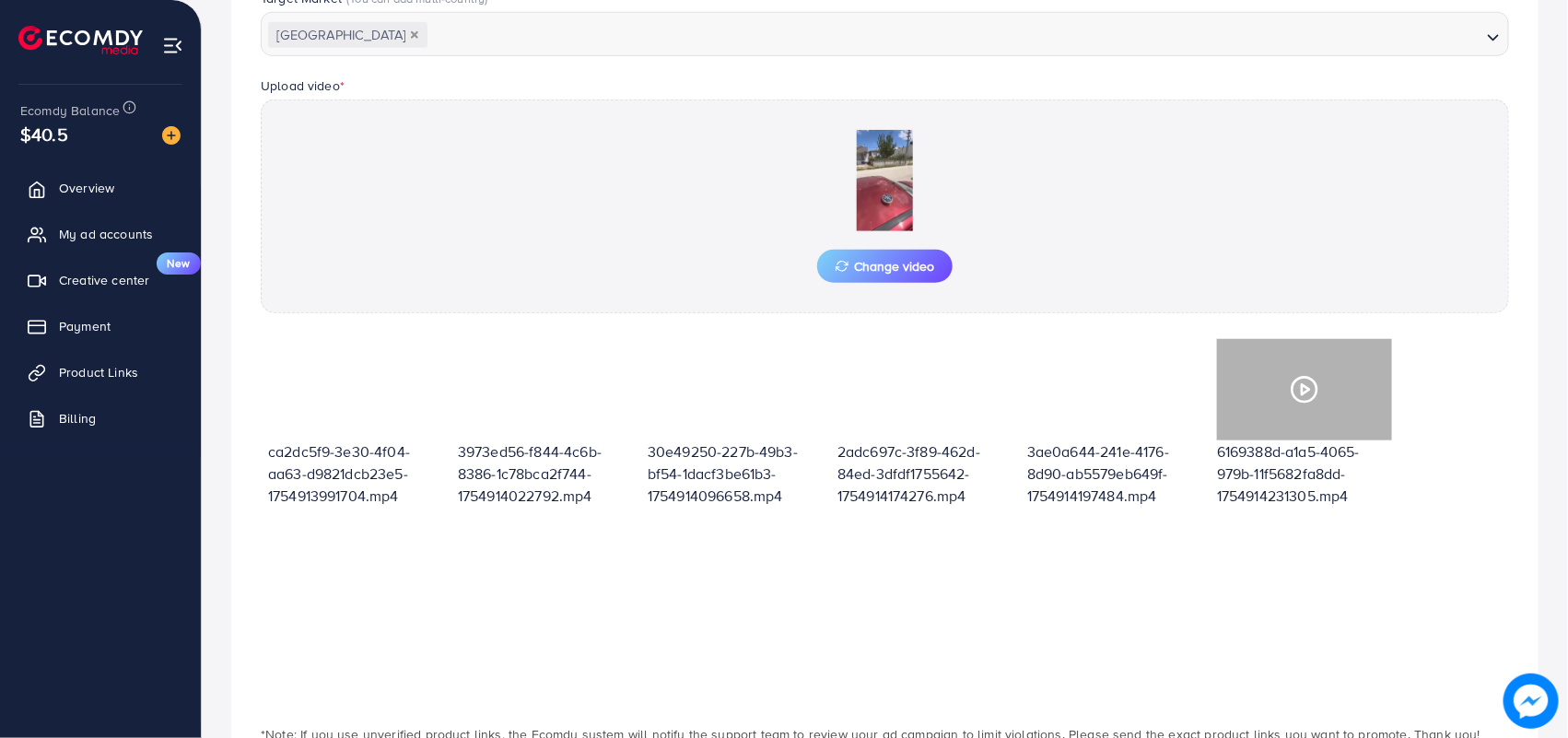
scroll to position [629, 0]
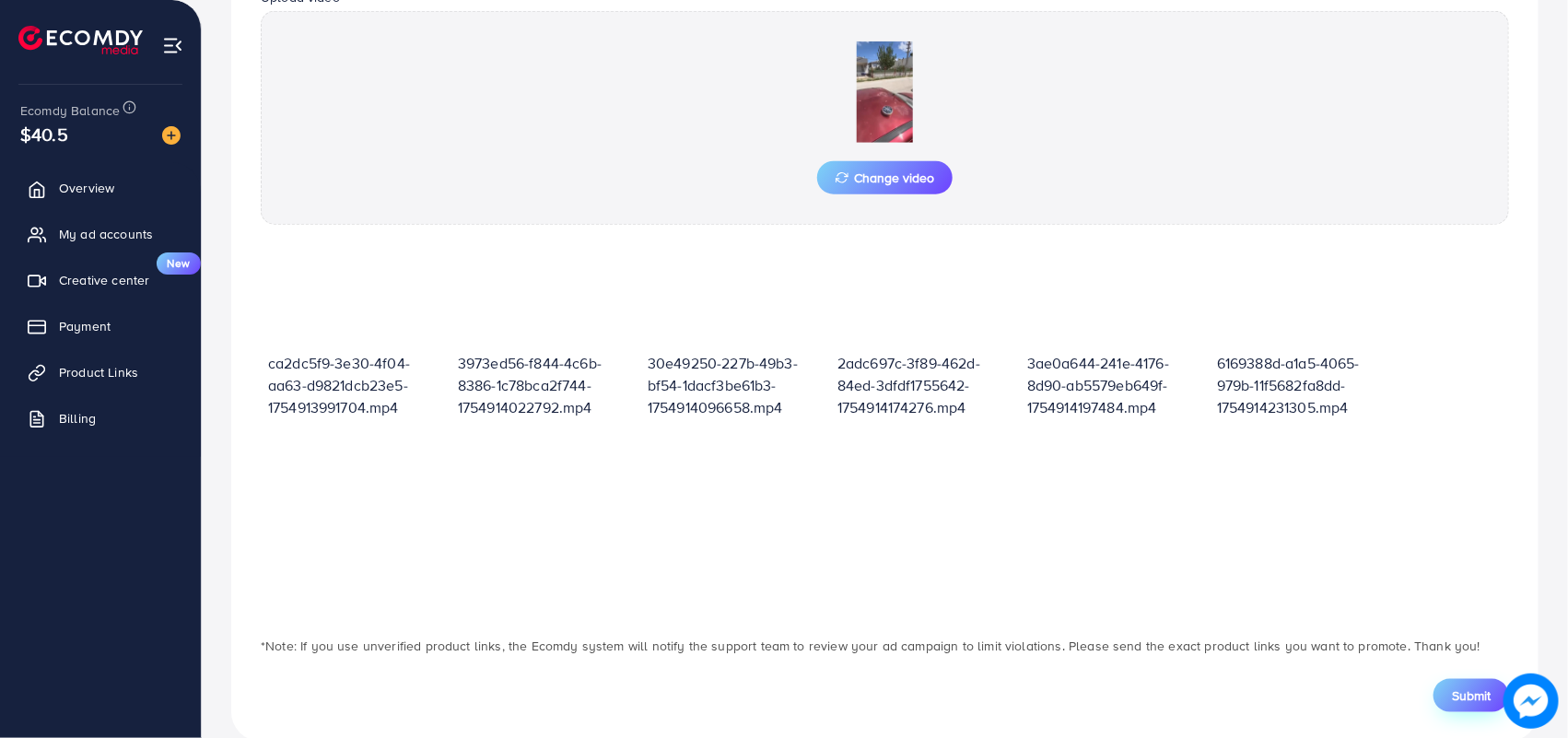
click at [1470, 697] on span "Submit" at bounding box center [1471, 696] width 39 height 18
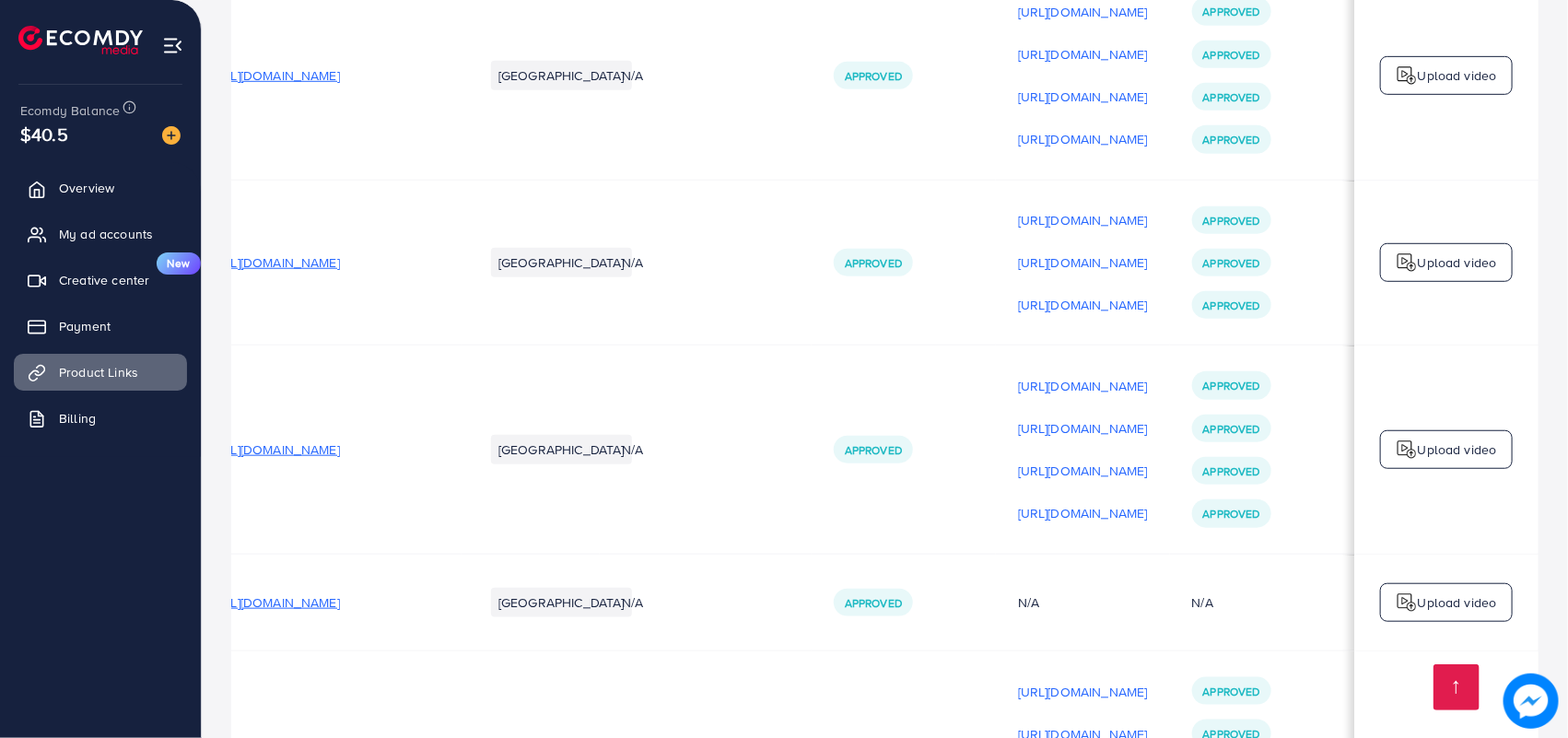
scroll to position [0, 247]
